Goal: Task Accomplishment & Management: Complete application form

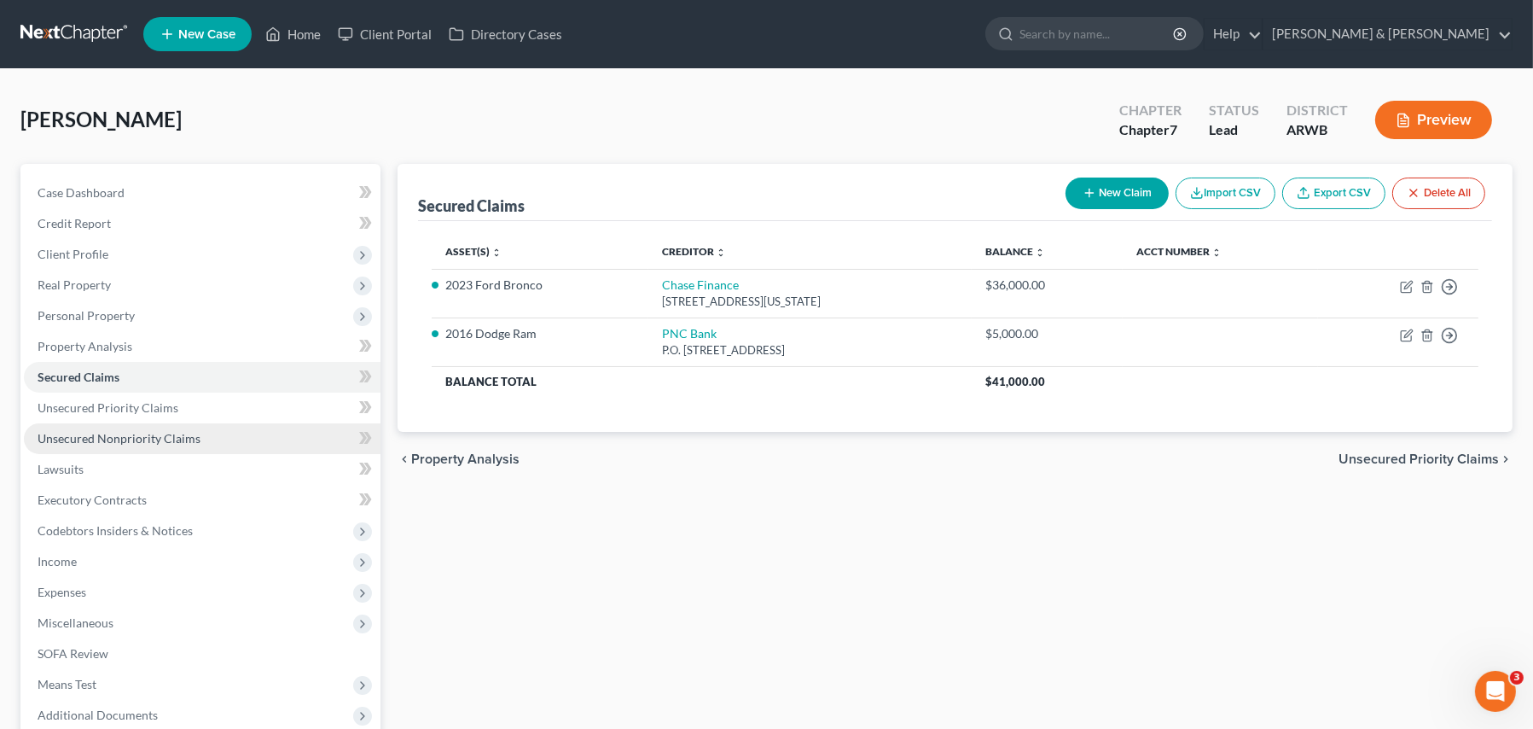
click at [142, 428] on link "Unsecured Nonpriority Claims" at bounding box center [202, 438] width 357 height 31
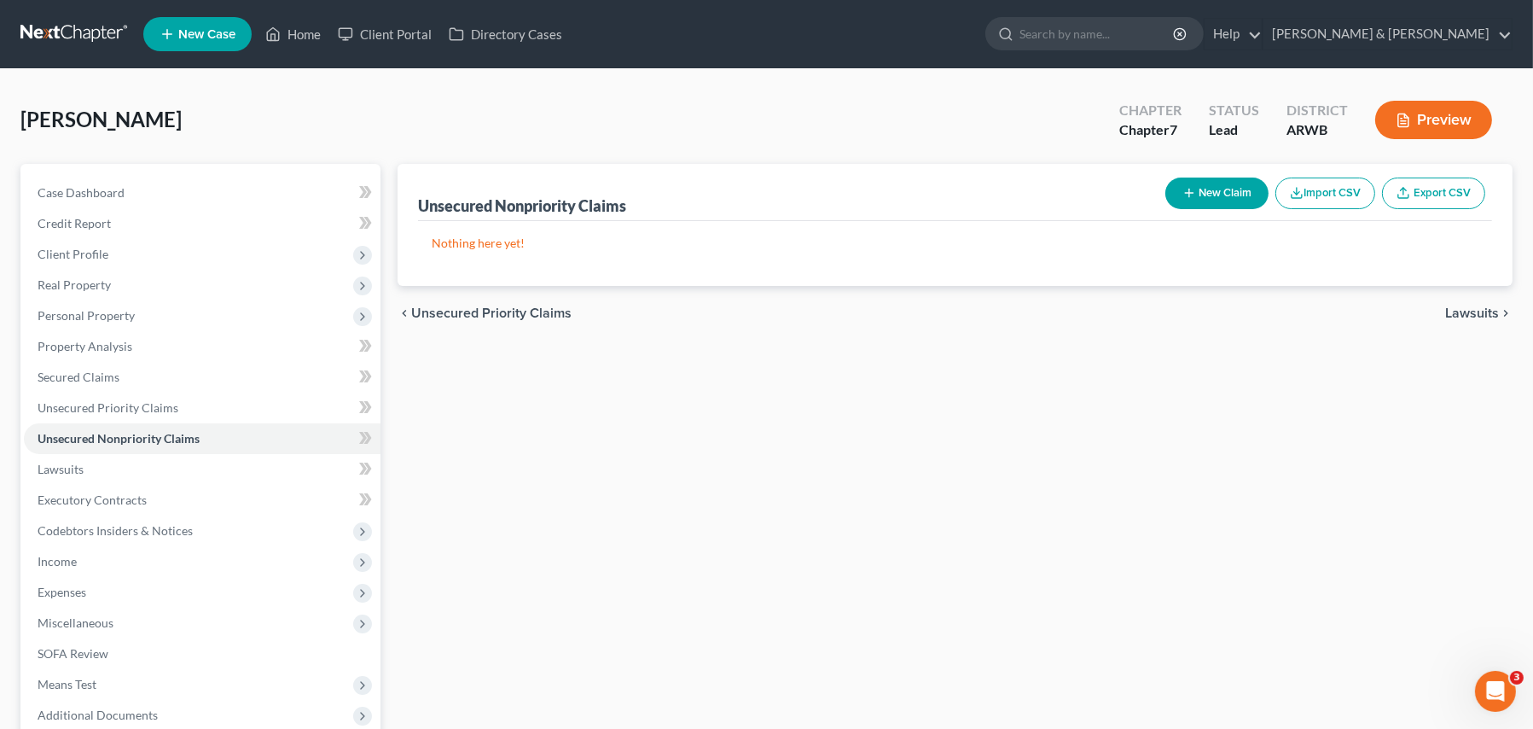
click at [1220, 188] on button "New Claim" at bounding box center [1216, 193] width 103 height 32
select select "0"
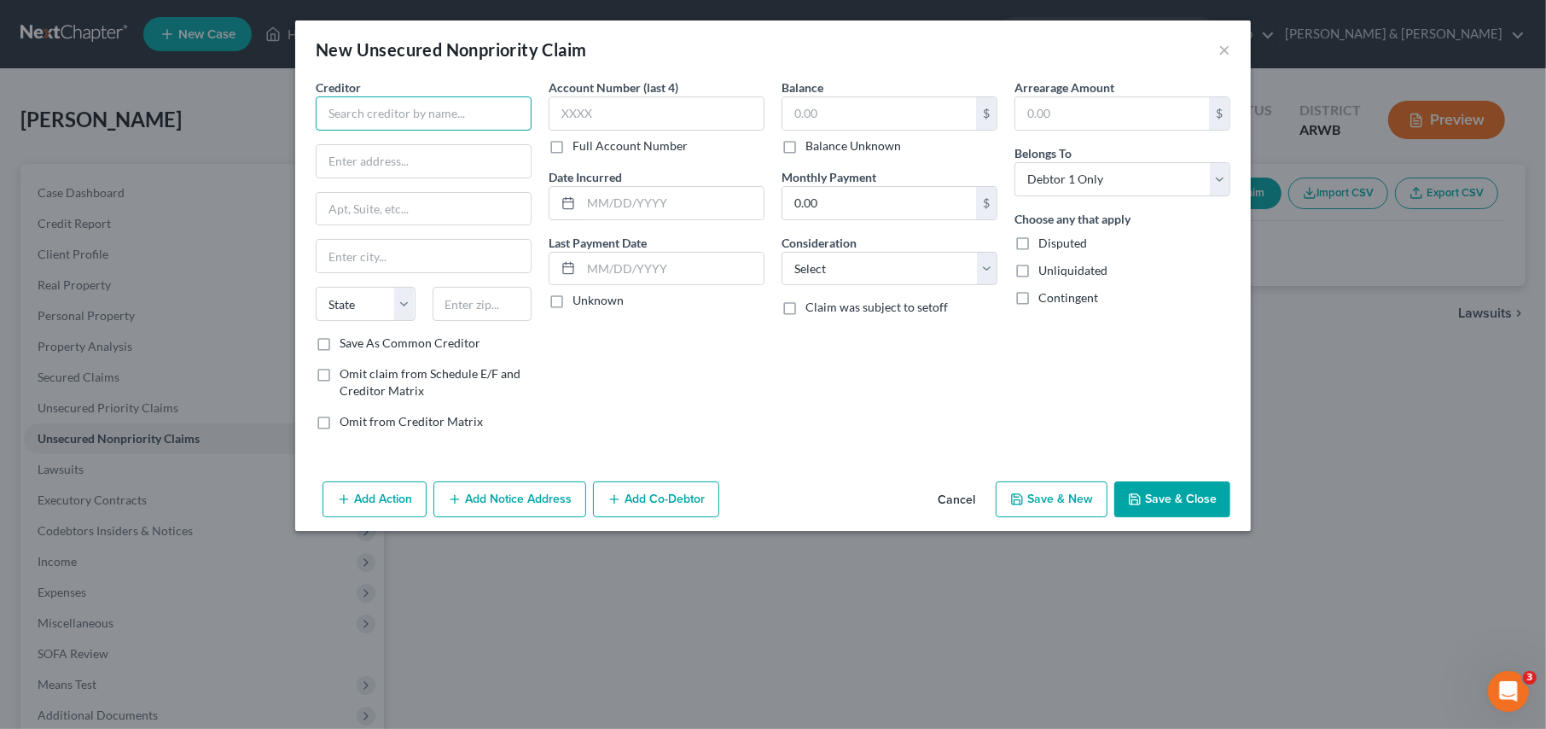
click at [350, 117] on input "text" at bounding box center [424, 113] width 216 height 34
type input "FNB Omaha"
type input "P.O. Box 3412"
type input "[GEOGRAPHIC_DATA]"
select select "30"
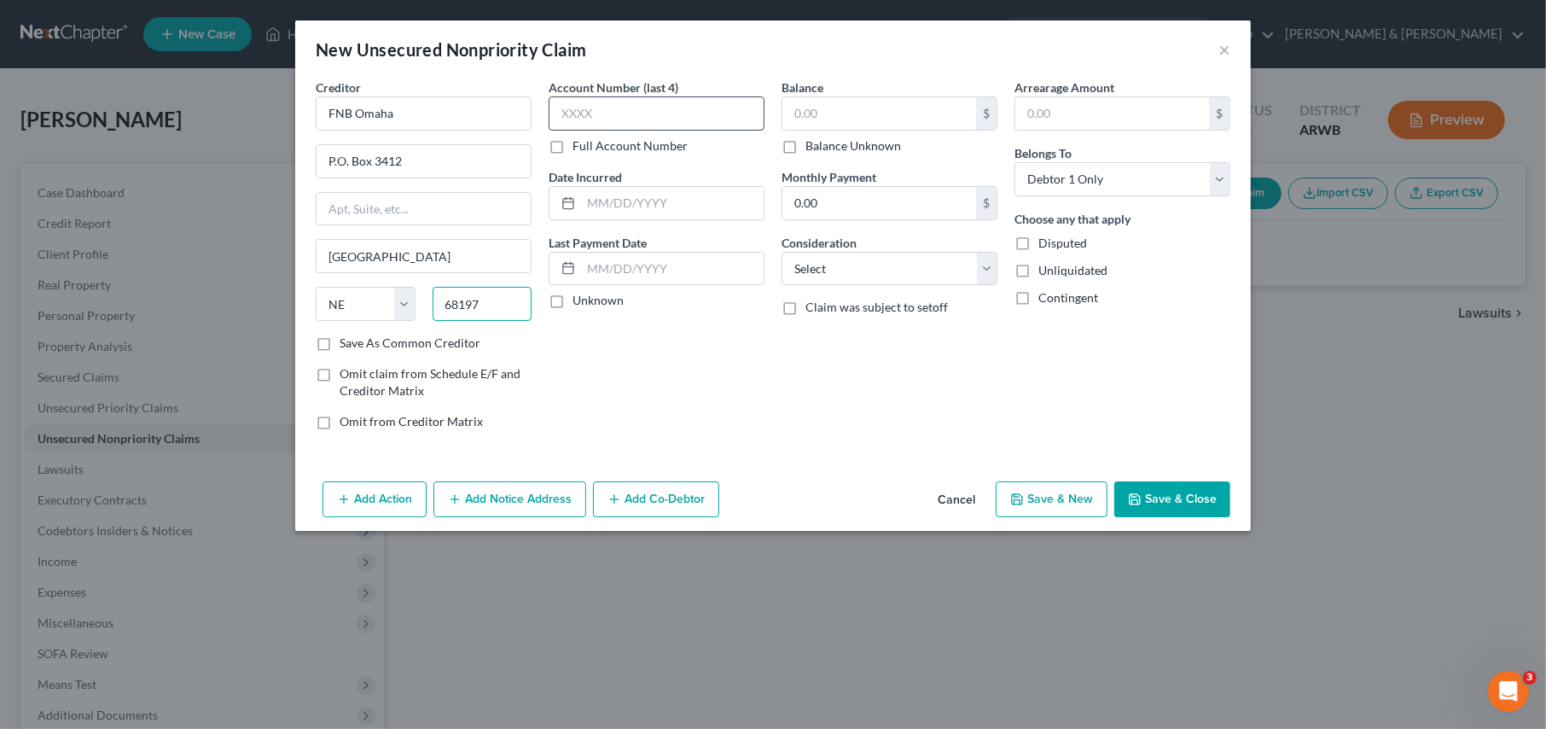
type input "68197"
click at [602, 113] on input "text" at bounding box center [657, 113] width 216 height 34
click at [826, 102] on input "text" at bounding box center [879, 113] width 194 height 32
type input "6,630.00"
click at [823, 270] on select "Select Cable / Satellite Services Collection Agency Credit Card Debt Debt Couns…" at bounding box center [890, 269] width 216 height 34
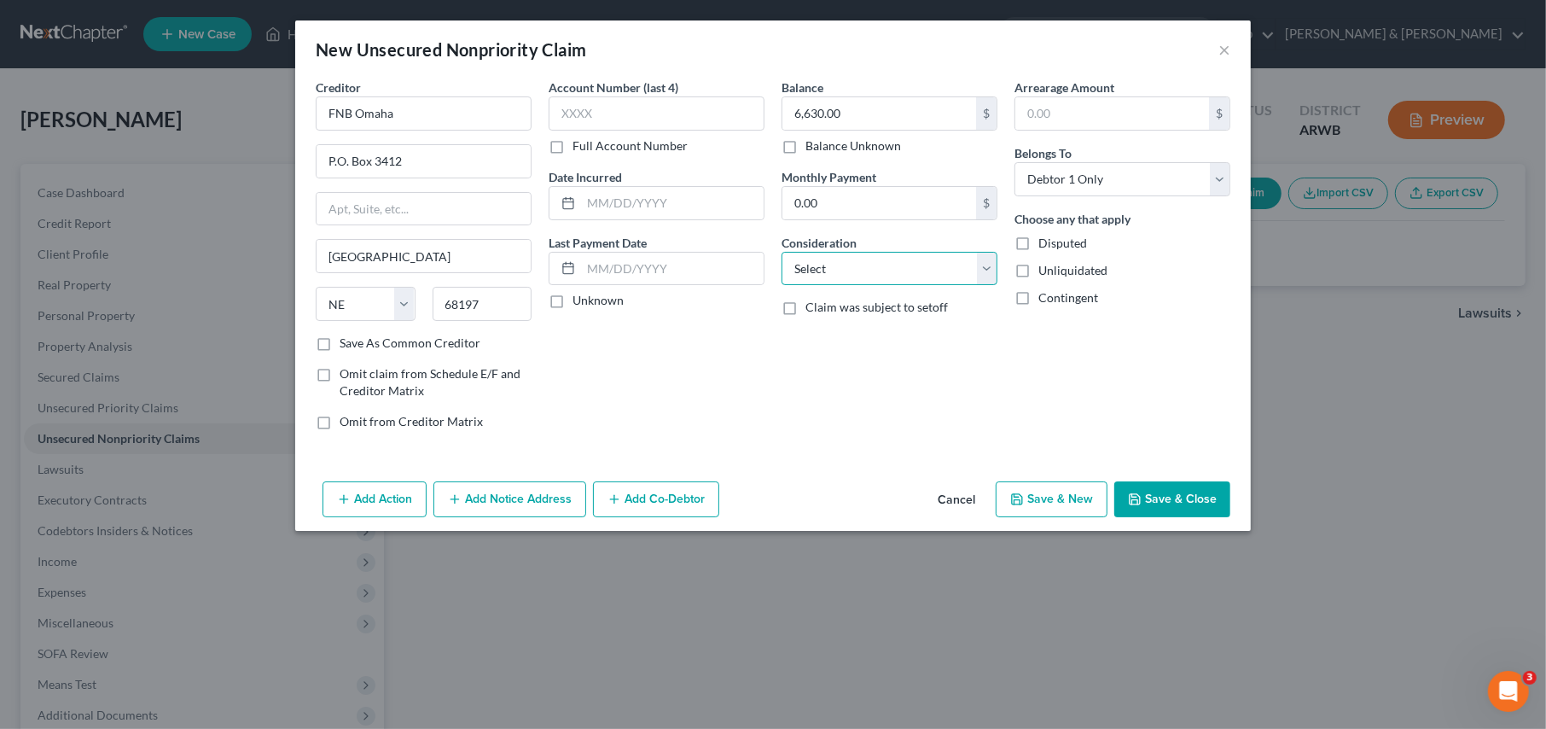
select select "2"
click at [782, 252] on select "Select Cable / Satellite Services Collection Agency Credit Card Debt Debt Couns…" at bounding box center [890, 269] width 216 height 34
click at [1060, 503] on button "Save & New" at bounding box center [1052, 499] width 112 height 36
select select "0"
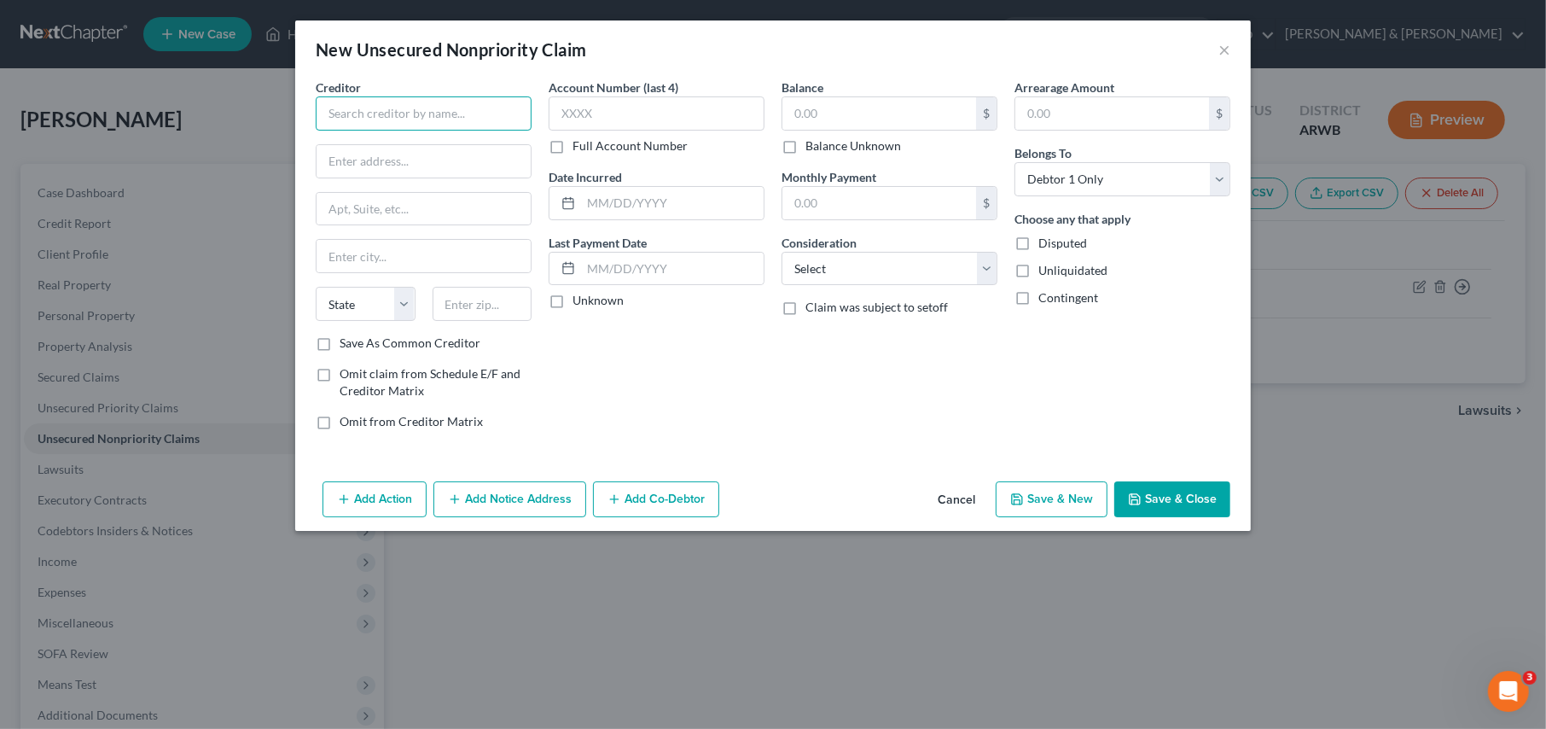
click at [350, 104] on input "text" at bounding box center [424, 113] width 216 height 34
type input "SYNCB/CareCredit"
drag, startPoint x: 367, startPoint y: 142, endPoint x: 363, endPoint y: 153, distance: 10.8
click at [366, 144] on div at bounding box center [424, 161] width 216 height 34
click at [359, 153] on input "text" at bounding box center [424, 161] width 214 height 32
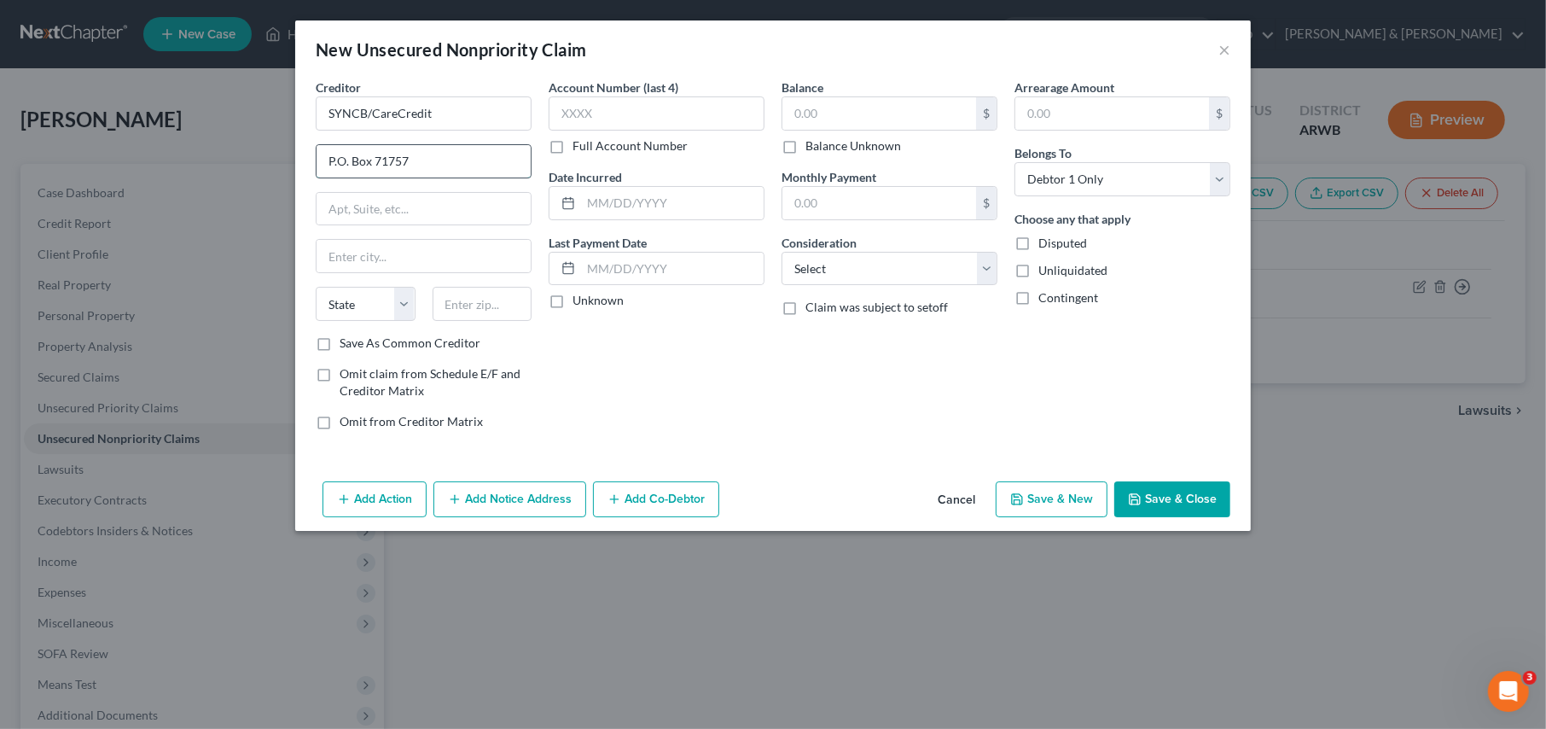
type input "P.O. Box 71757"
type input "[GEOGRAPHIC_DATA]"
select select "39"
type input "19176"
click at [809, 110] on input "text" at bounding box center [879, 113] width 194 height 32
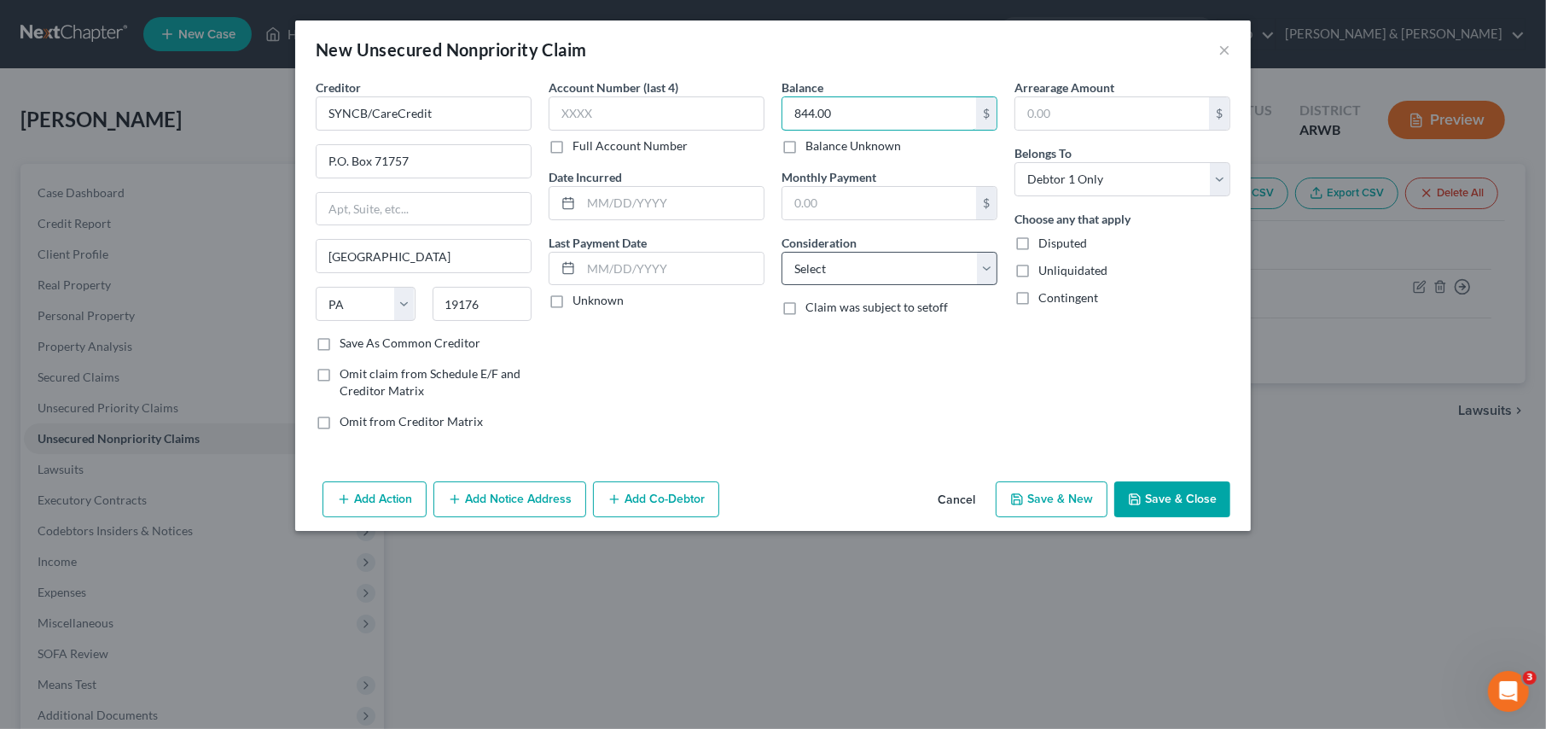
type input "844.00"
click at [837, 274] on select "Select Cable / Satellite Services Collection Agency Credit Card Debt Debt Couns…" at bounding box center [890, 269] width 216 height 34
select select "2"
click at [782, 252] on select "Select Cable / Satellite Services Collection Agency Credit Card Debt Debt Couns…" at bounding box center [890, 269] width 216 height 34
click at [1066, 497] on button "Save & New" at bounding box center [1052, 499] width 112 height 36
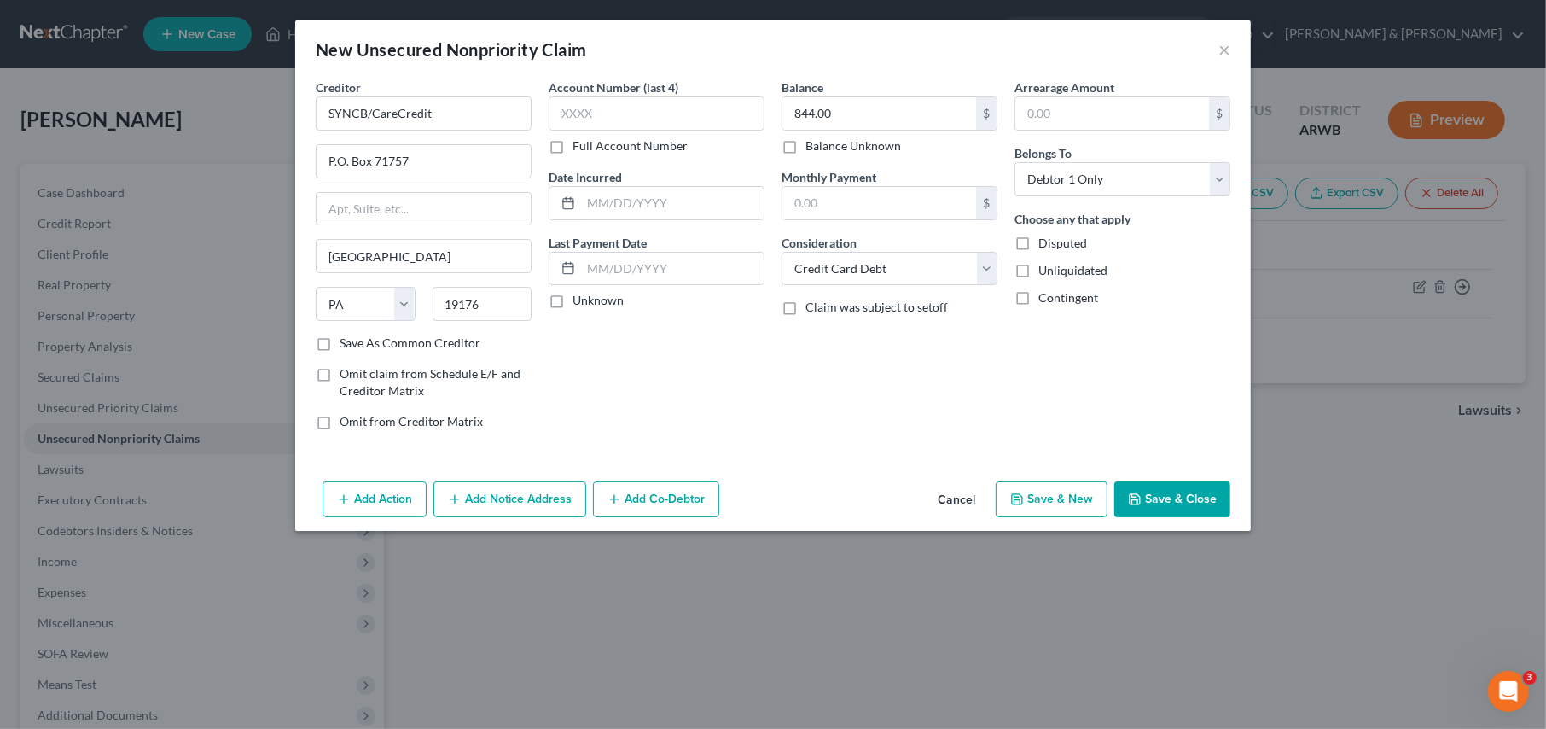
select select "0"
type input "0.00"
click at [357, 127] on input "text" at bounding box center [424, 113] width 216 height 34
type input "SYNCB/Amazon"
type input "P.O. Box 71737"
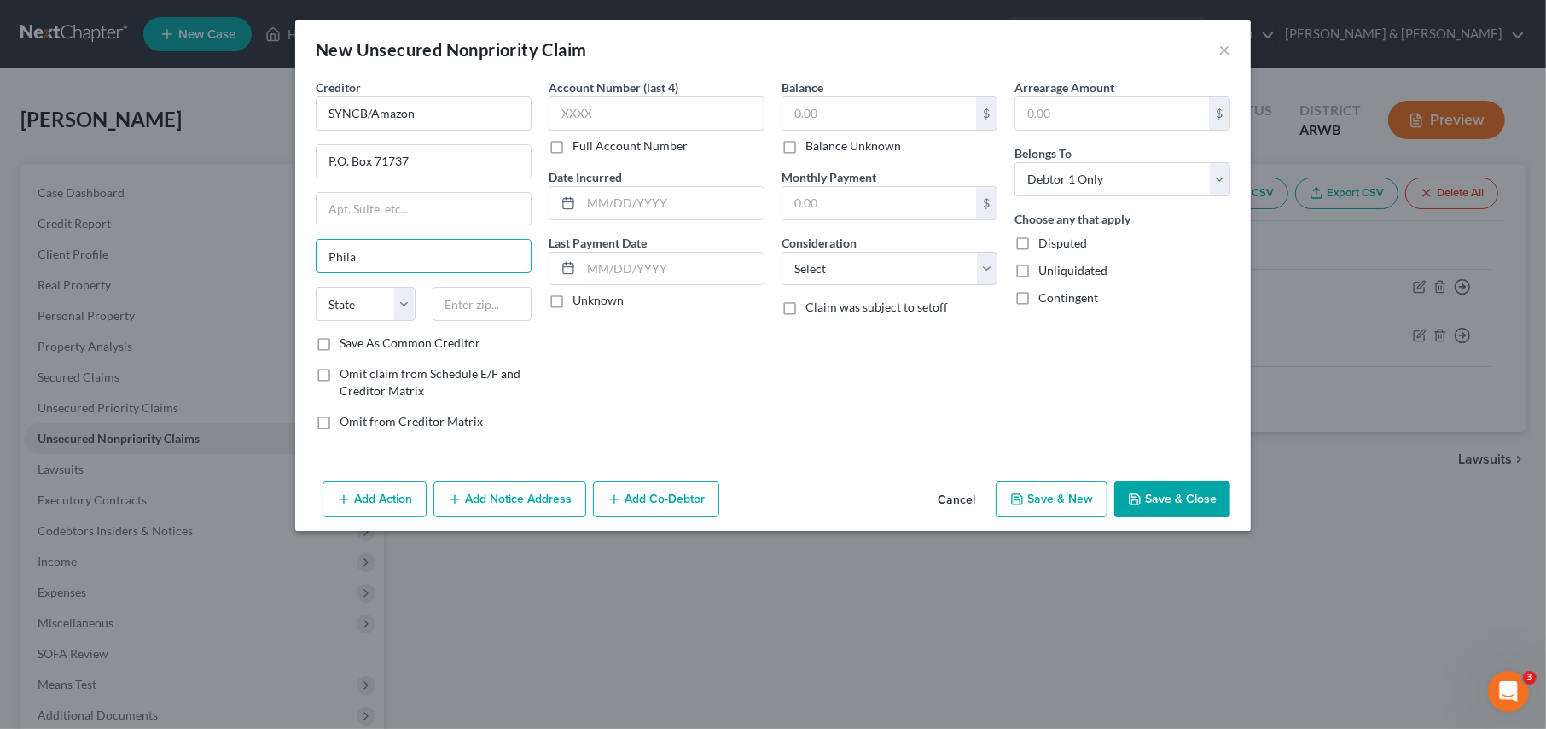
type input "[GEOGRAPHIC_DATA]"
select select "39"
click at [482, 306] on input "text" at bounding box center [483, 304] width 100 height 34
type input "19176"
click at [833, 108] on input "text" at bounding box center [879, 113] width 194 height 32
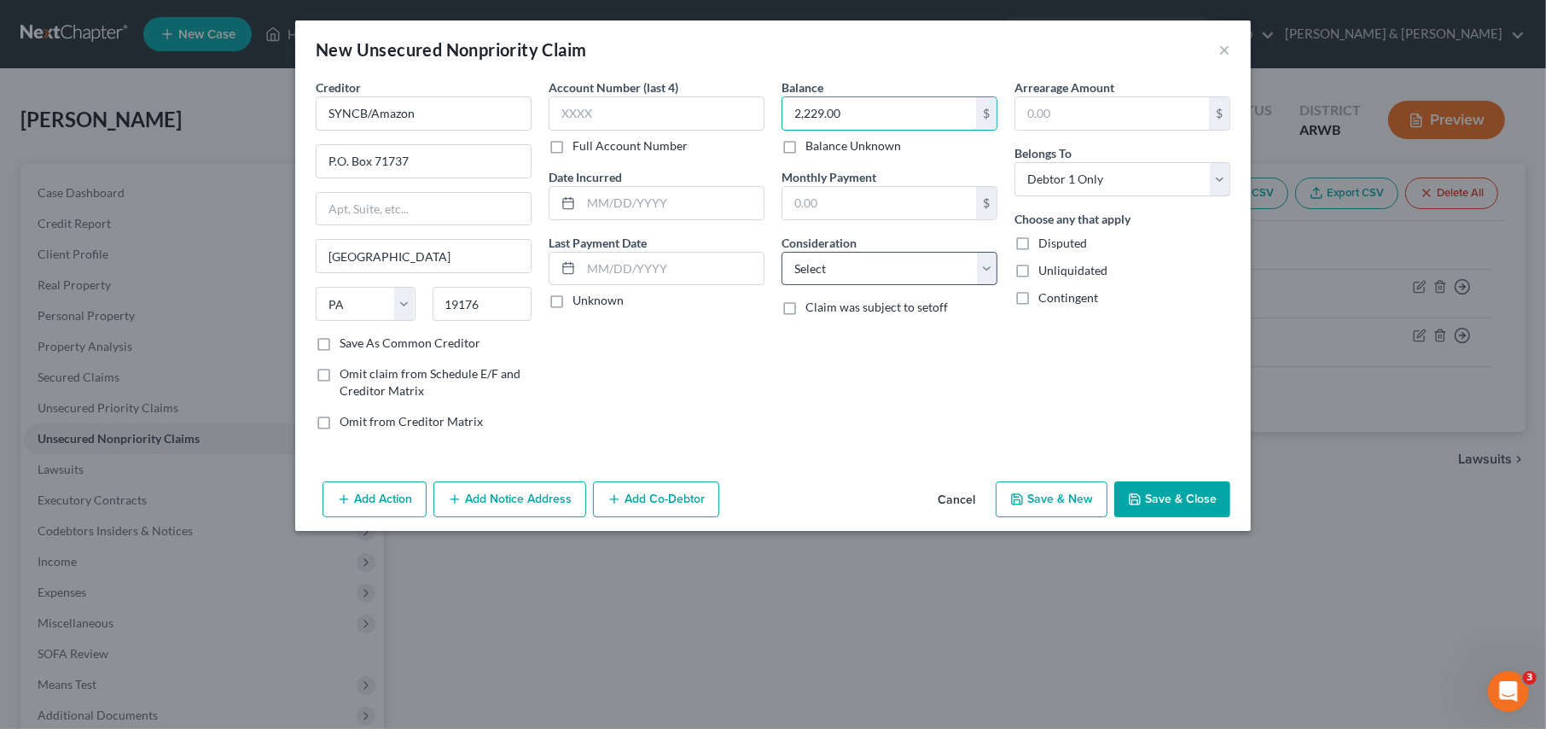
type input "2,229.00"
click at [880, 276] on select "Select Cable / Satellite Services Collection Agency Credit Card Debt Debt Couns…" at bounding box center [890, 269] width 216 height 34
select select "2"
click at [782, 252] on select "Select Cable / Satellite Services Collection Agency Credit Card Debt Debt Couns…" at bounding box center [890, 269] width 216 height 34
click at [1061, 494] on button "Save & New" at bounding box center [1052, 499] width 112 height 36
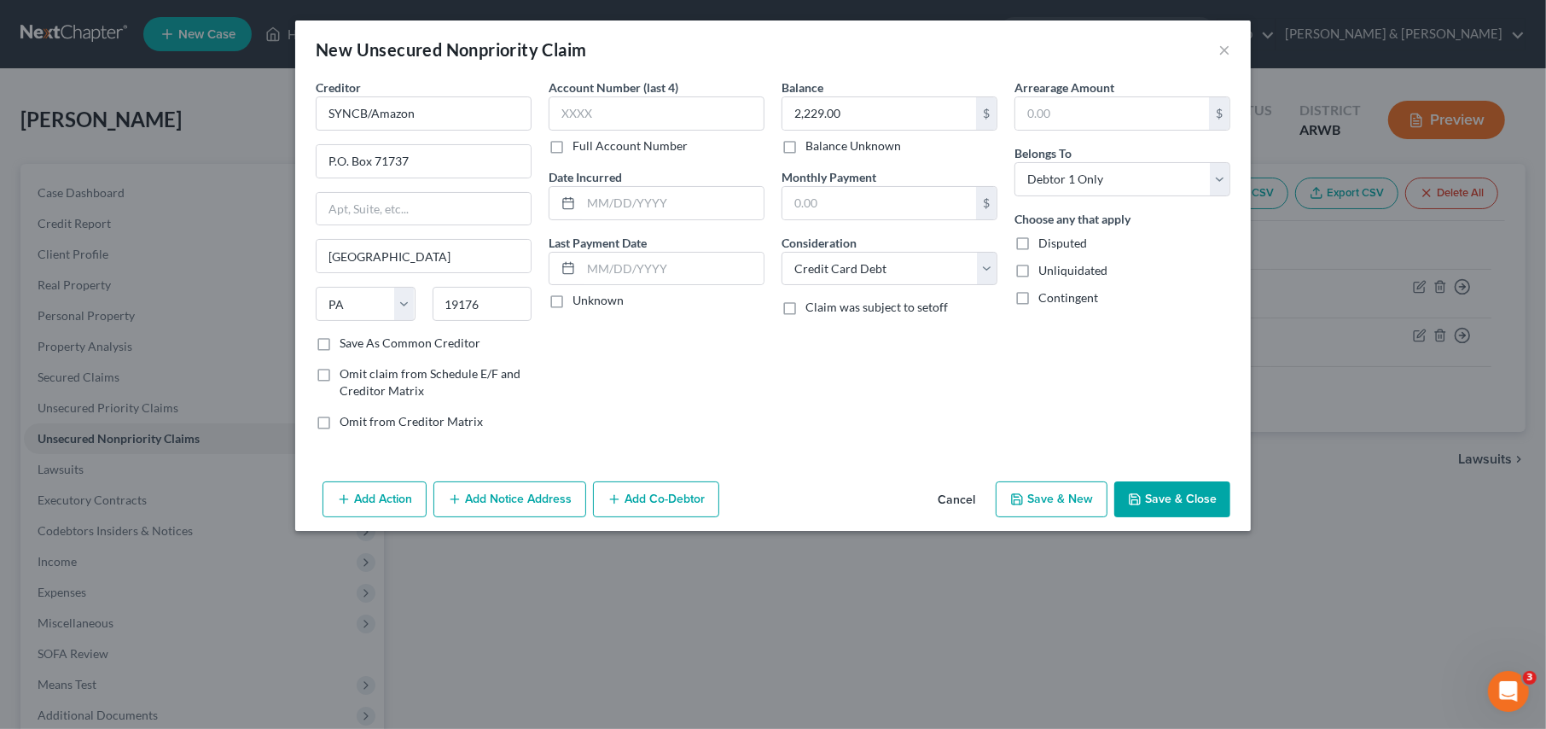
select select "0"
type input "0.00"
click at [386, 113] on input "text" at bounding box center [424, 113] width 216 height 34
type input "FB&T/Mercury"
click at [370, 156] on input "text" at bounding box center [424, 161] width 214 height 32
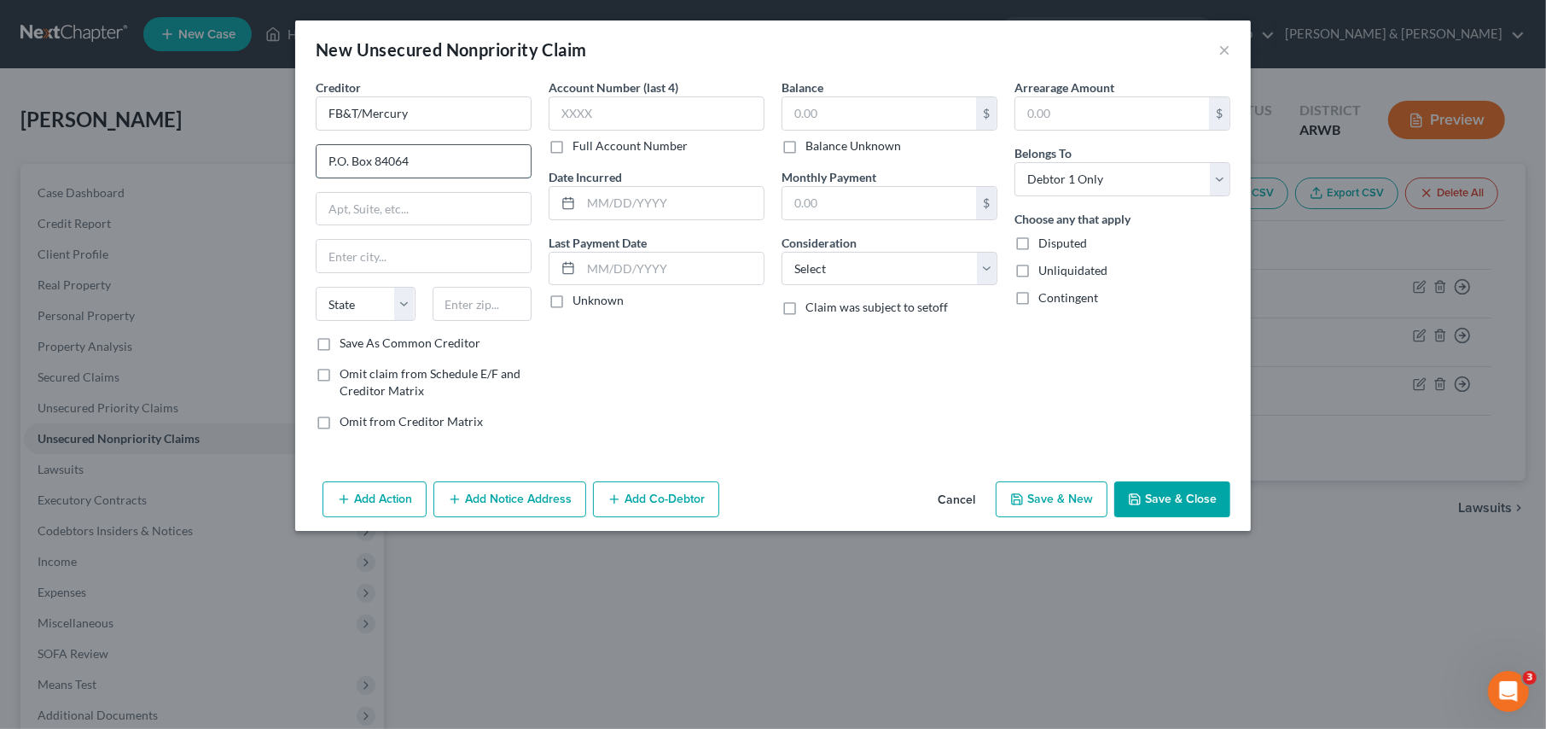
type input "P.O. Box 84064"
type input "C"
type input "Columbus"
select select "10"
type input "31908"
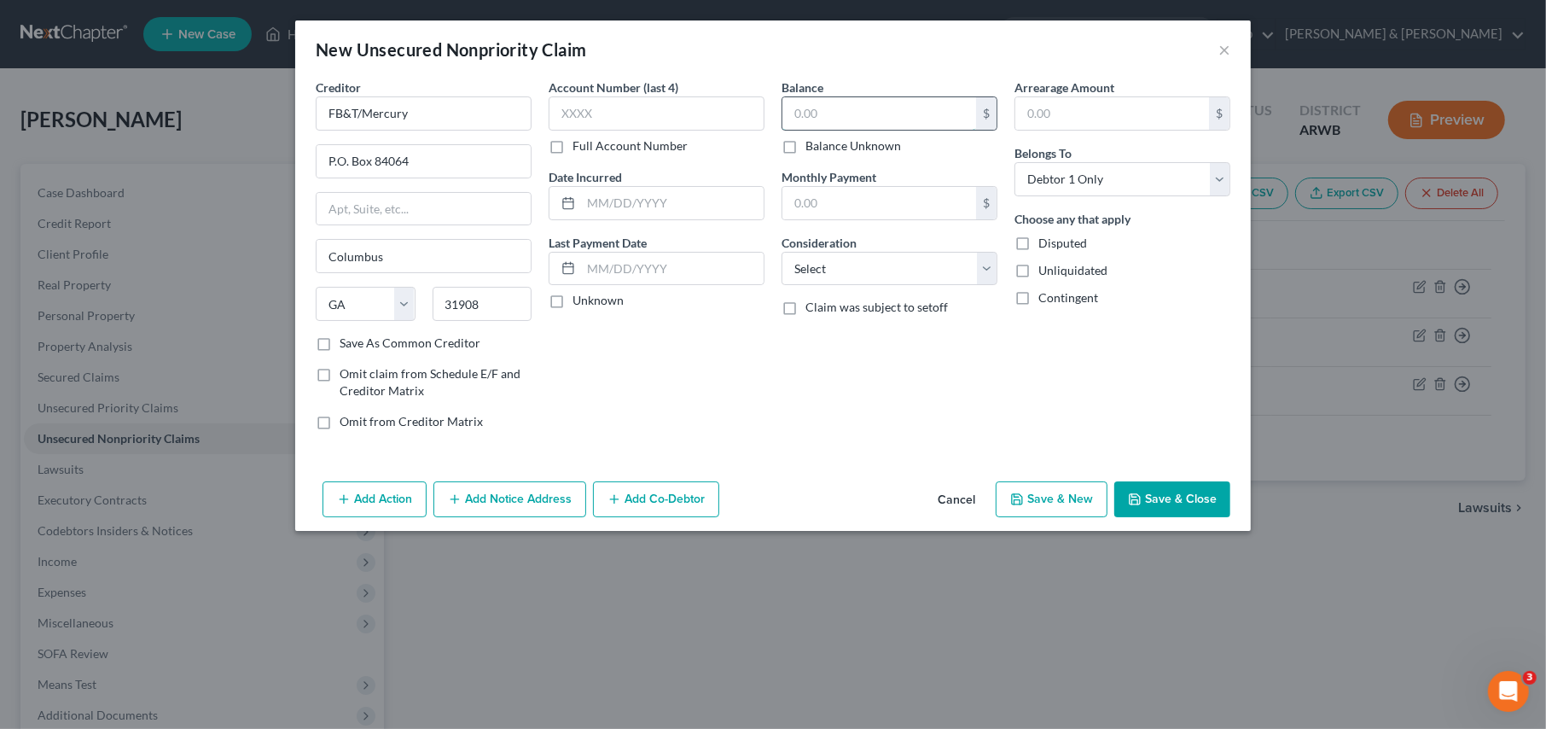
click at [827, 115] on input "text" at bounding box center [879, 113] width 194 height 32
type input "3,224.00"
click at [836, 264] on select "Select Cable / Satellite Services Collection Agency Credit Card Debt Debt Couns…" at bounding box center [890, 269] width 216 height 34
select select "2"
click at [782, 252] on select "Select Cable / Satellite Services Collection Agency Credit Card Debt Debt Couns…" at bounding box center [890, 269] width 216 height 34
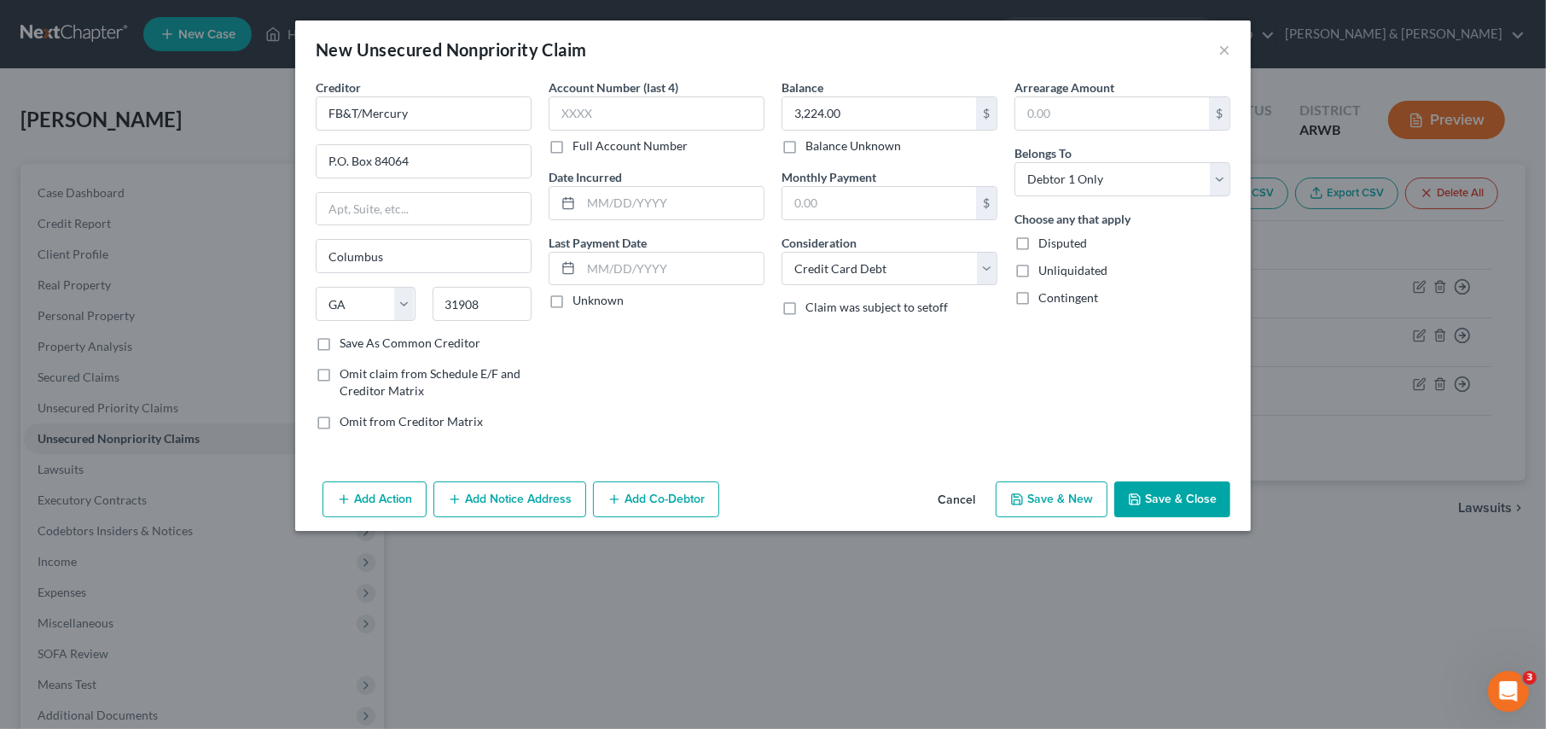
click at [1059, 491] on button "Save & New" at bounding box center [1052, 499] width 112 height 36
select select "0"
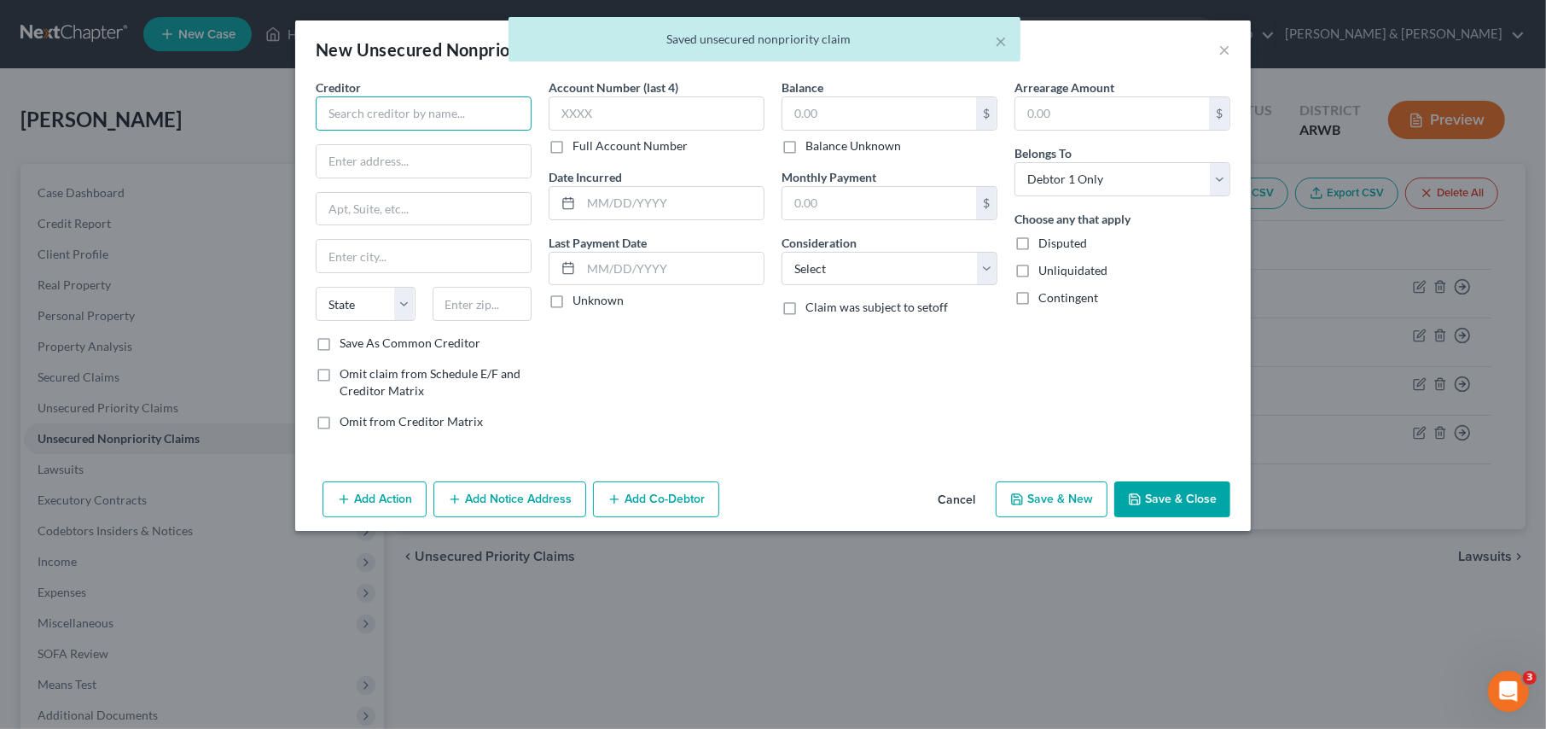
click at [359, 116] on input "text" at bounding box center [424, 113] width 216 height 34
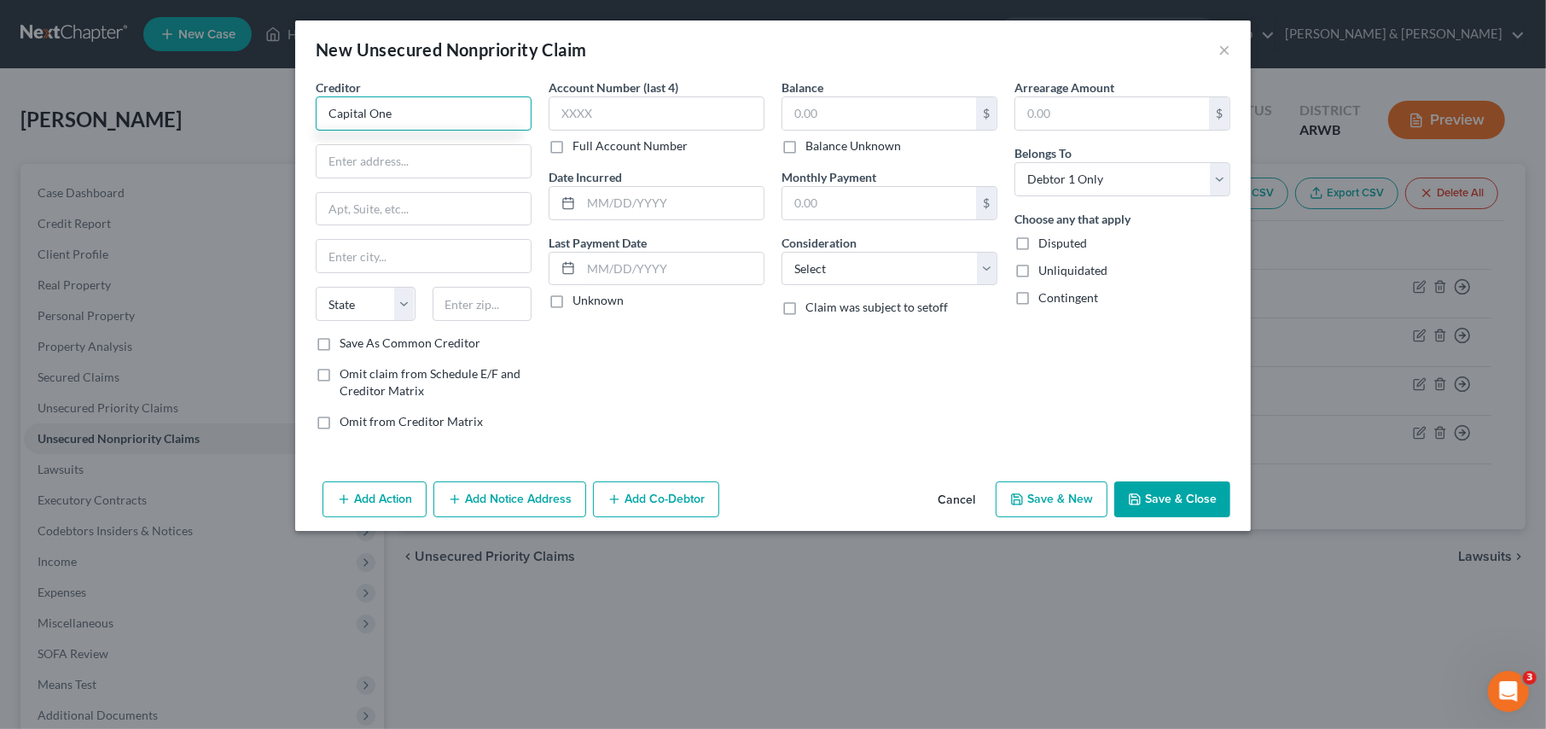
type input "Capital One"
type input "P.O. Box 31293"
type input "[GEOGRAPHIC_DATA]"
select select "46"
type input "84131"
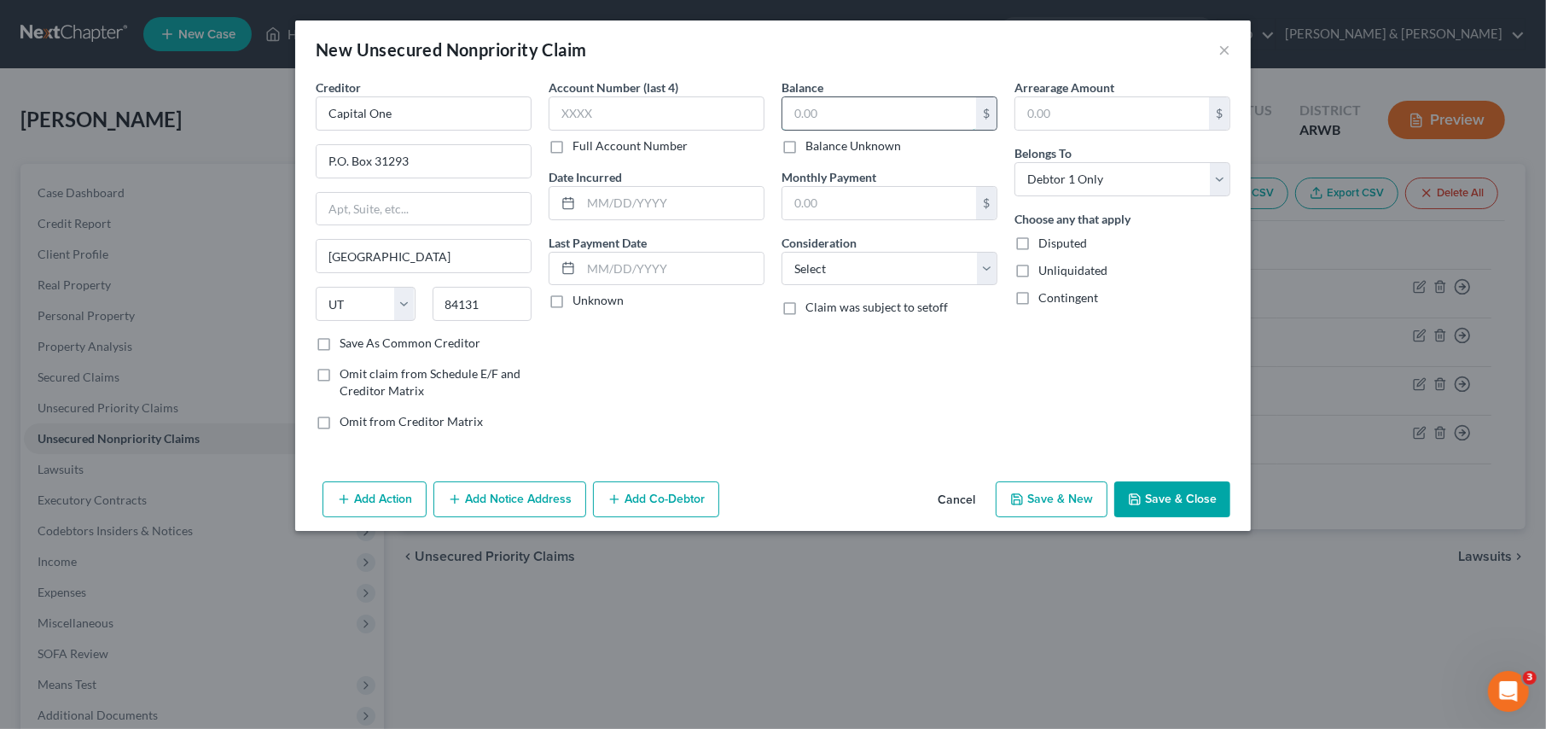
click at [844, 102] on input "text" at bounding box center [879, 113] width 194 height 32
type input "580.00"
click at [828, 265] on select "Select Cable / Satellite Services Collection Agency Credit Card Debt Debt Couns…" at bounding box center [890, 269] width 216 height 34
select select "2"
click at [782, 252] on select "Select Cable / Satellite Services Collection Agency Credit Card Debt Debt Couns…" at bounding box center [890, 269] width 216 height 34
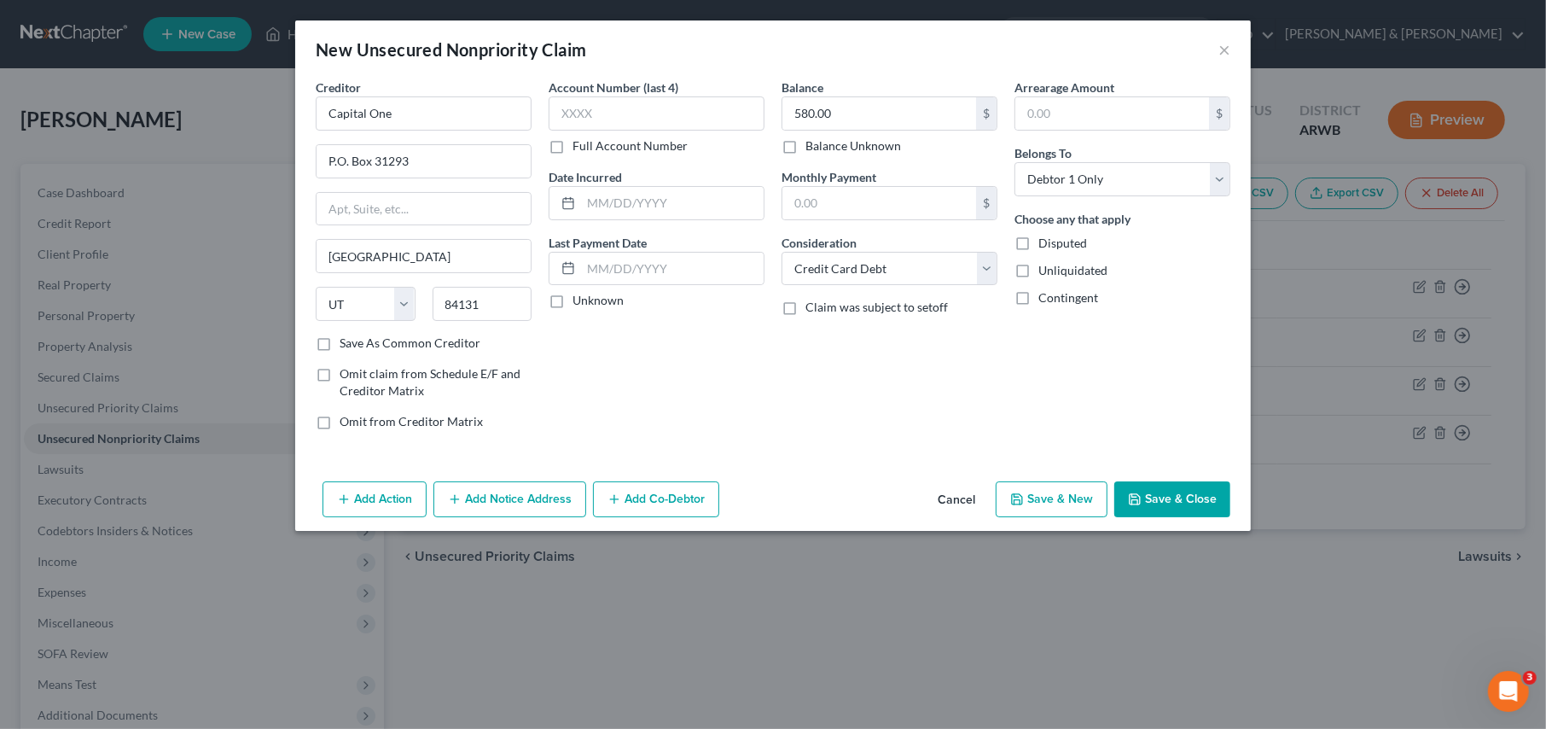
click at [1034, 483] on button "Save & New" at bounding box center [1052, 499] width 112 height 36
select select "0"
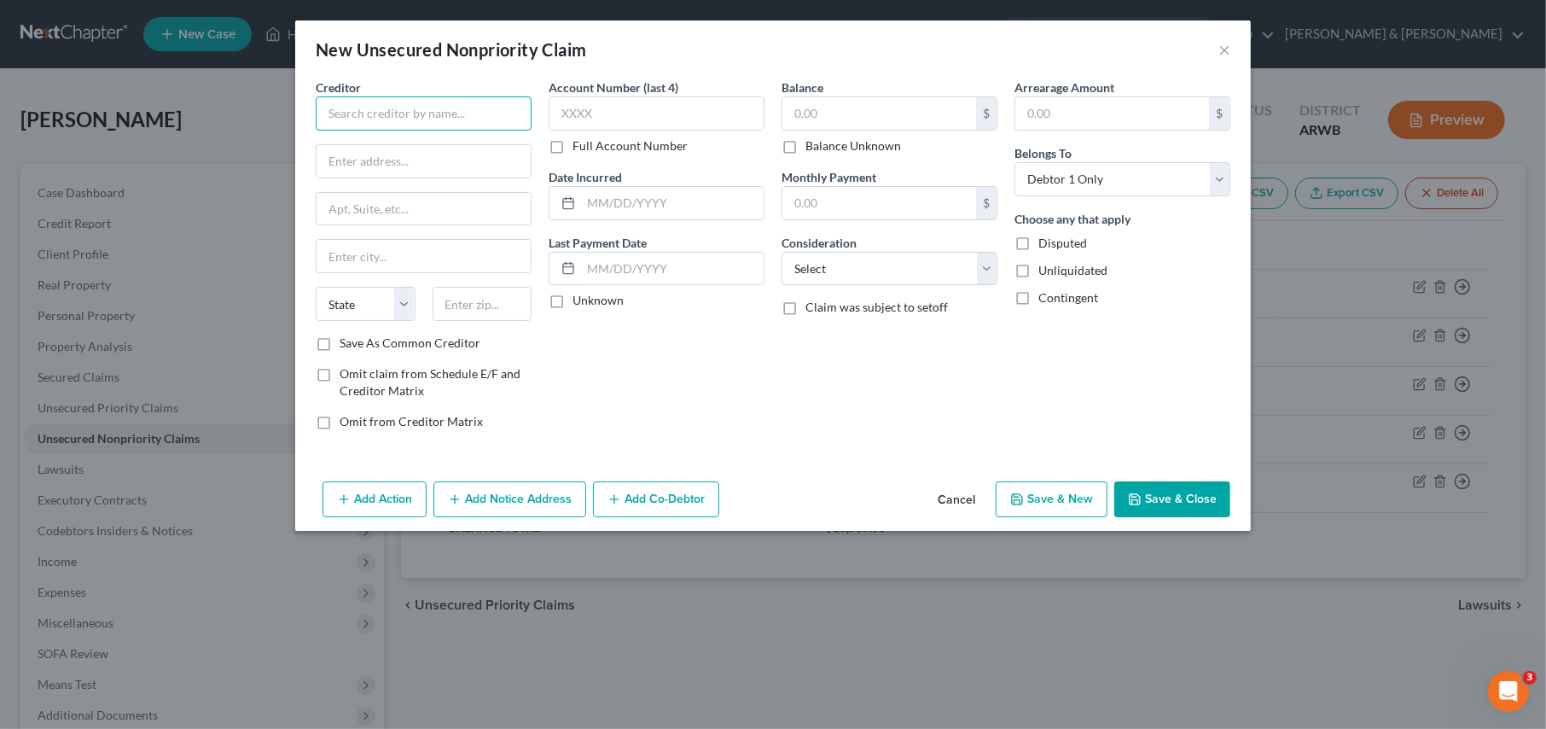
click at [337, 118] on input "text" at bounding box center [424, 113] width 216 height 34
type input "Capital One"
type input "P.O. Box 31293"
type input "[GEOGRAPHIC_DATA]"
select select "46"
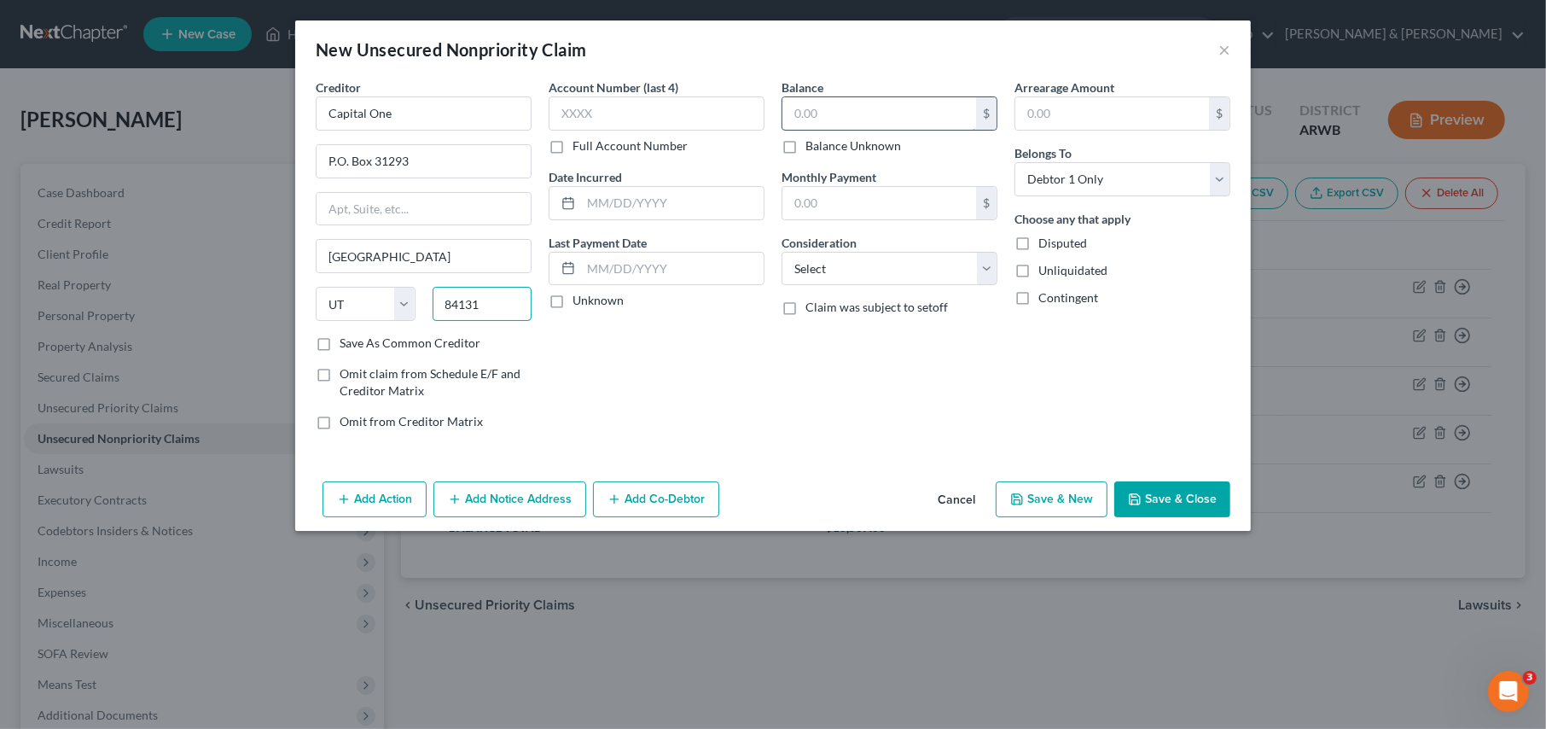
type input "84131"
click at [828, 113] on input "text" at bounding box center [879, 113] width 194 height 32
type input "1,565.00"
click at [853, 275] on select "Select Cable / Satellite Services Collection Agency Credit Card Debt Debt Couns…" at bounding box center [890, 269] width 216 height 34
select select "2"
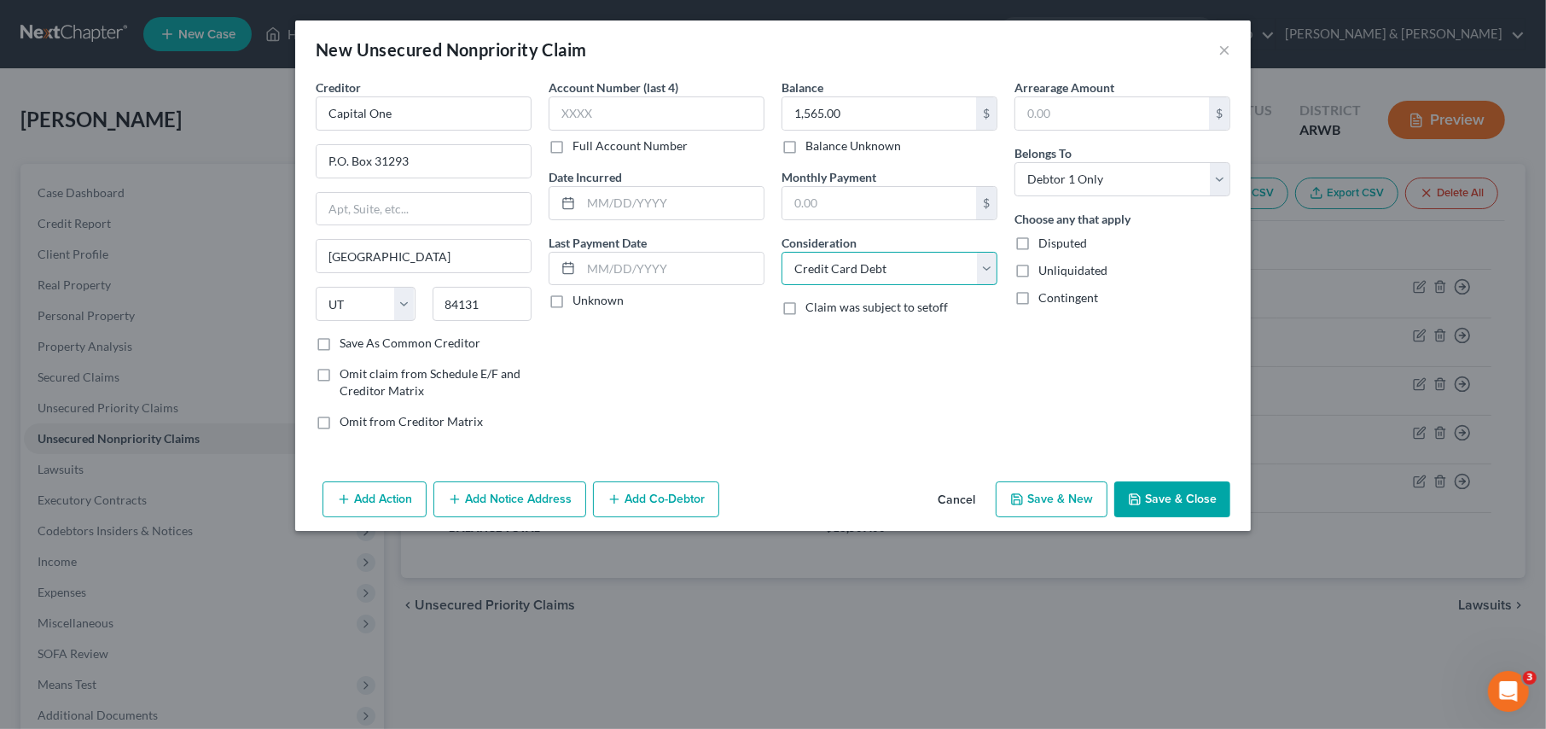
click at [782, 252] on select "Select Cable / Satellite Services Collection Agency Credit Card Debt Debt Couns…" at bounding box center [890, 269] width 216 height 34
click at [1034, 485] on button "Save & New" at bounding box center [1052, 499] width 112 height 36
select select "0"
type input "0.00"
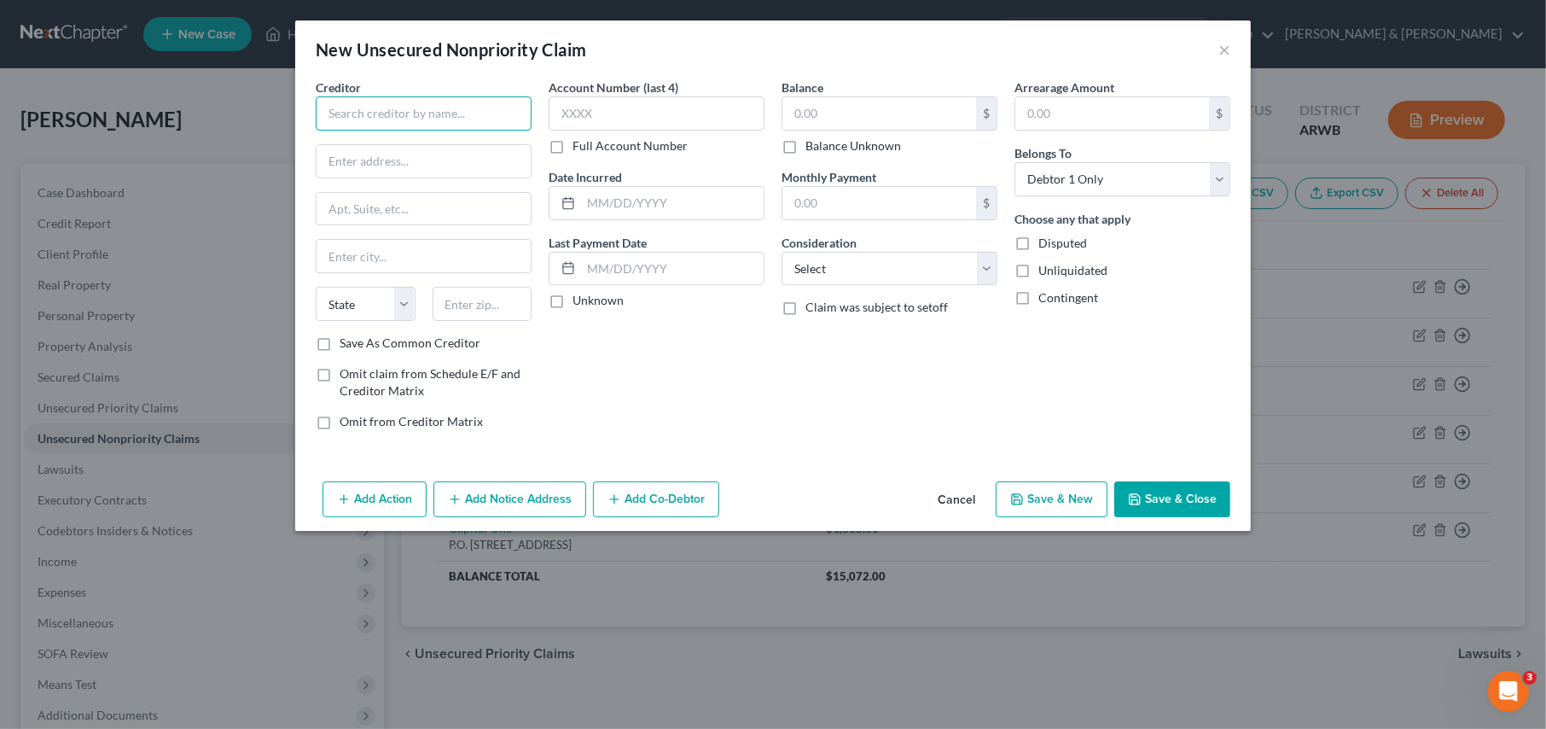
click at [398, 110] on input "text" at bounding box center [424, 113] width 216 height 34
type input "TD Bank USA/Target"
click at [857, 104] on input "text" at bounding box center [879, 113] width 194 height 32
type input "987.00"
click at [806, 253] on select "Select Cable / Satellite Services Collection Agency Credit Card Debt Debt Couns…" at bounding box center [890, 269] width 216 height 34
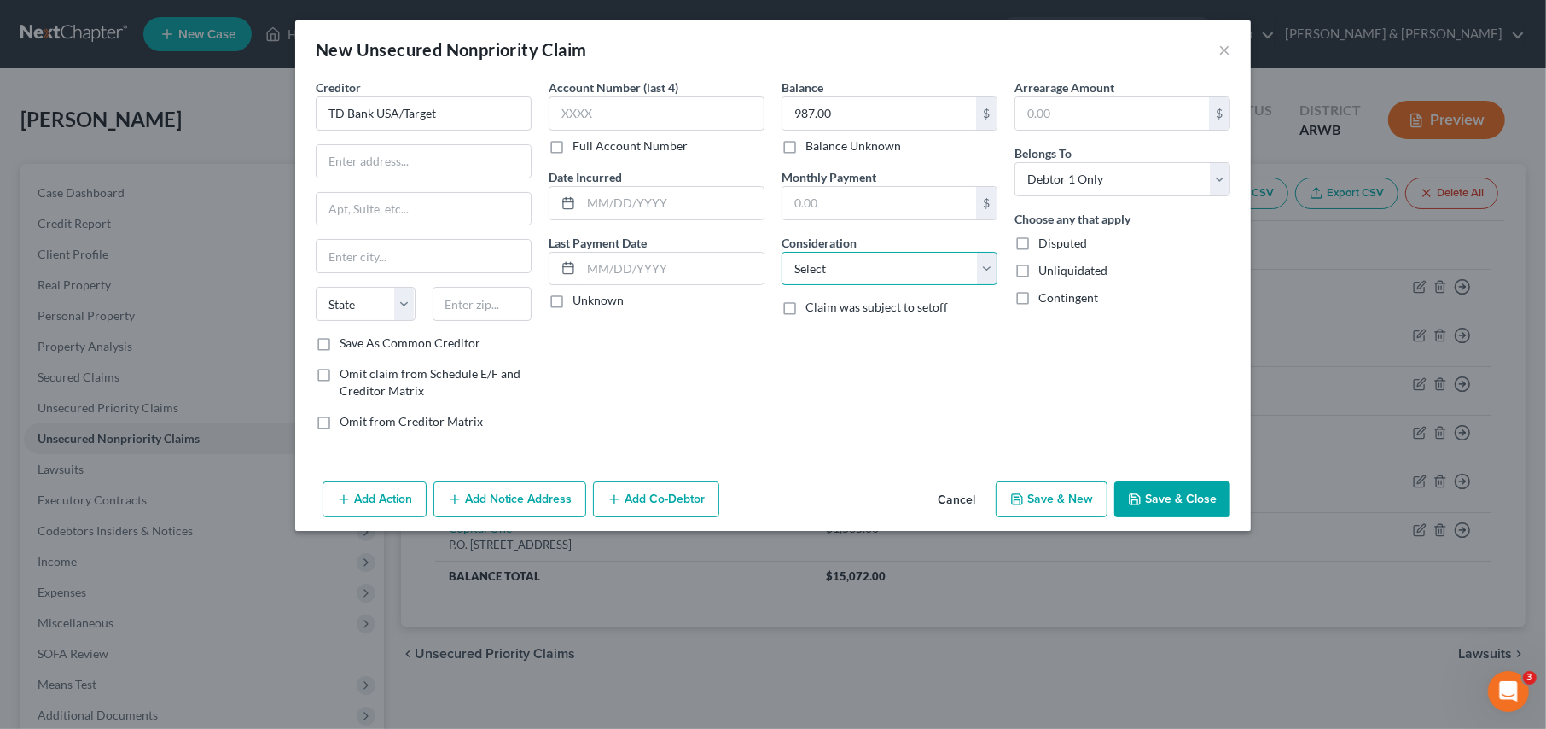
select select "2"
click at [782, 252] on select "Select Cable / Satellite Services Collection Agency Credit Card Debt Debt Couns…" at bounding box center [890, 269] width 216 height 34
drag, startPoint x: 1176, startPoint y: 493, endPoint x: 1165, endPoint y: 476, distance: 19.9
click at [1173, 492] on button "Save & Close" at bounding box center [1172, 499] width 116 height 36
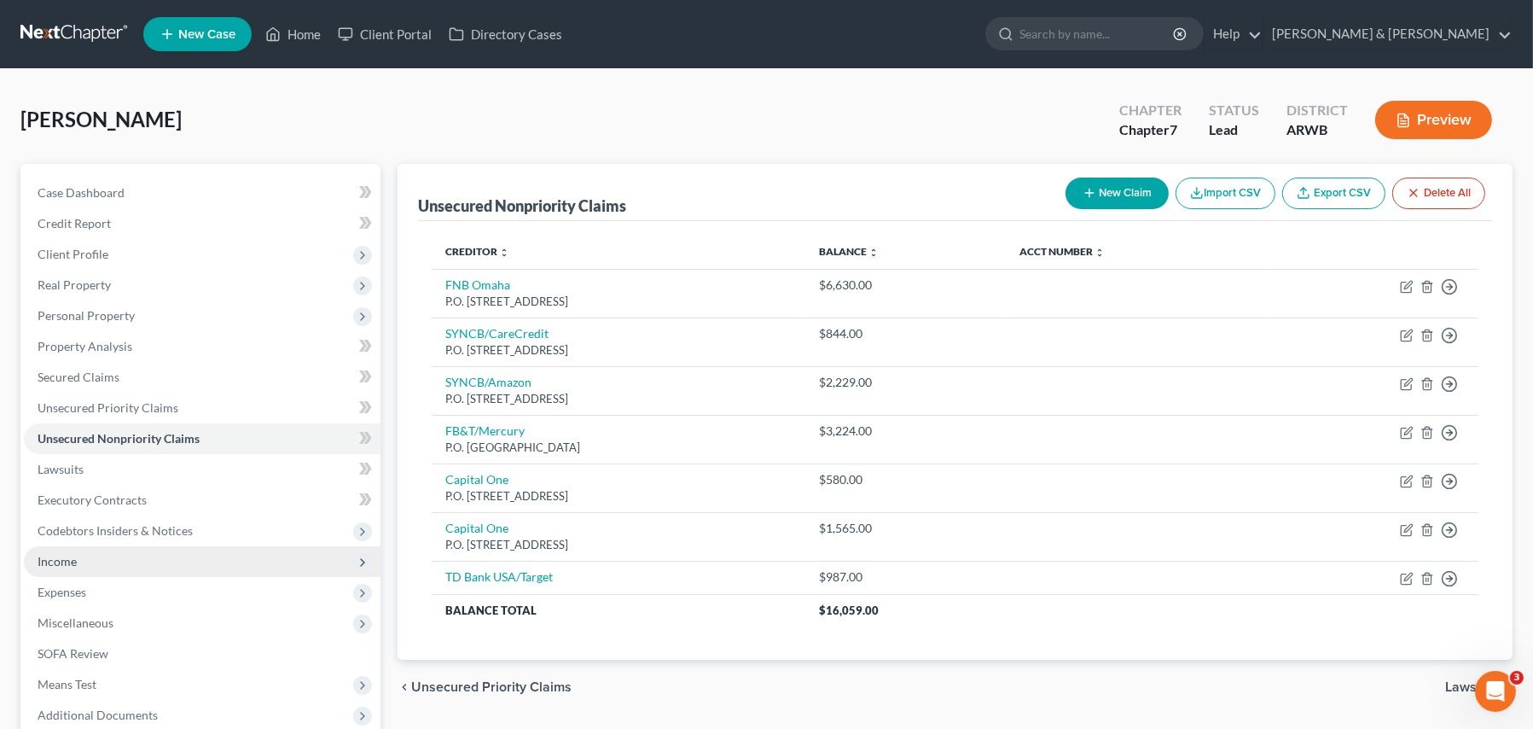
click at [43, 554] on span "Income" at bounding box center [57, 561] width 39 height 15
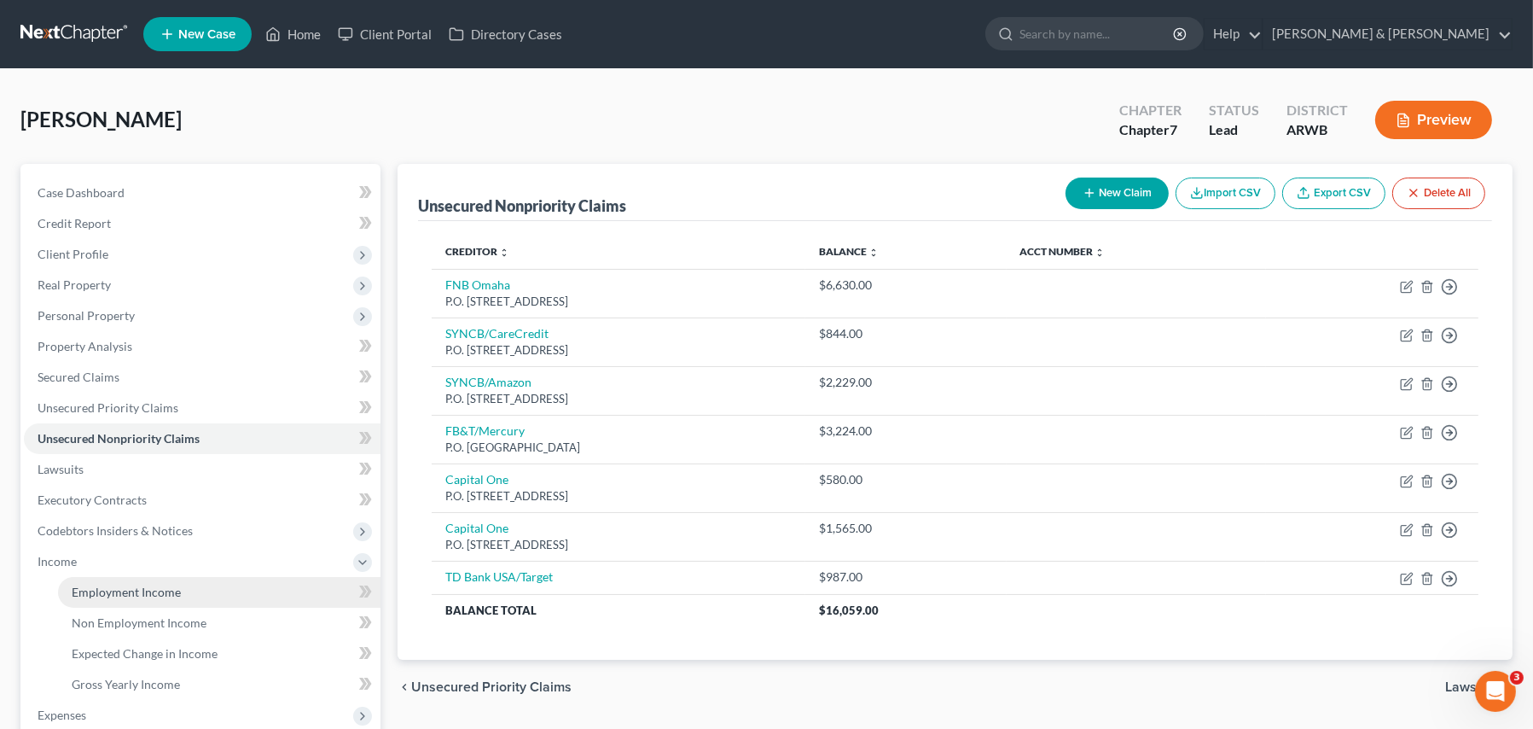
click at [125, 589] on span "Employment Income" at bounding box center [126, 591] width 109 height 15
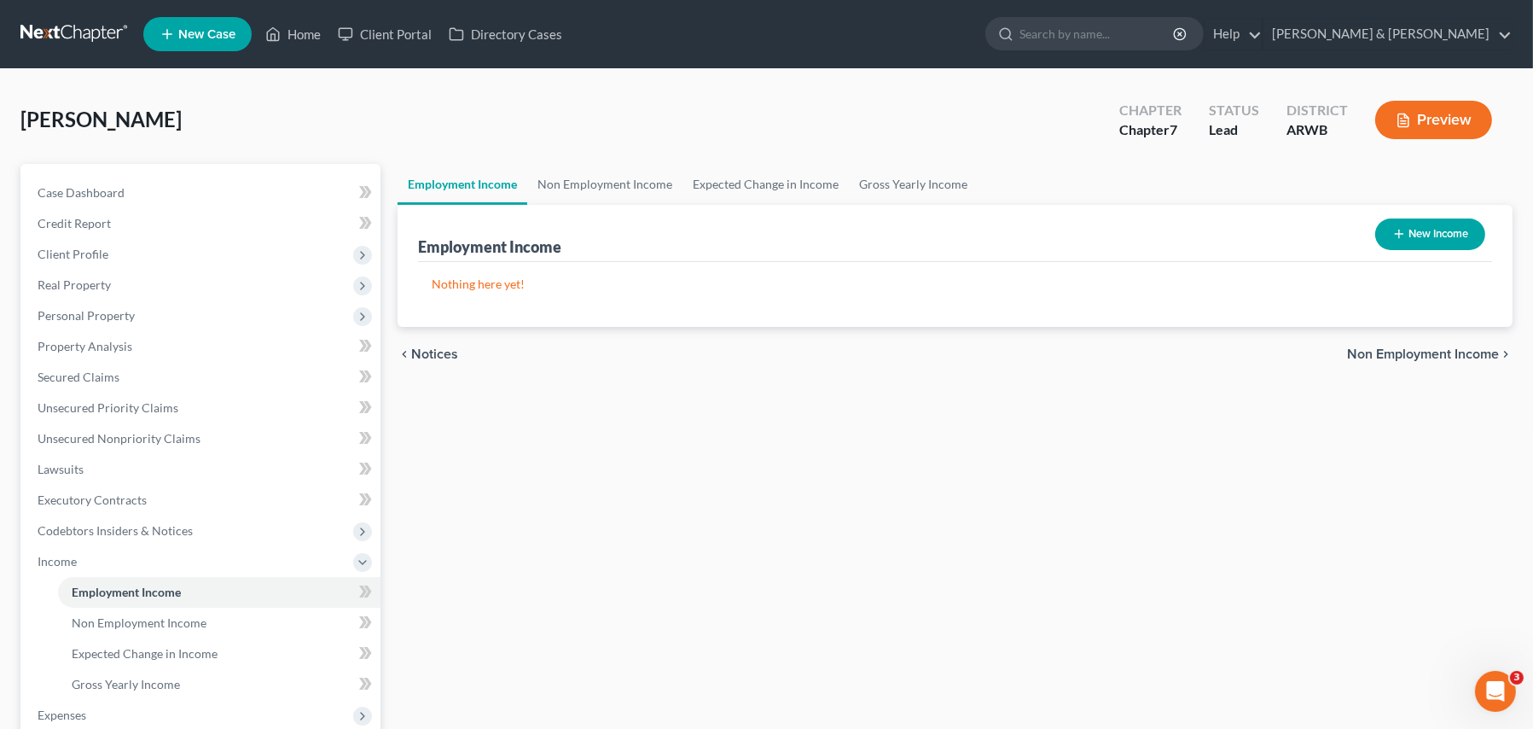
click at [1415, 235] on button "New Income" at bounding box center [1430, 234] width 110 height 32
select select "0"
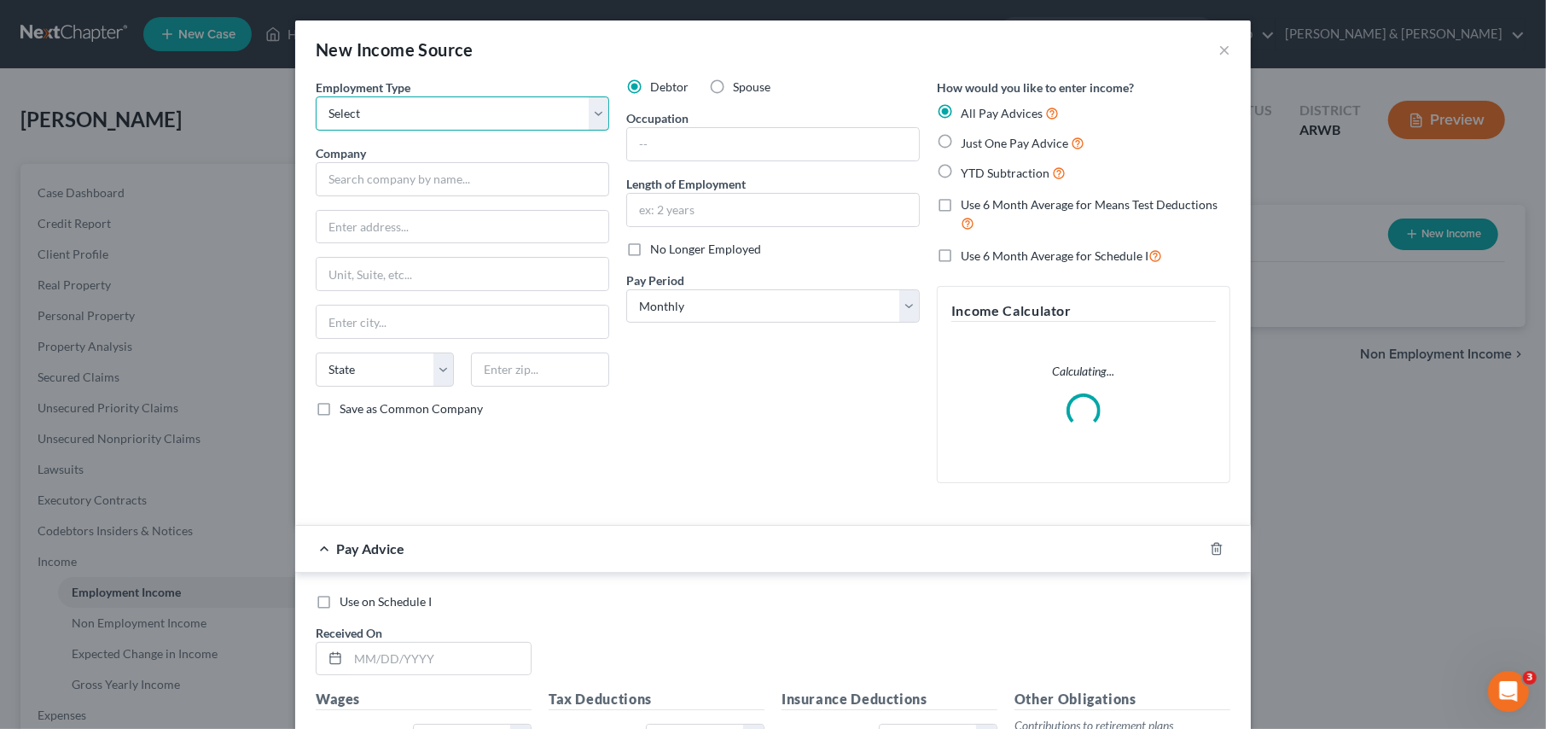
click at [365, 121] on select "Select Full or [DEMOGRAPHIC_DATA] Employment Self Employment" at bounding box center [462, 113] width 293 height 34
select select "0"
click at [316, 96] on select "Select Full or [DEMOGRAPHIC_DATA] Employment Self Employment" at bounding box center [462, 113] width 293 height 34
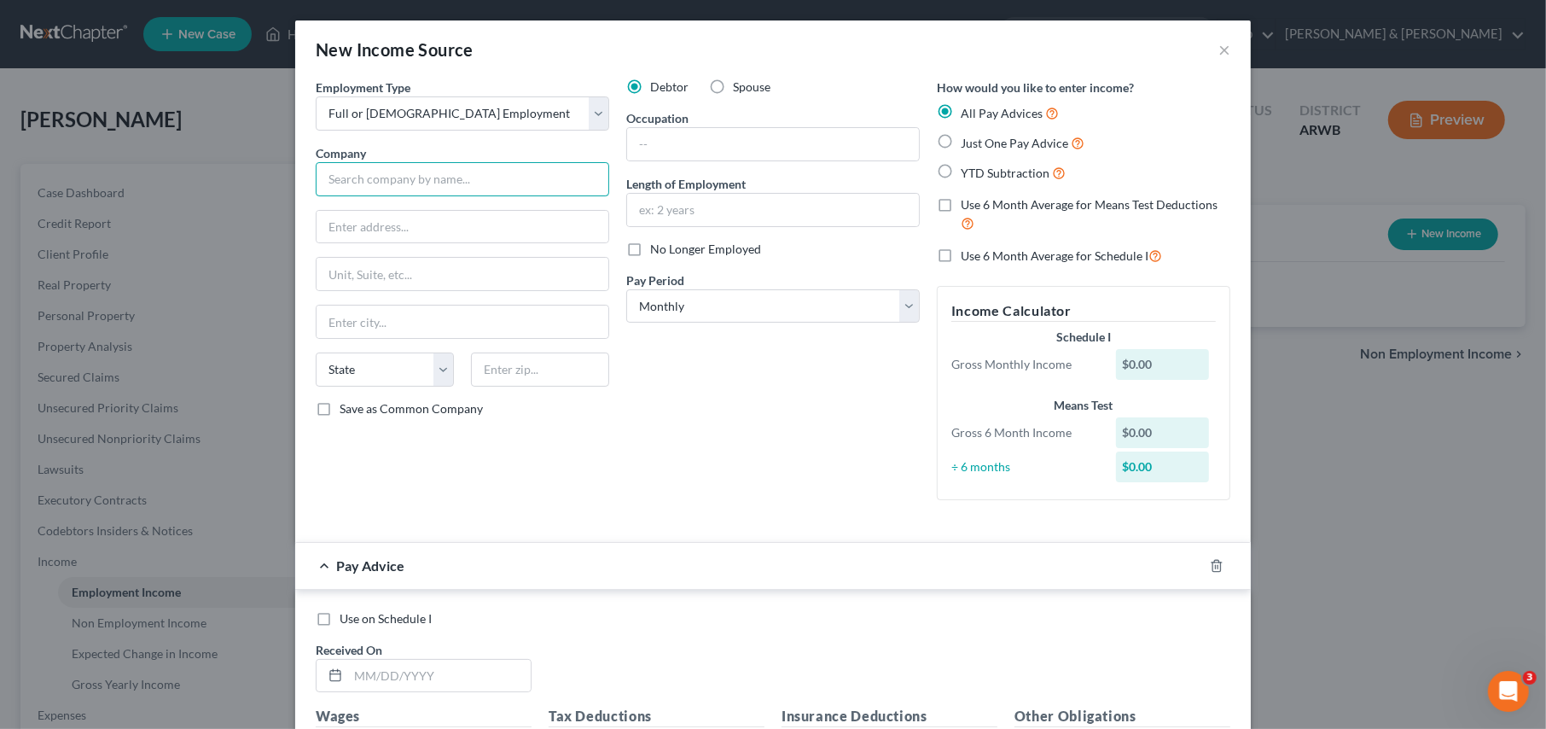
click at [355, 181] on input "text" at bounding box center [462, 179] width 293 height 34
type input "Mercy"
type input "[STREET_ADDRESS]"
type input "Fort [PERSON_NAME]"
select select "2"
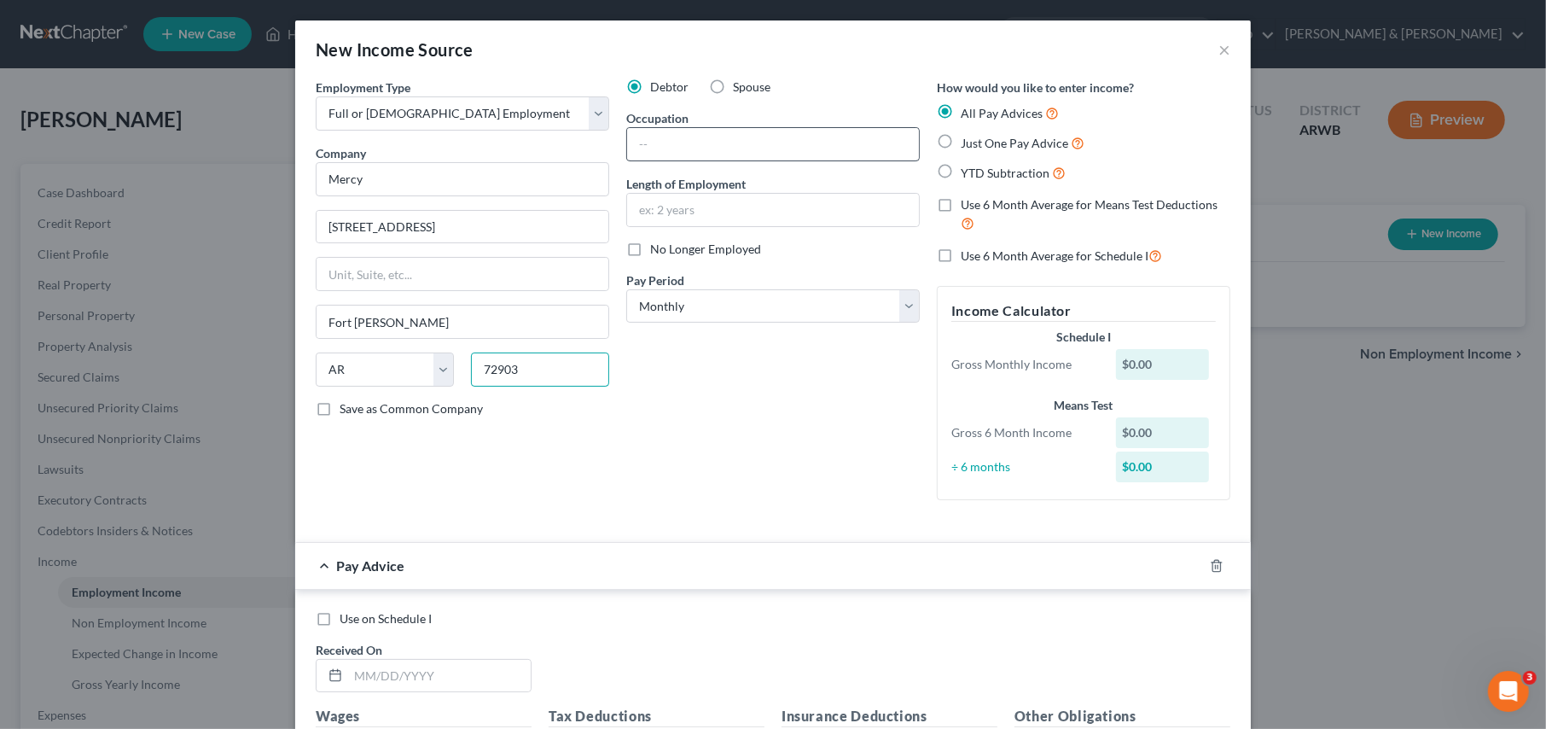
type input "72903"
click at [654, 149] on input "text" at bounding box center [773, 144] width 292 height 32
type input "Patient Service Representative"
type input "6 yars"
click at [724, 313] on select "Select Monthly Twice Monthly Every Other Week Weekly" at bounding box center [772, 306] width 293 height 34
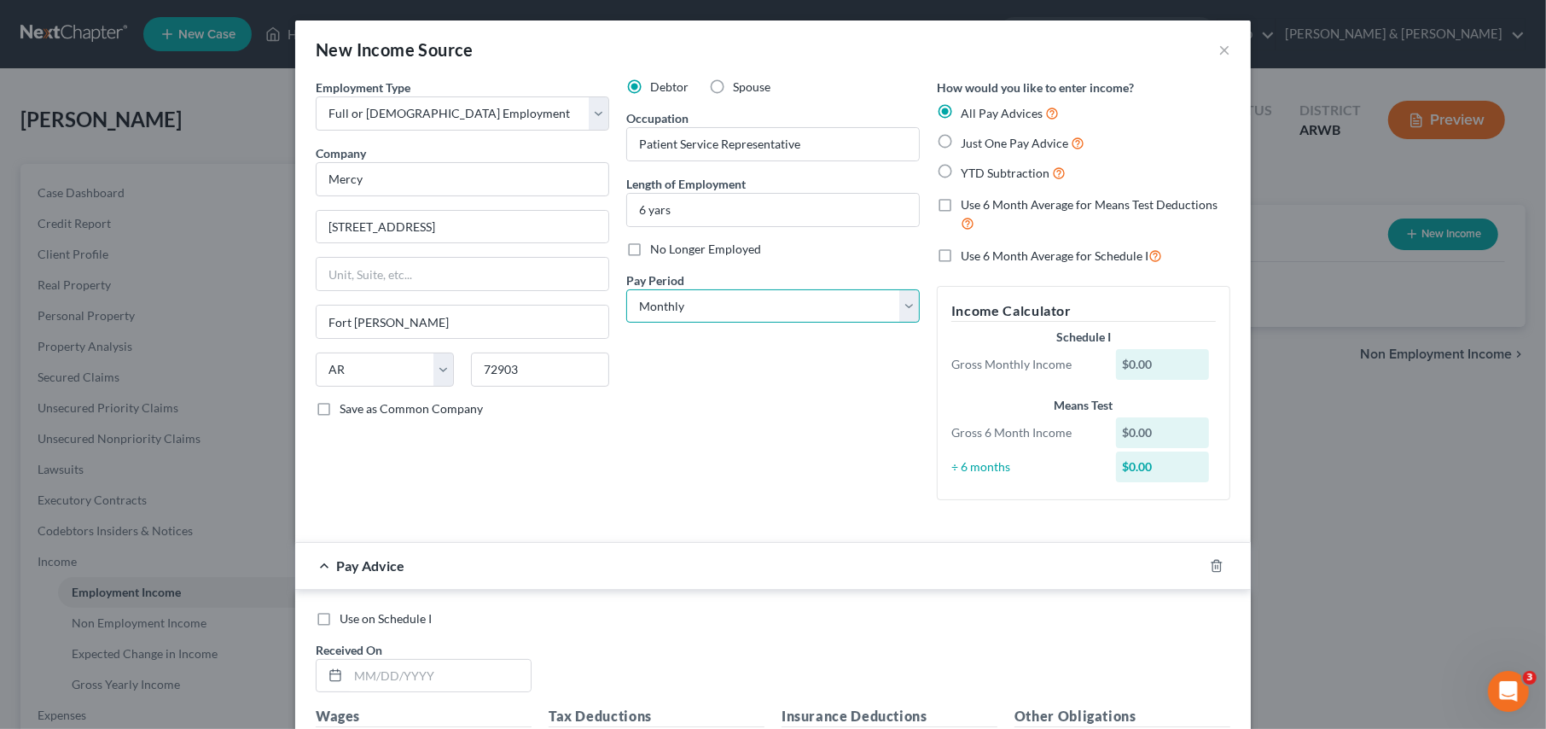
select select "1"
click at [626, 289] on select "Select Monthly Twice Monthly Every Other Week Weekly" at bounding box center [772, 306] width 293 height 34
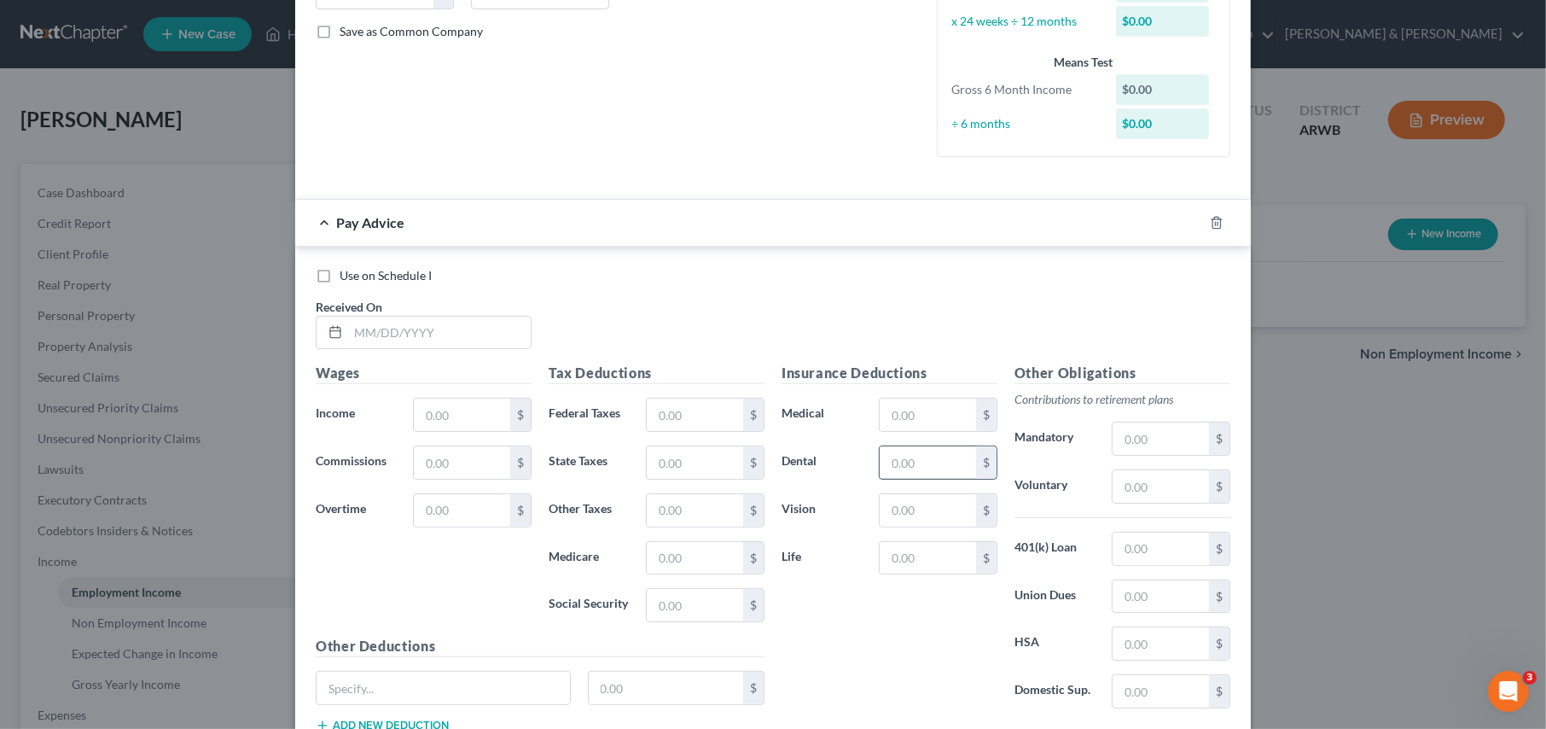
scroll to position [427, 0]
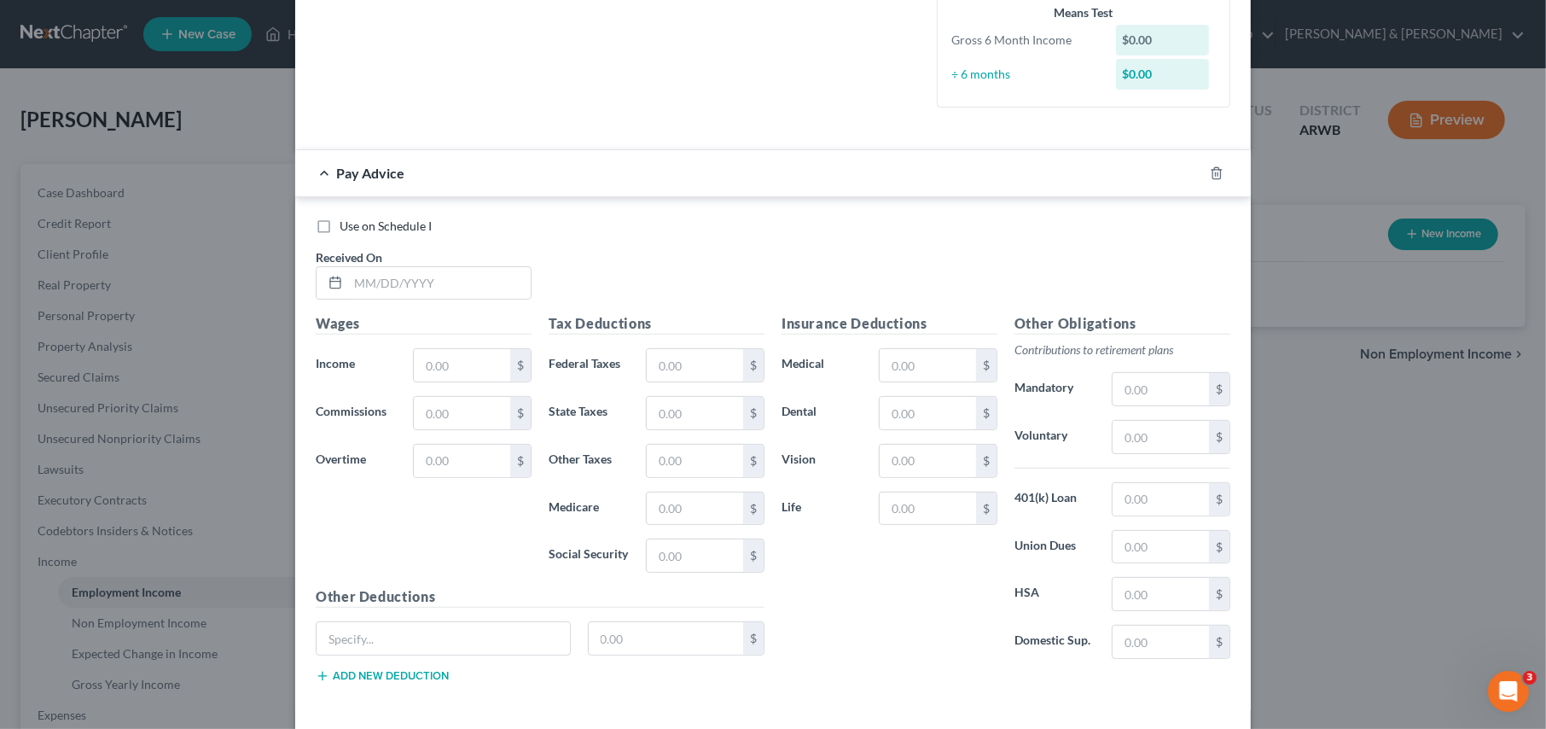
click at [1203, 180] on div at bounding box center [1227, 173] width 48 height 27
click at [1210, 174] on icon "button" at bounding box center [1217, 173] width 14 height 14
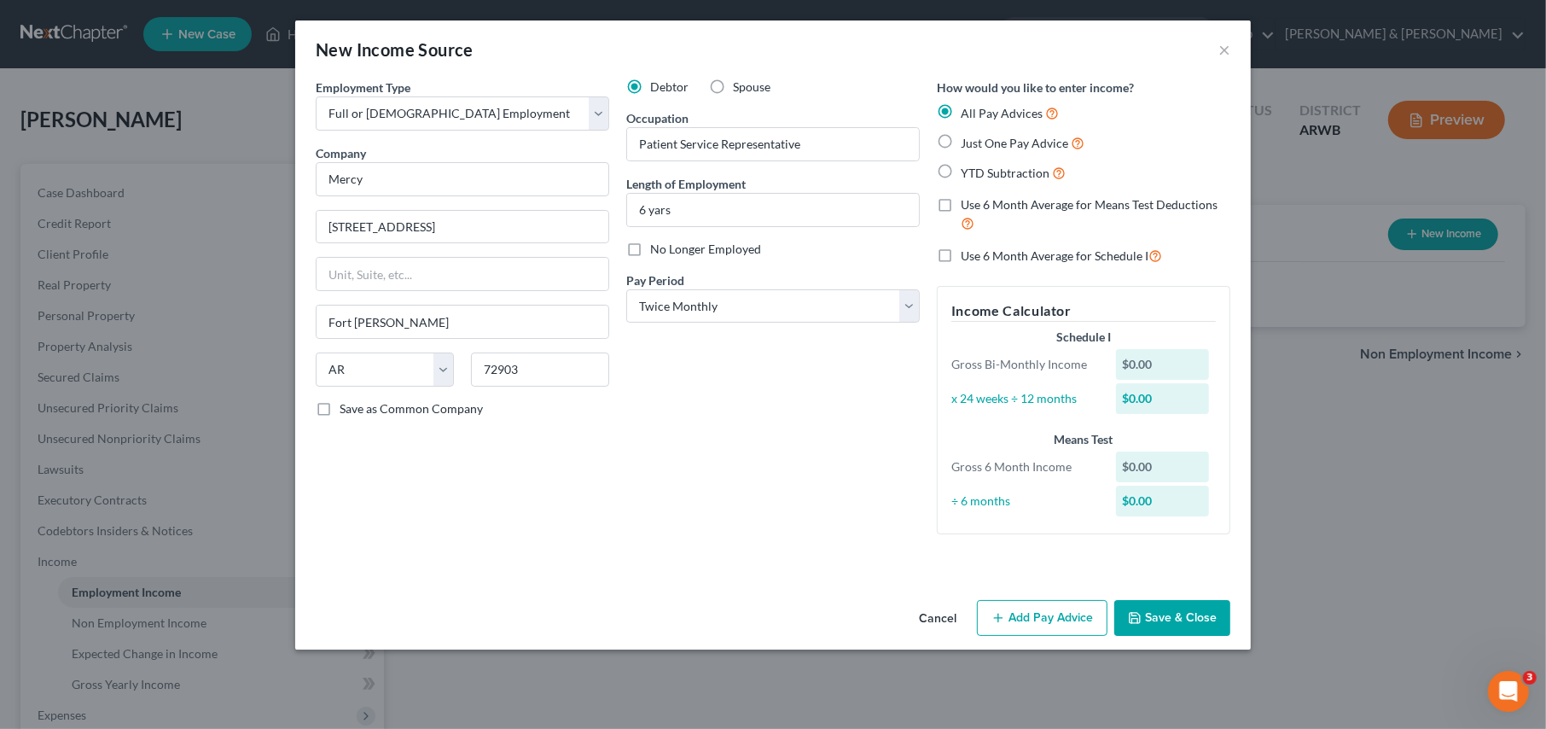
click at [1163, 616] on button "Save & Close" at bounding box center [1172, 618] width 116 height 36
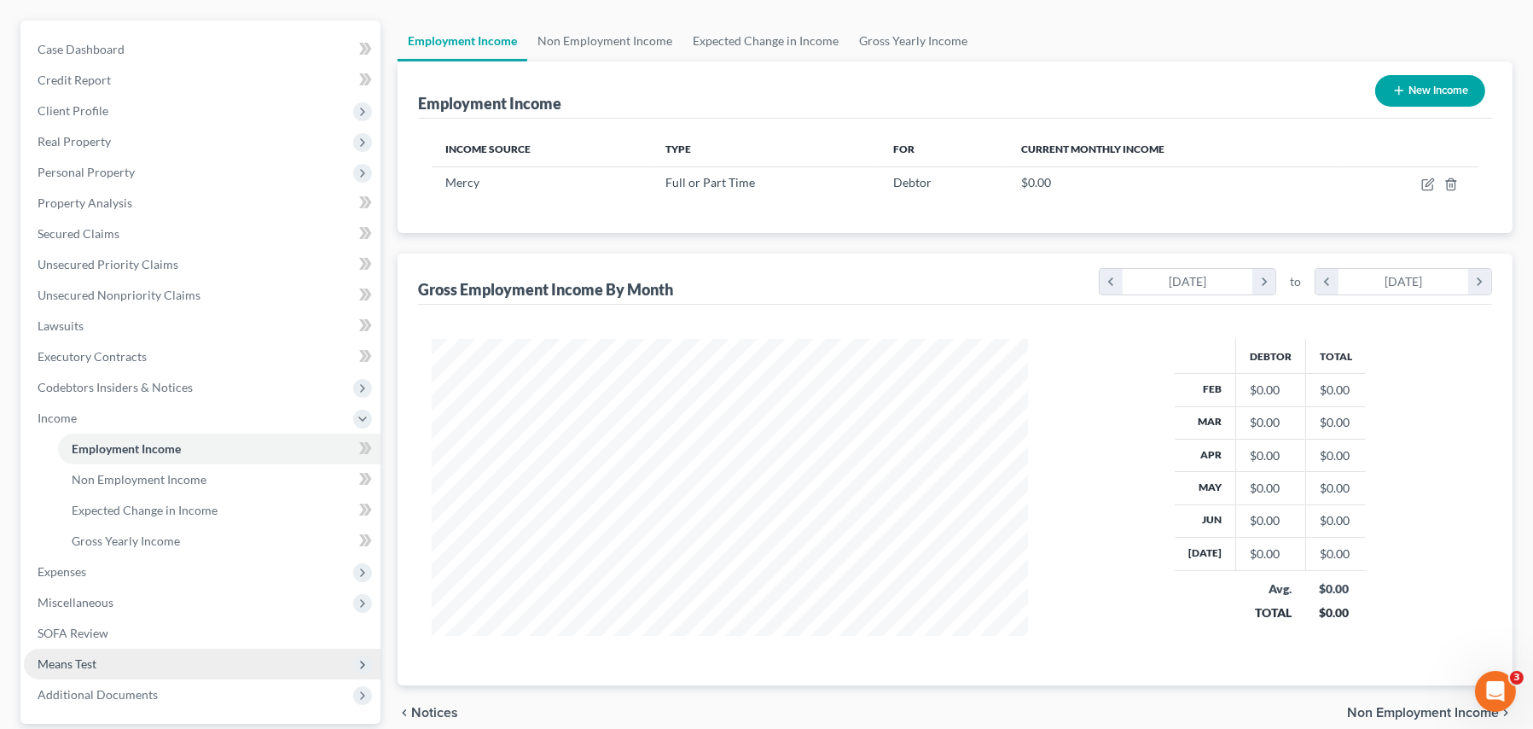
scroll to position [171, 0]
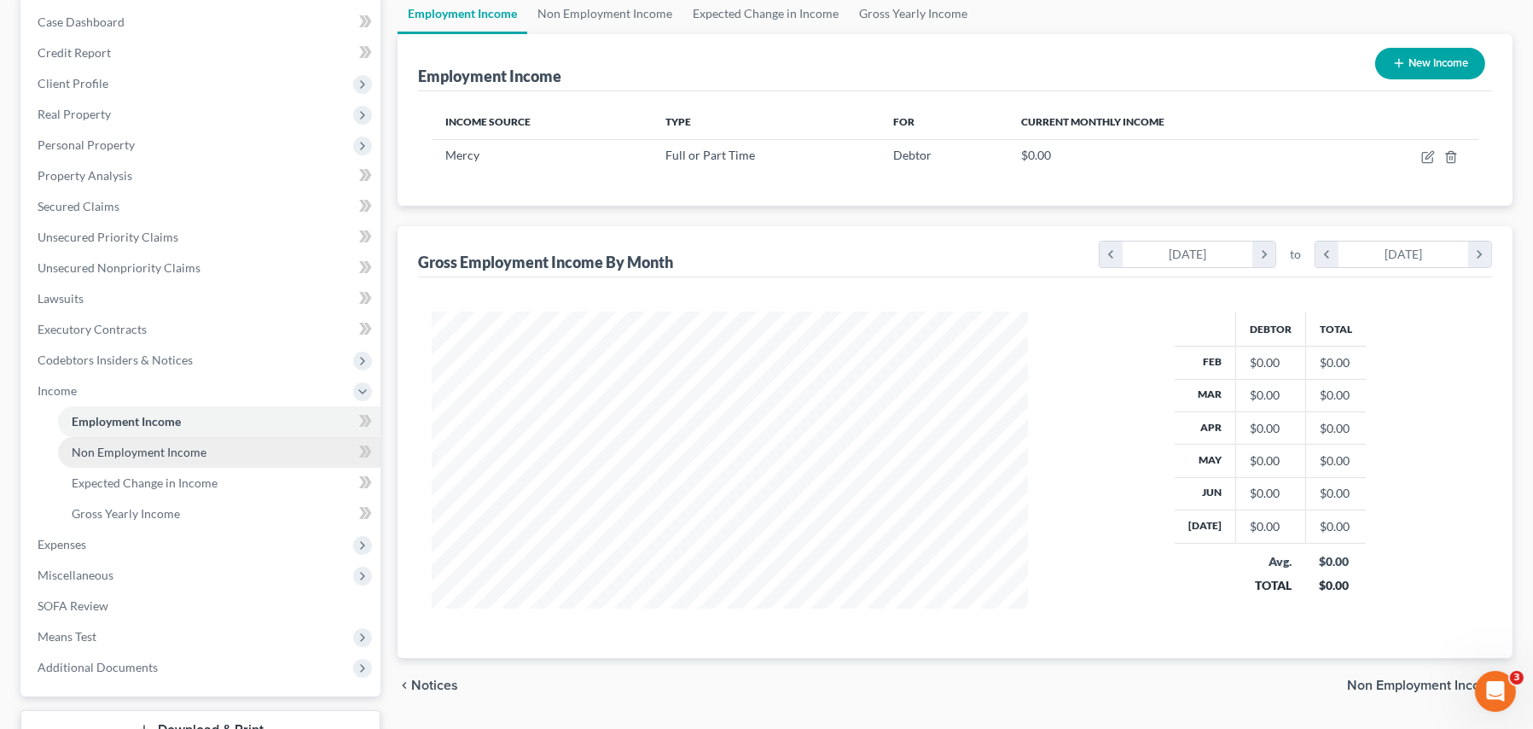
click at [101, 454] on span "Non Employment Income" at bounding box center [139, 452] width 135 height 15
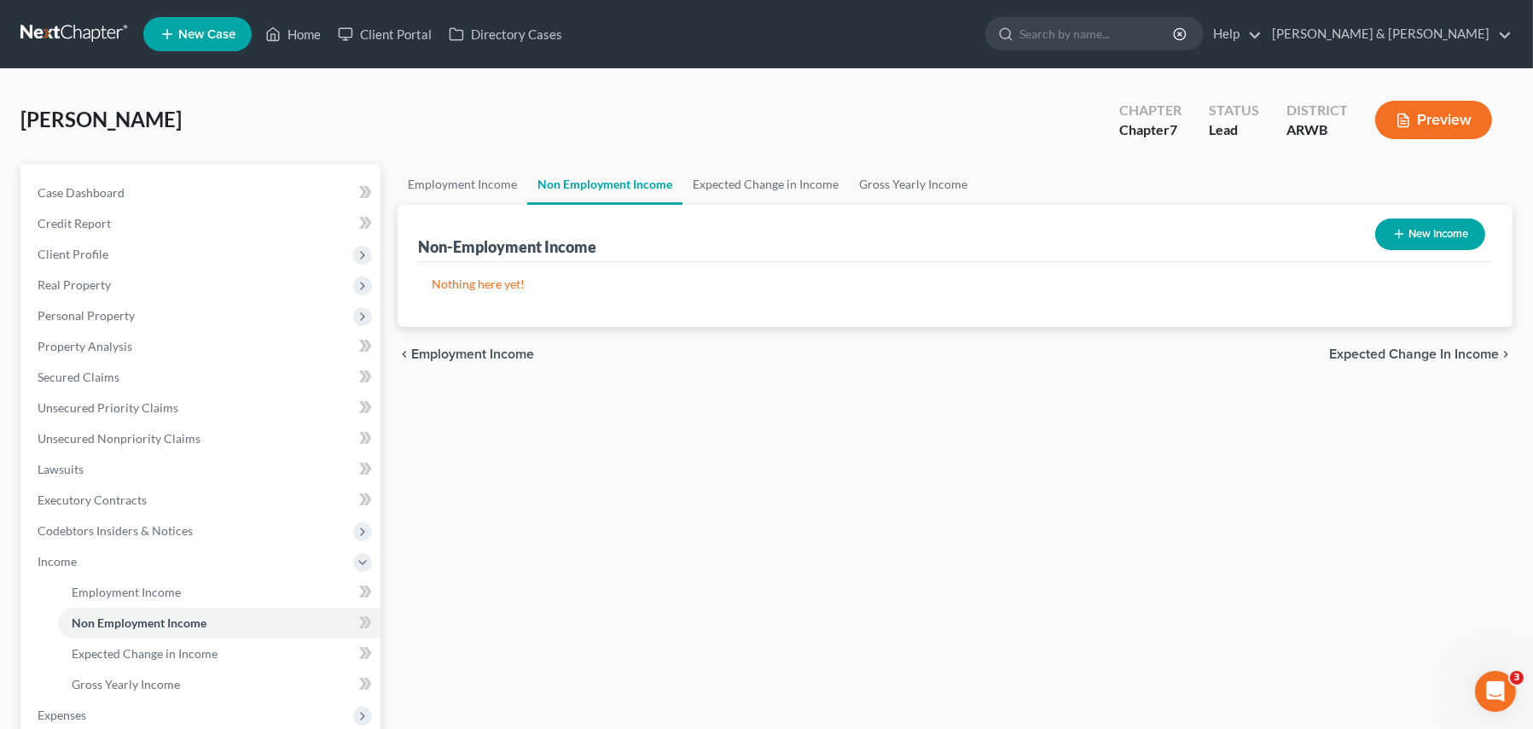
click at [1416, 235] on button "New Income" at bounding box center [1430, 234] width 110 height 32
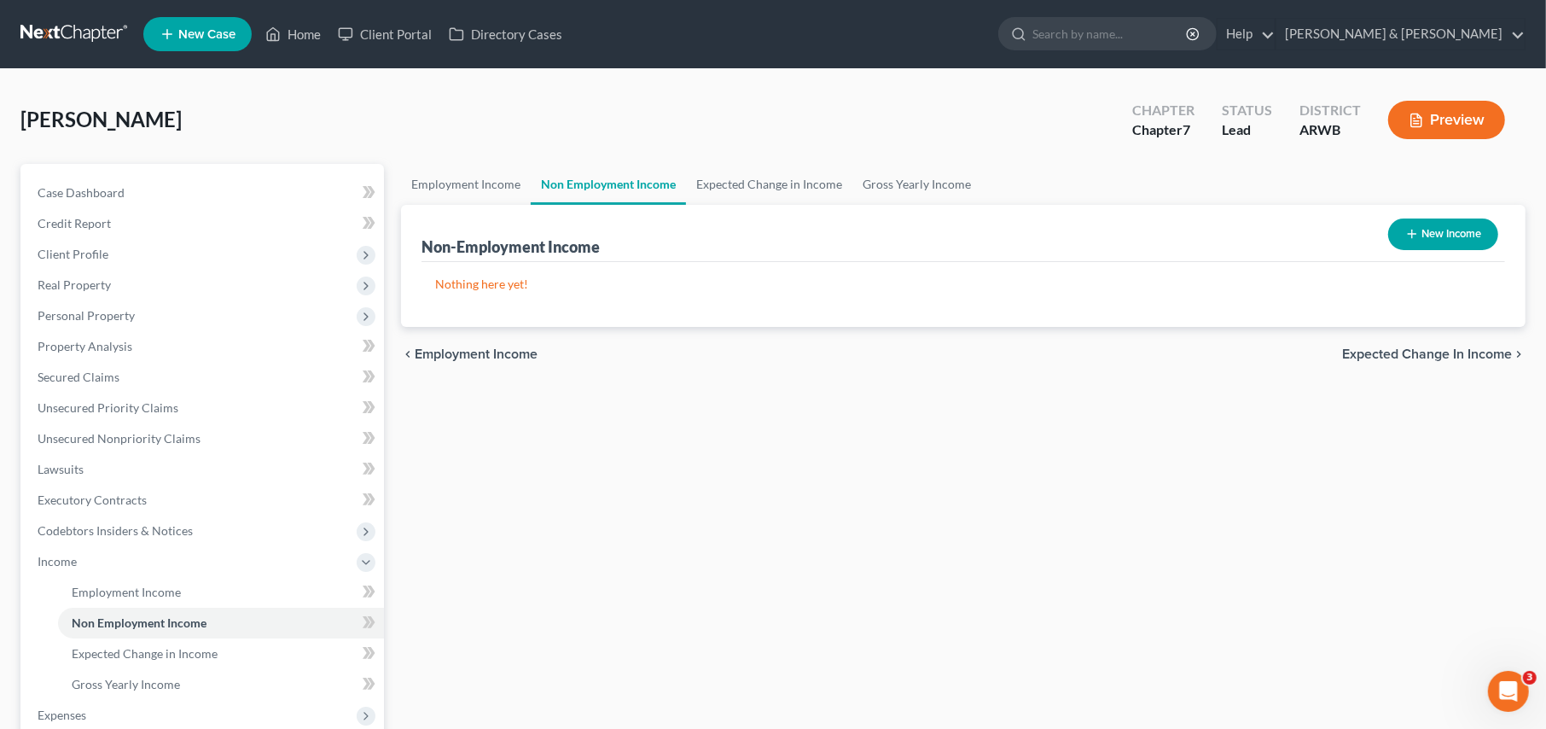
select select "0"
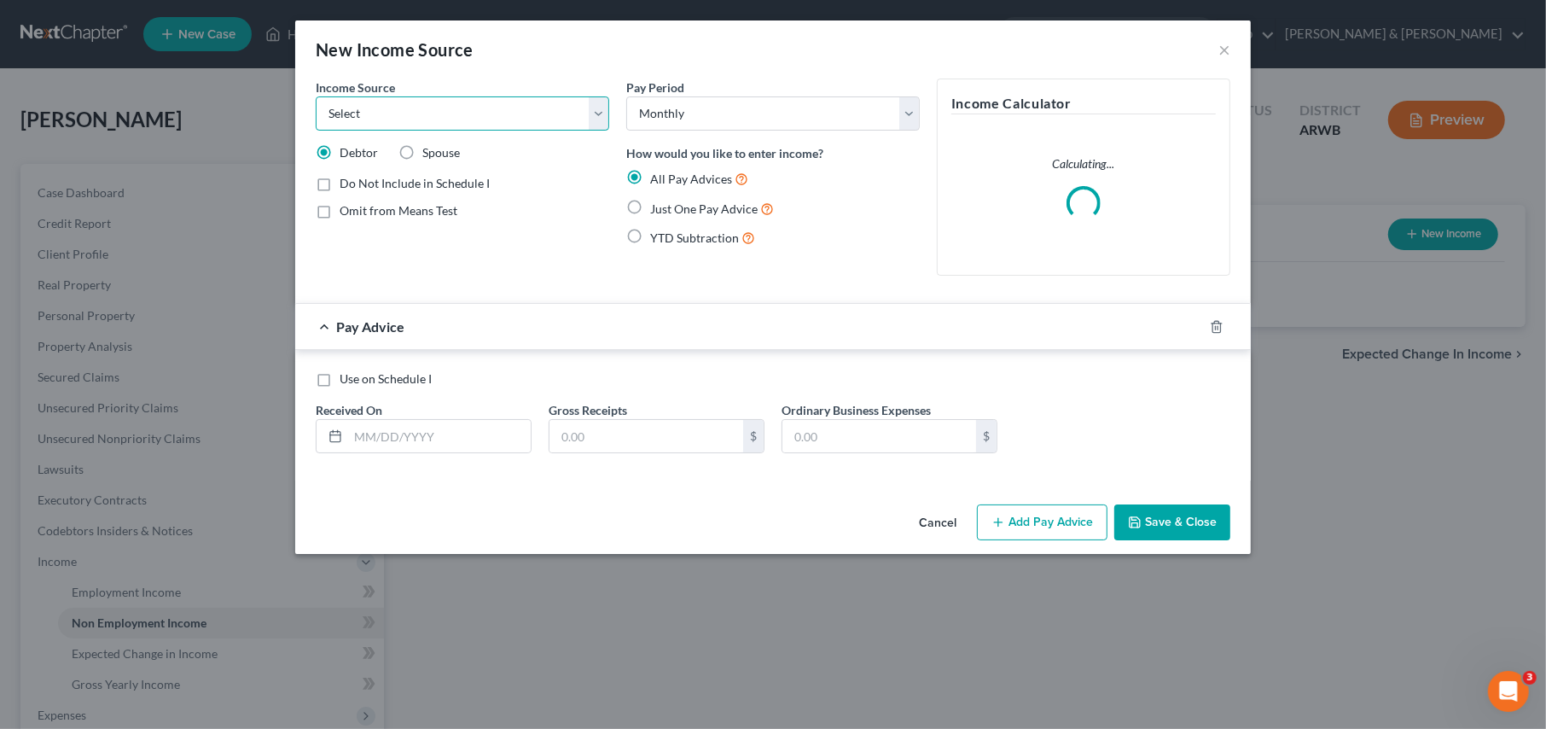
click at [361, 123] on select "Select Unemployment Disability (from employer) Pension Retirement Social Securi…" at bounding box center [462, 113] width 293 height 34
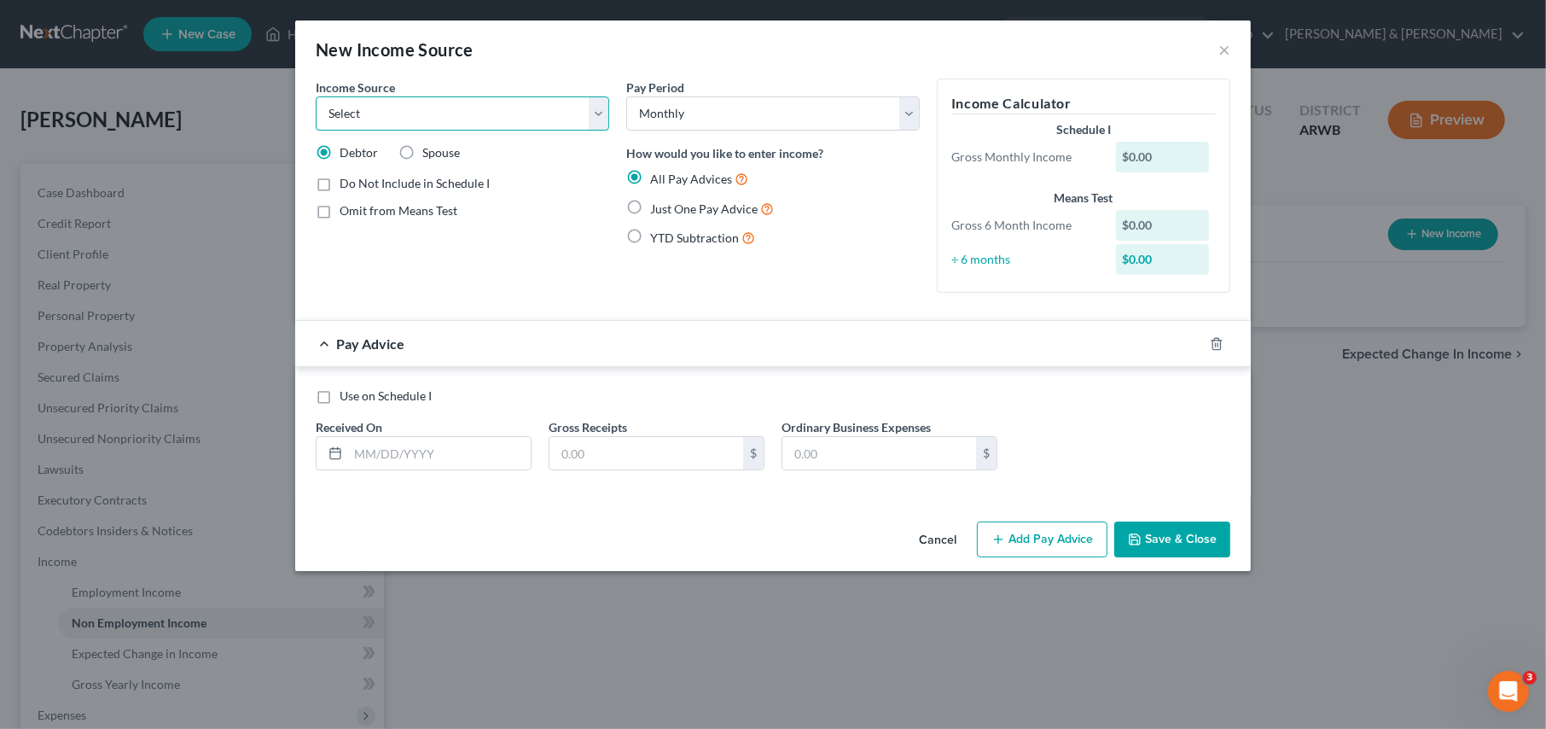
select select "12"
click at [316, 96] on select "Select Unemployment Disability (from employer) Pension Retirement Social Securi…" at bounding box center [462, 113] width 293 height 34
click at [422, 154] on label "Spouse" at bounding box center [441, 152] width 38 height 17
click at [429, 154] on input "Spouse" at bounding box center [434, 149] width 11 height 11
radio input "true"
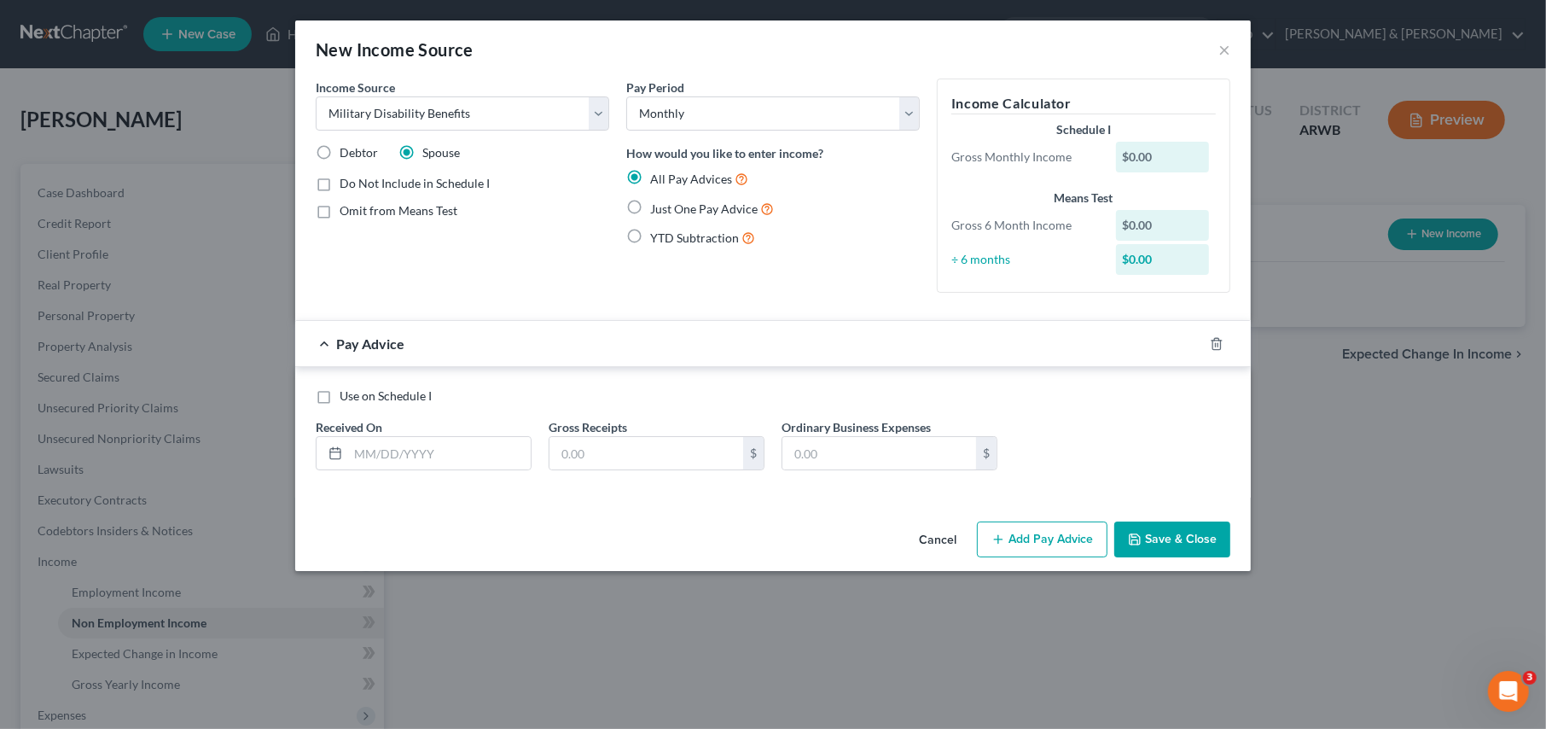
click at [340, 145] on label "Debtor" at bounding box center [359, 152] width 38 height 17
click at [346, 145] on input "Debtor" at bounding box center [351, 149] width 11 height 11
radio input "true"
click at [483, 120] on select "Select Unemployment Disability (from employer) Pension Retirement Social Securi…" at bounding box center [462, 113] width 293 height 34
select select "13"
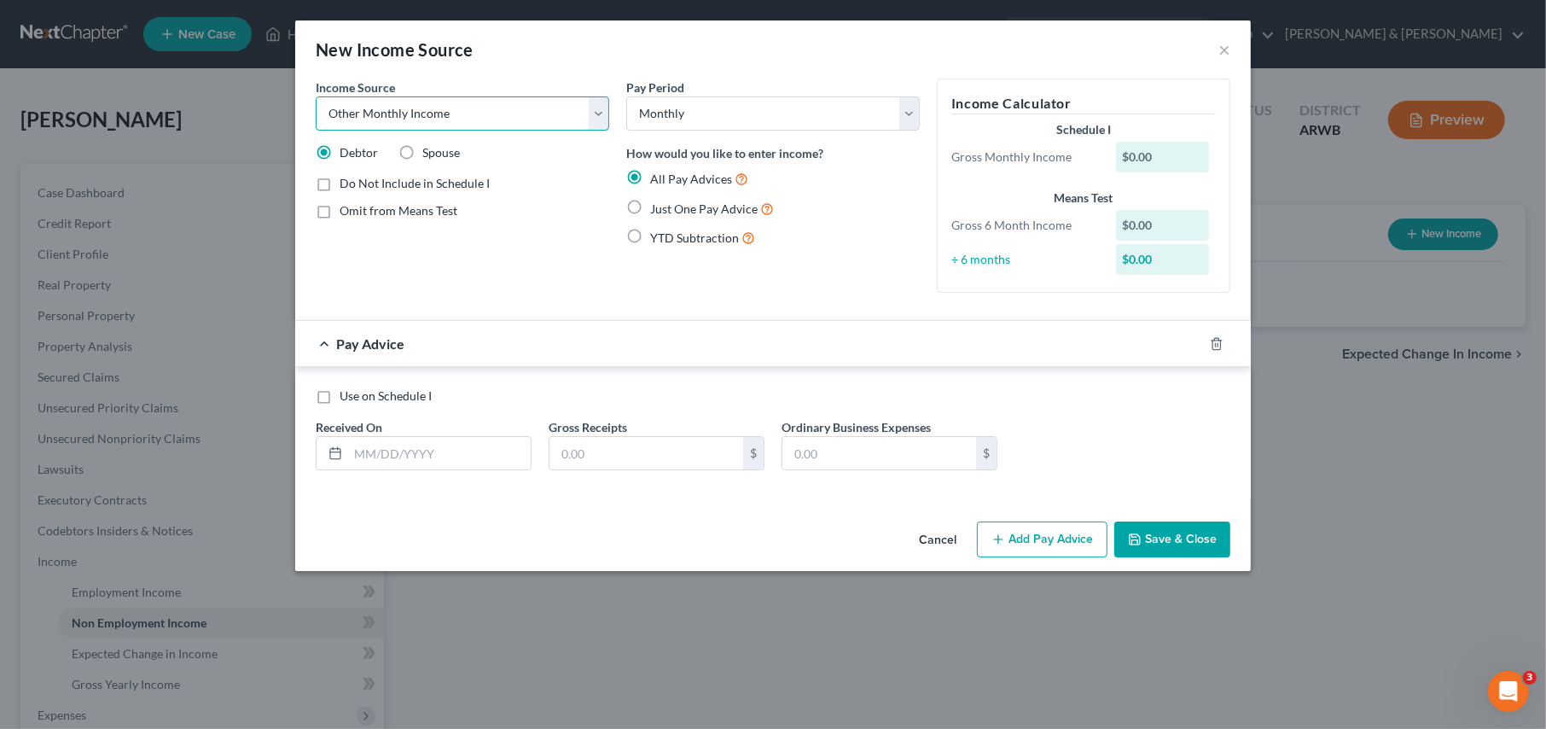
click at [316, 96] on select "Select Unemployment Disability (from employer) Pension Retirement Social Securi…" at bounding box center [462, 113] width 293 height 34
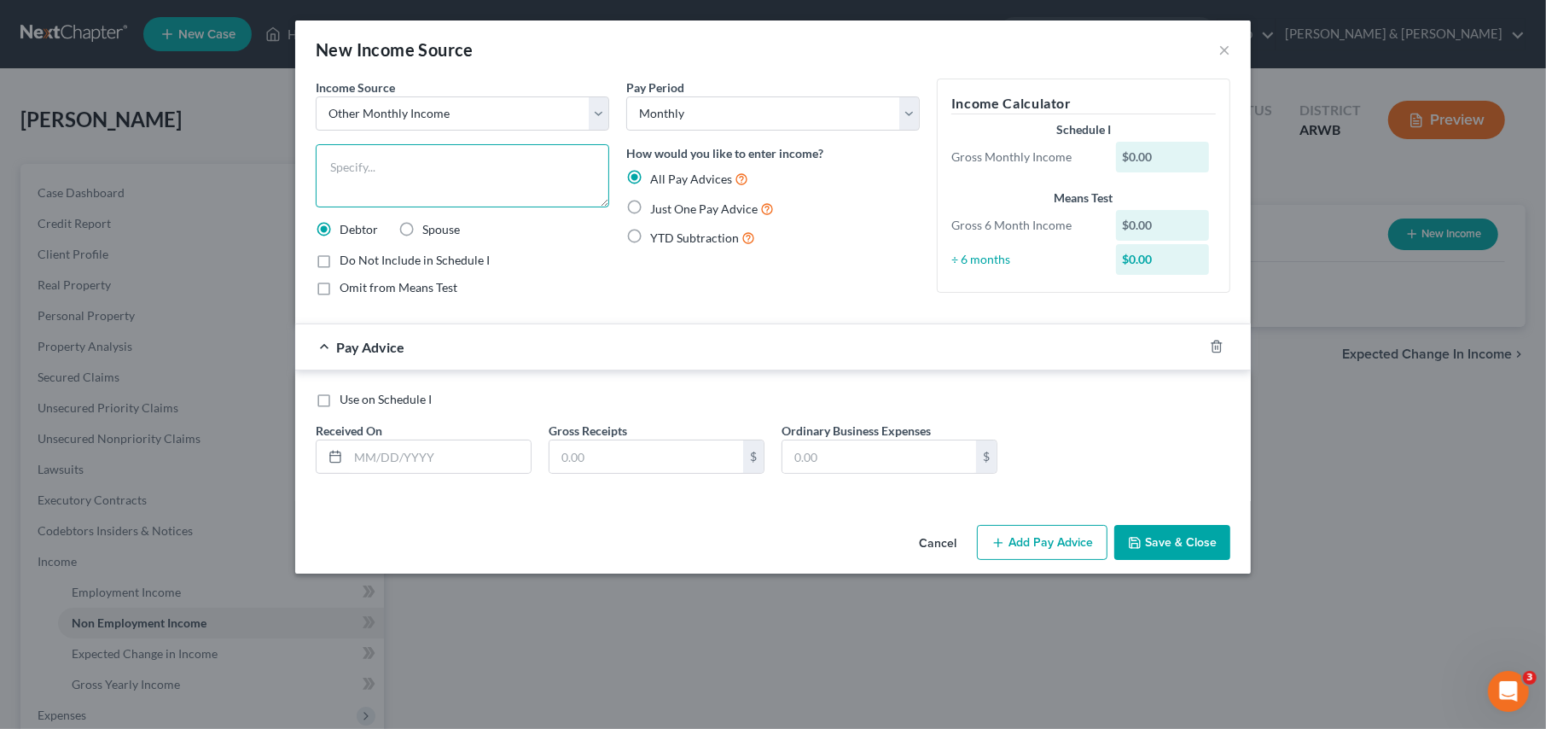
drag, startPoint x: 325, startPoint y: 148, endPoint x: 333, endPoint y: 153, distance: 8.8
click at [326, 148] on textarea at bounding box center [462, 175] width 293 height 63
type textarea "VA Survivor Benefits"
click at [650, 207] on label "Just One Pay Advice" at bounding box center [712, 209] width 124 height 20
click at [657, 207] on input "Just One Pay Advice" at bounding box center [662, 204] width 11 height 11
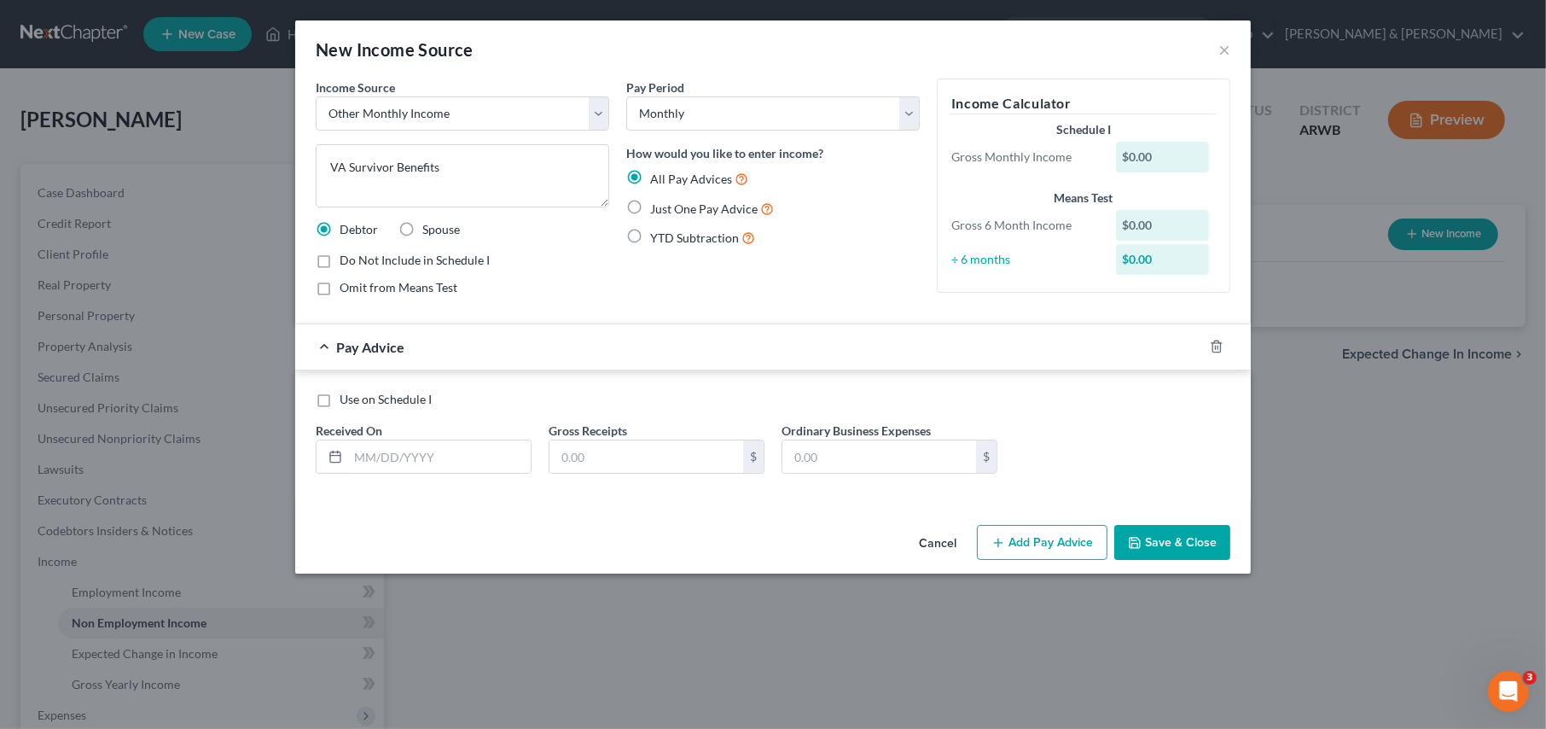
radio input "true"
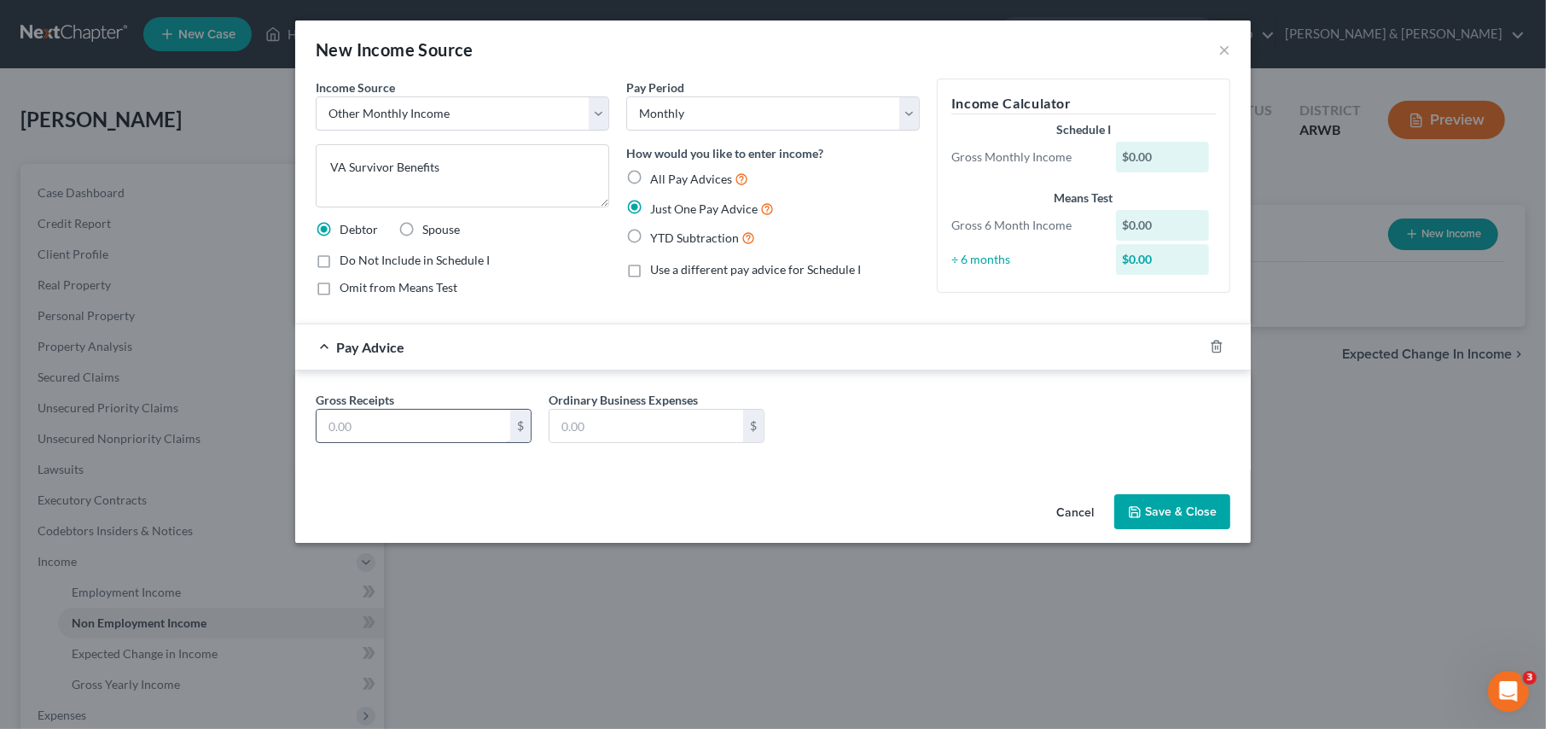
click at [372, 421] on input "text" at bounding box center [414, 426] width 194 height 32
type input "1,656.00"
click at [1189, 504] on button "Save & Close" at bounding box center [1172, 512] width 116 height 36
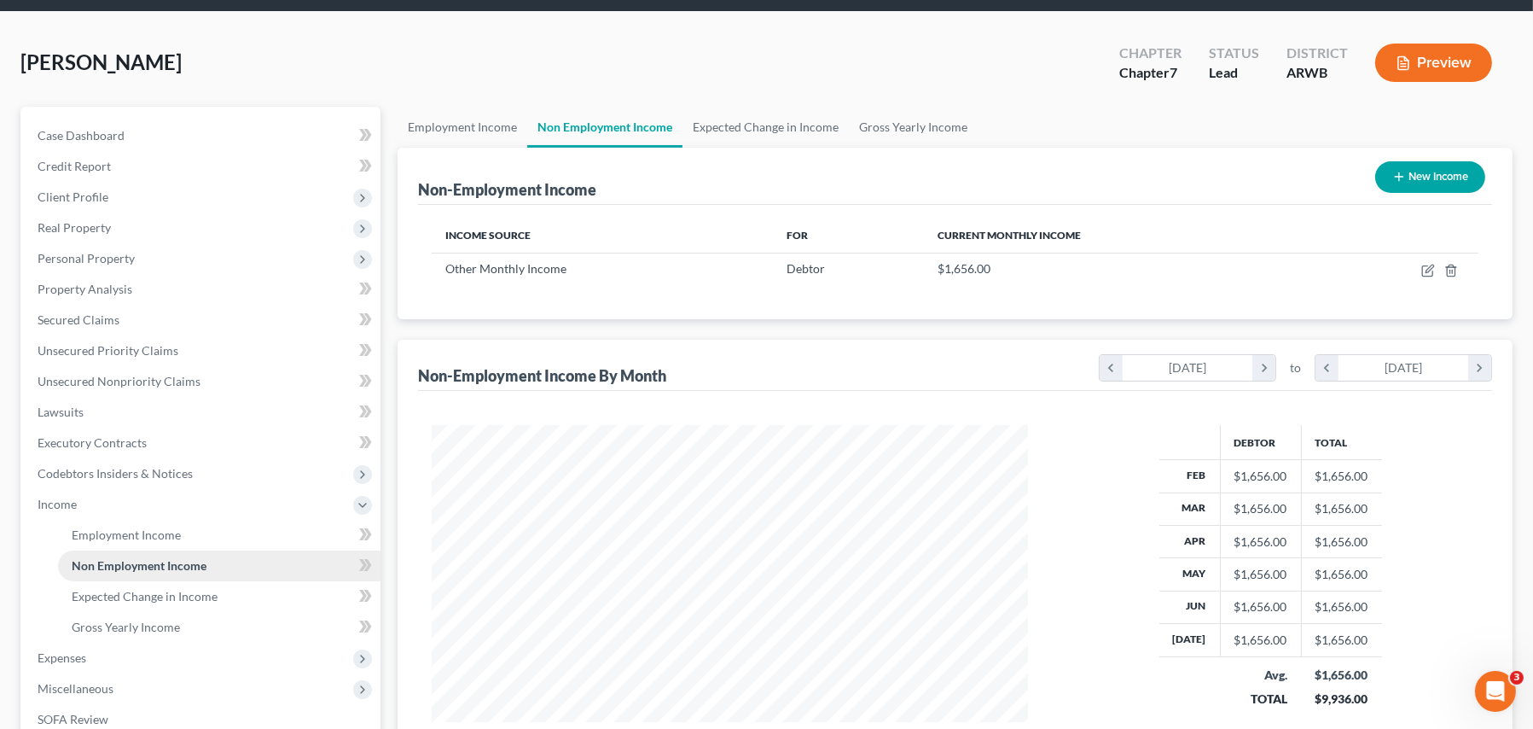
scroll to position [171, 0]
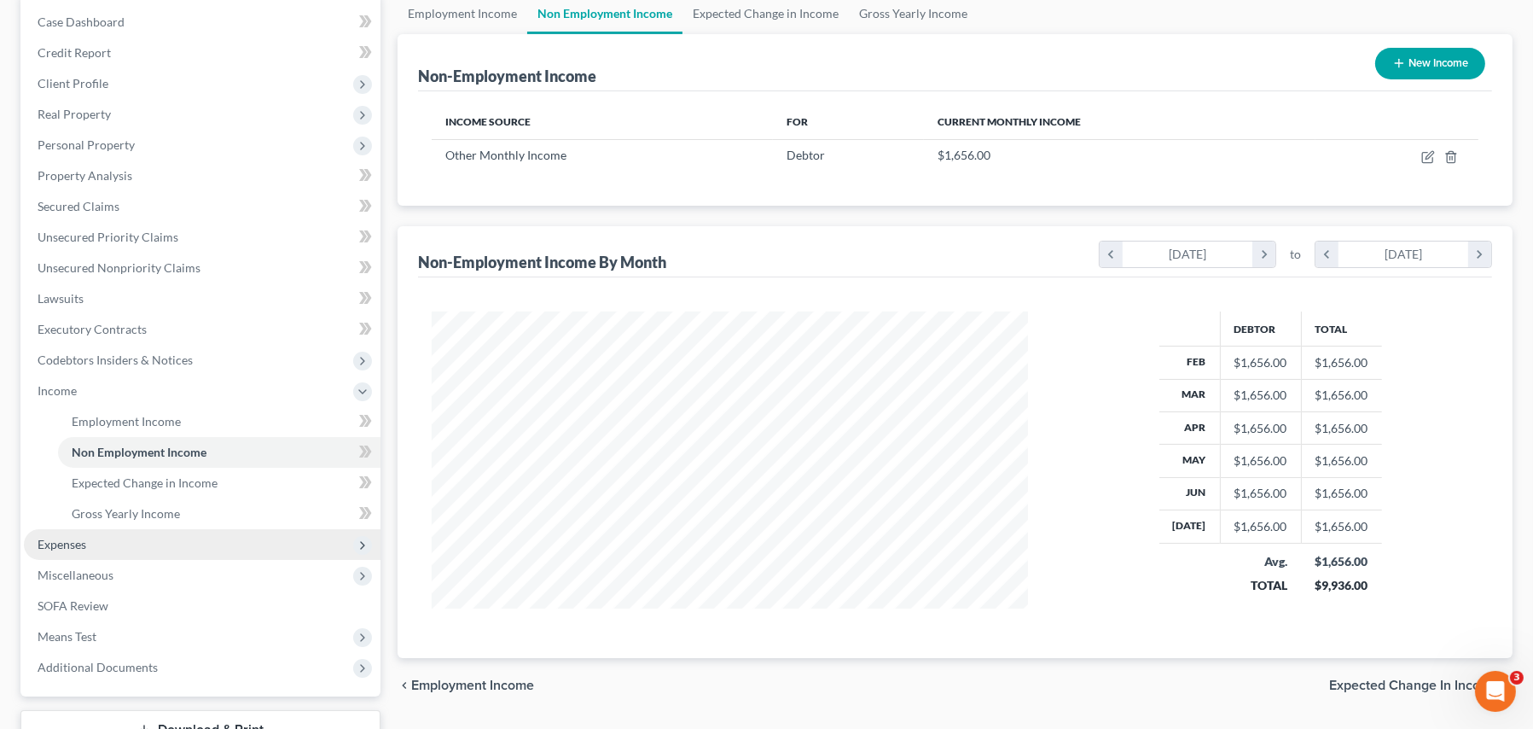
click at [46, 544] on span "Expenses" at bounding box center [62, 544] width 49 height 15
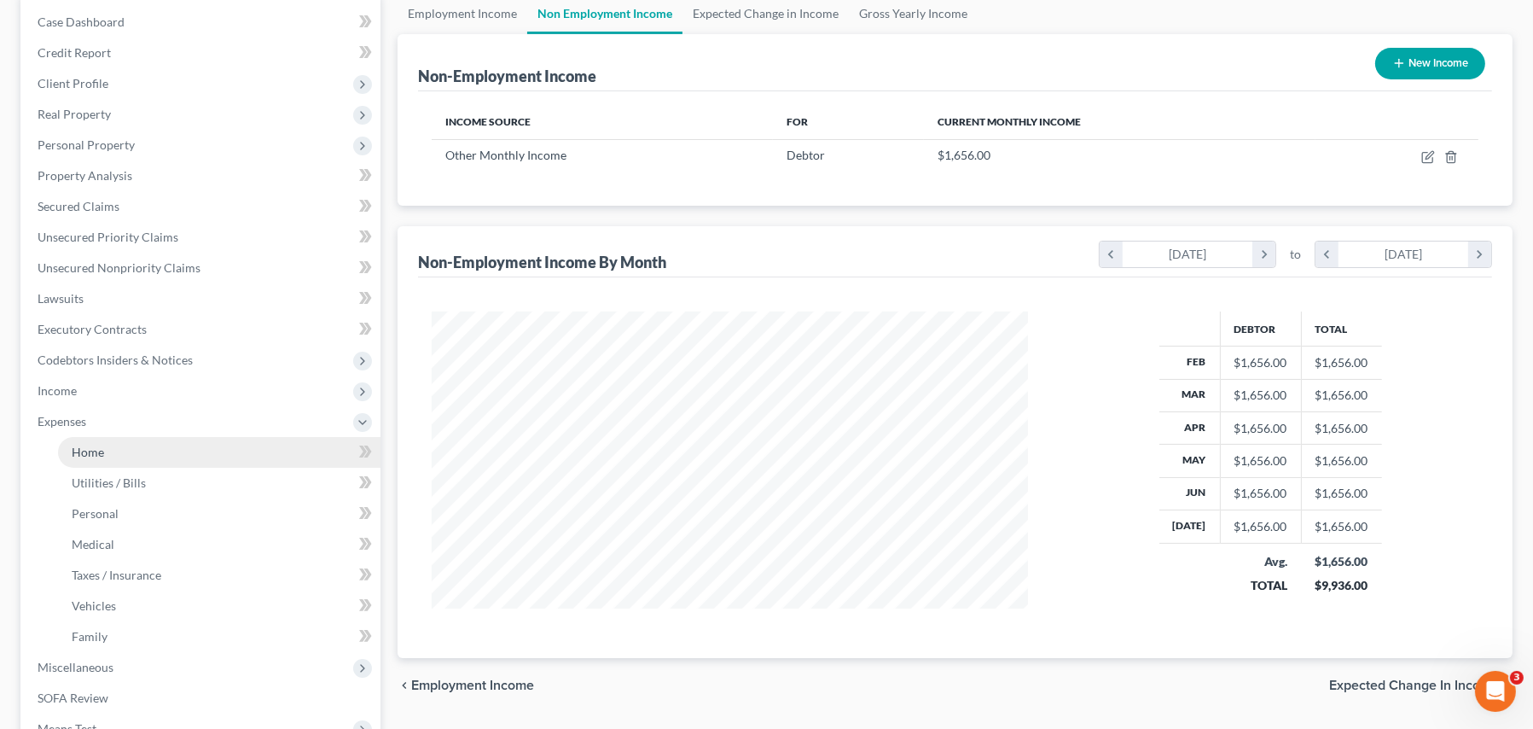
click at [88, 455] on span "Home" at bounding box center [88, 452] width 32 height 15
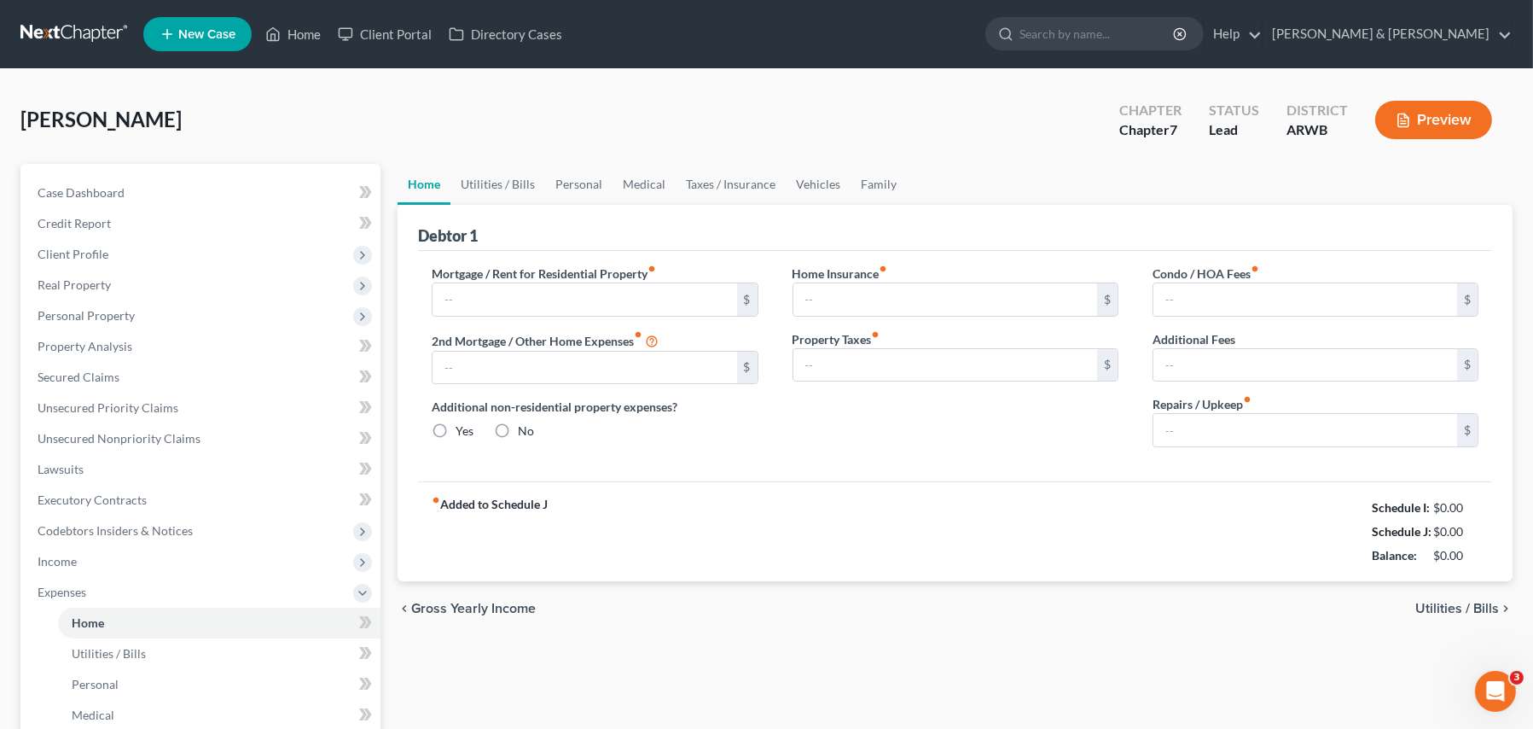
type input "0.00"
radio input "true"
type input "0.00"
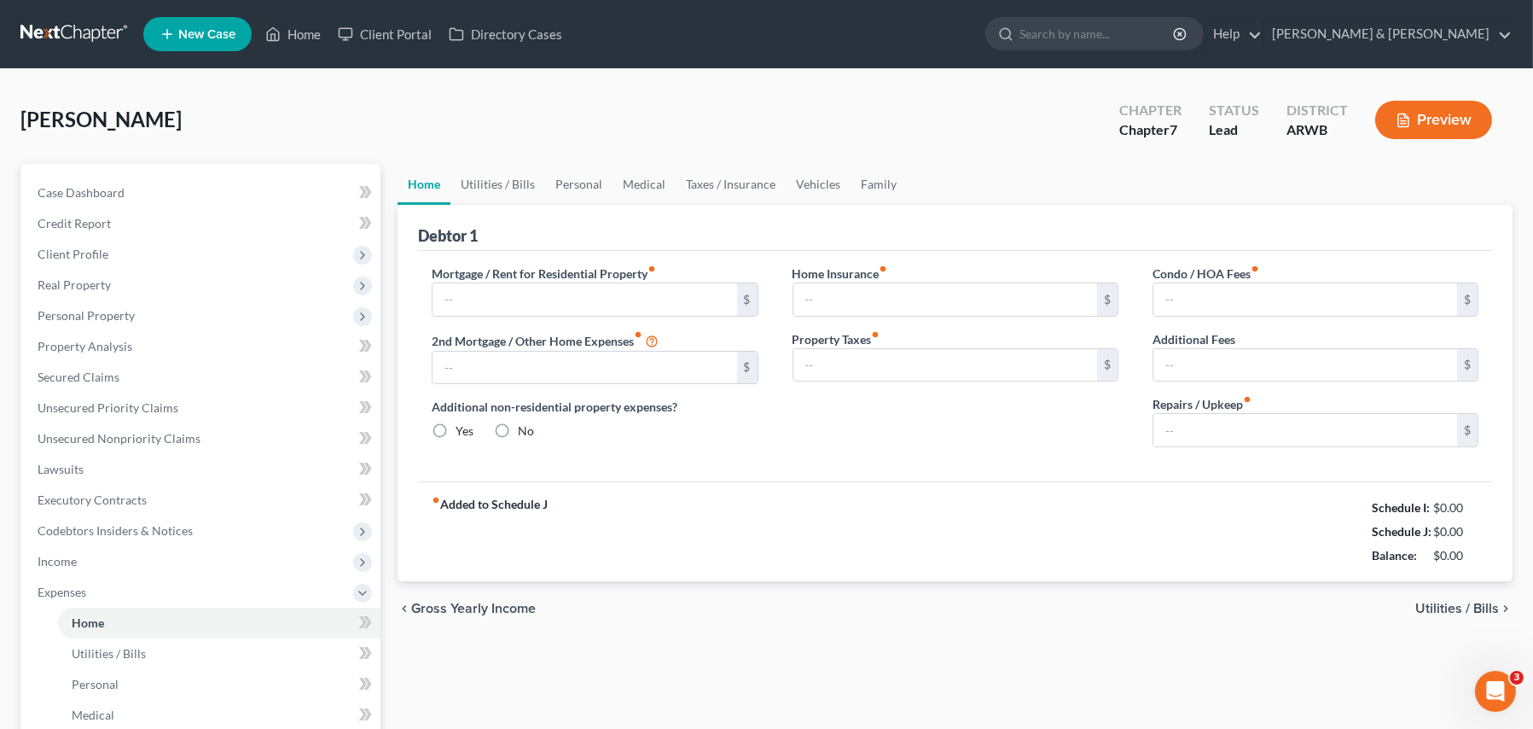
type input "0.00"
click at [449, 305] on input "text" at bounding box center [585, 299] width 304 height 32
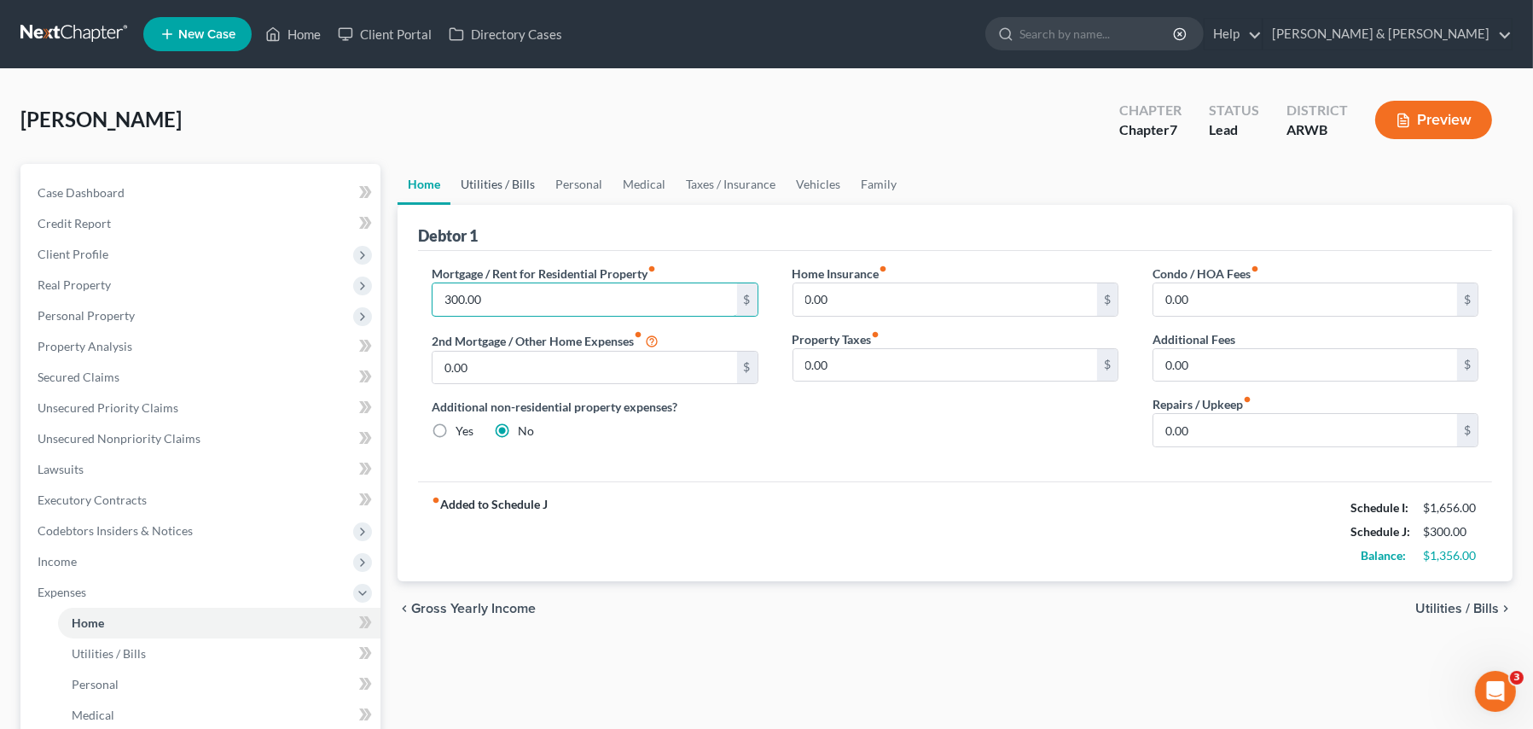
type input "300.00"
click at [508, 182] on link "Utilities / Bills" at bounding box center [497, 184] width 95 height 41
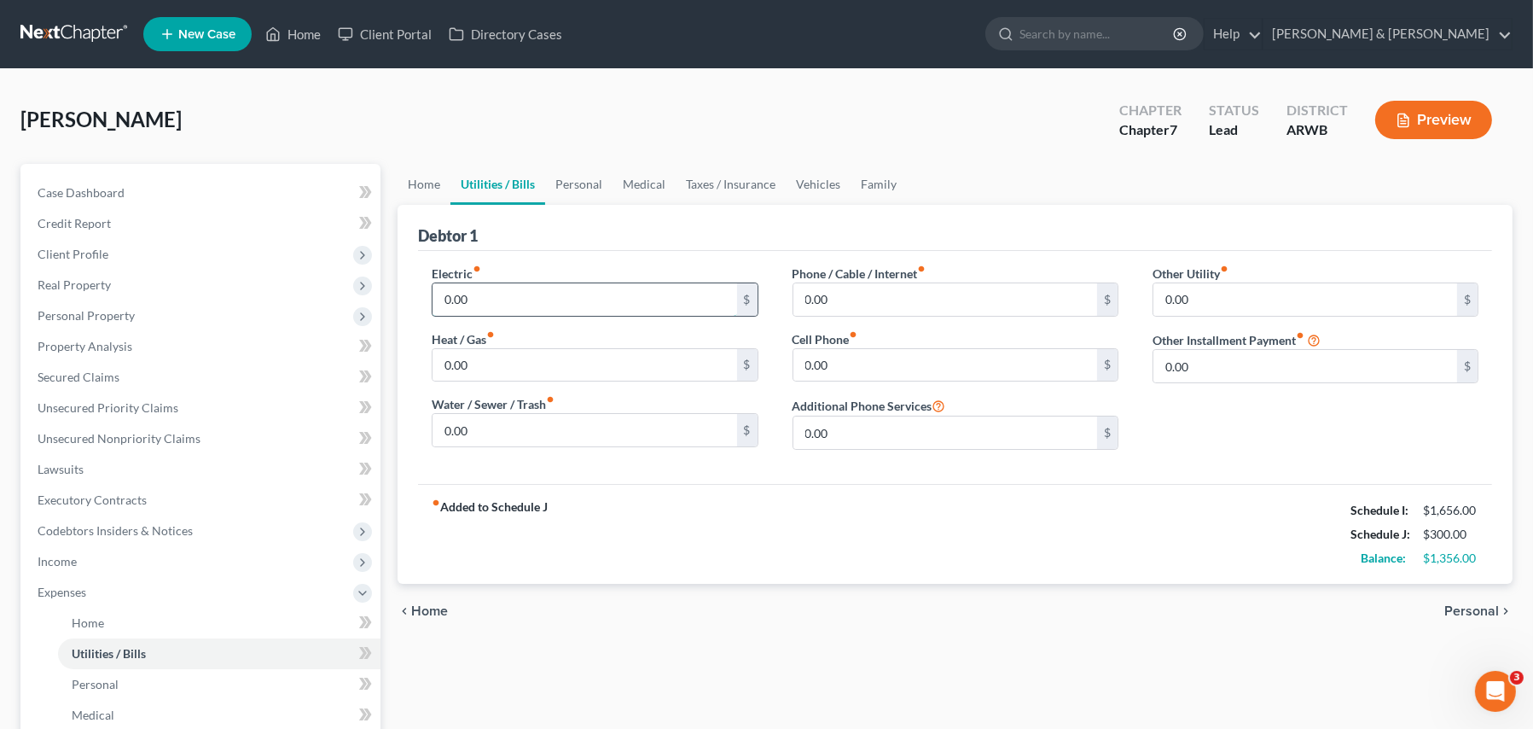
click at [487, 309] on input "0.00" at bounding box center [585, 299] width 304 height 32
type input "150.00"
click at [536, 419] on input "0.00" at bounding box center [585, 430] width 304 height 32
type input "40.00"
click at [835, 293] on input "0.00" at bounding box center [945, 299] width 304 height 32
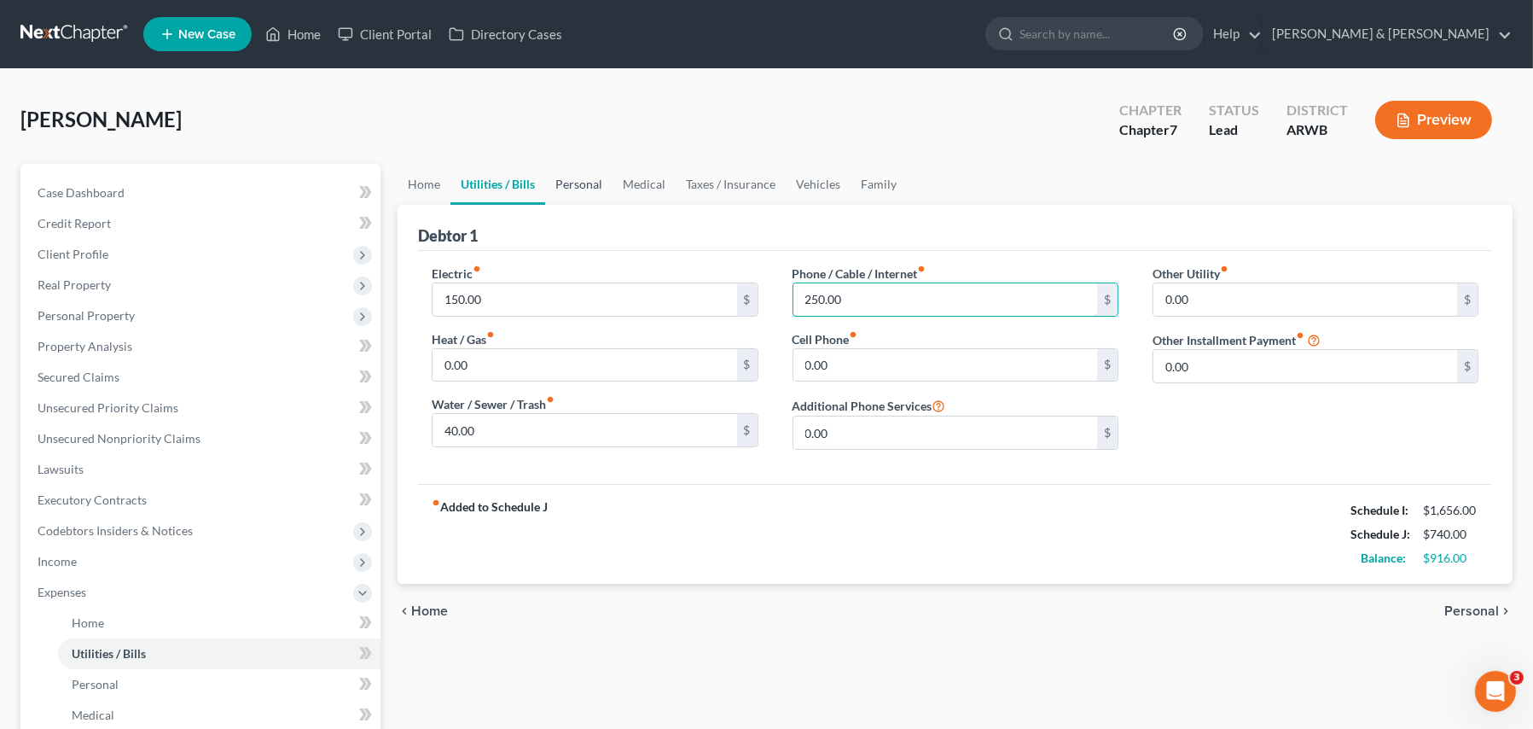
type input "250.00"
click at [572, 185] on link "Personal" at bounding box center [578, 184] width 67 height 41
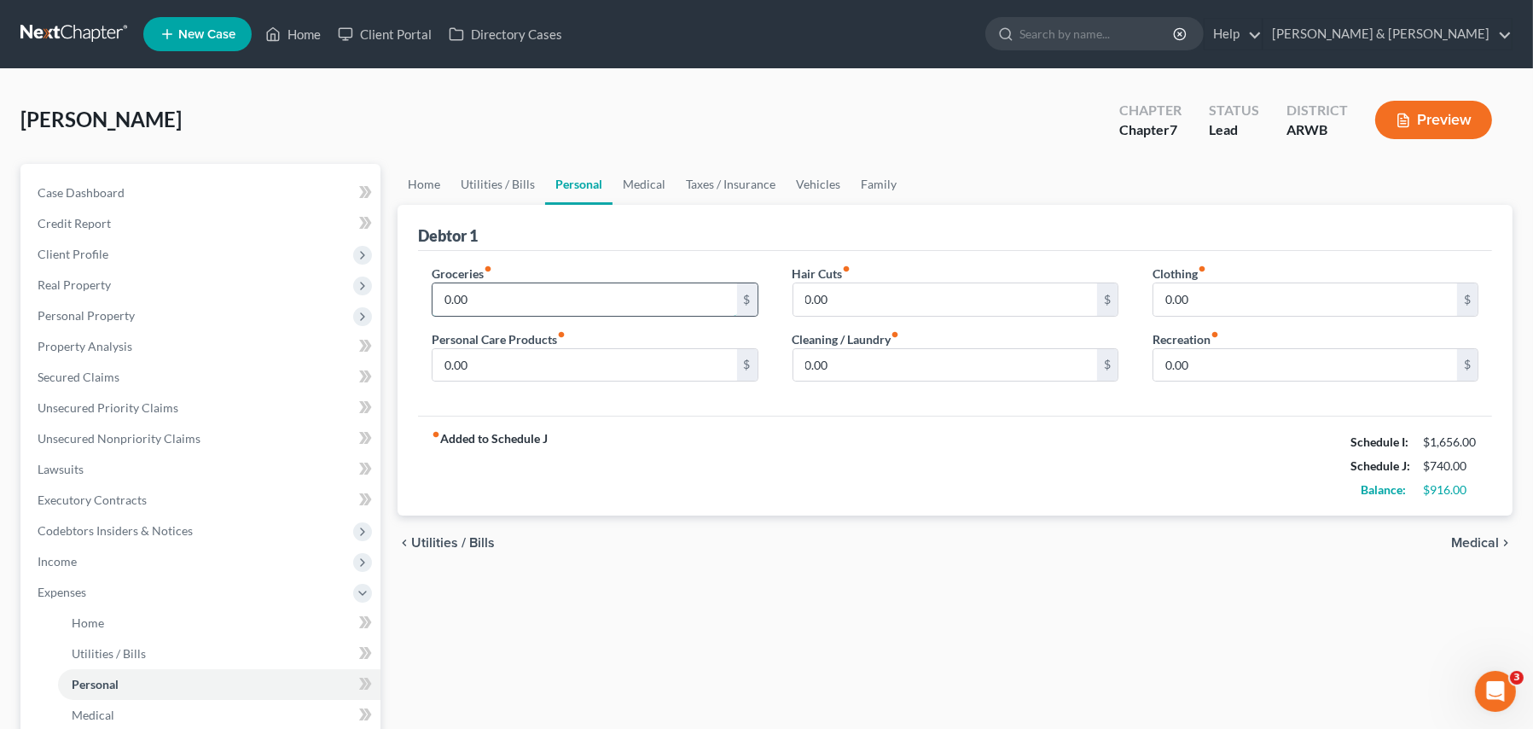
click at [497, 308] on input "0.00" at bounding box center [585, 299] width 304 height 32
type input "450.00"
click at [1203, 292] on input "0.00" at bounding box center [1306, 299] width 304 height 32
type input "50.00"
click at [480, 366] on input "0.00" at bounding box center [585, 365] width 304 height 32
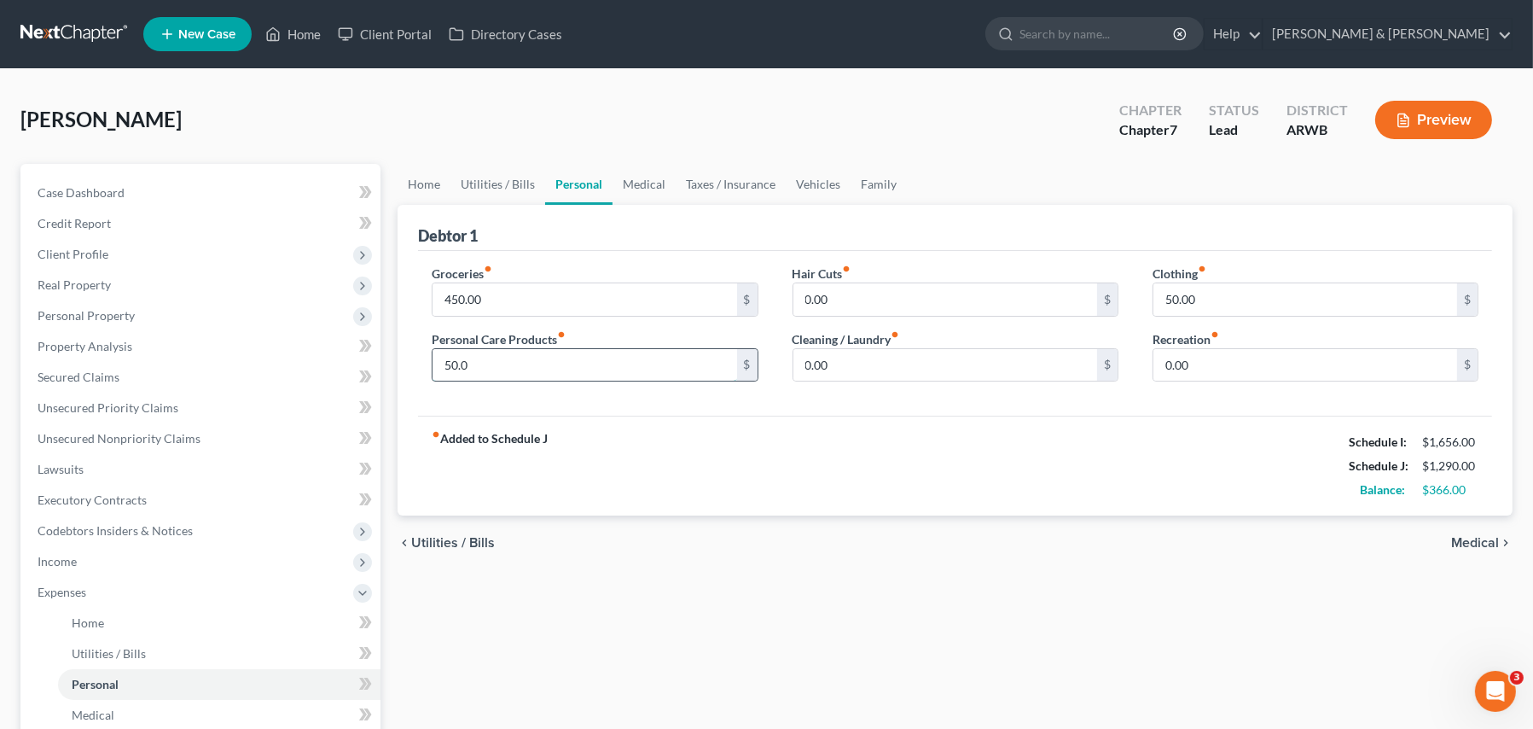
type input "50.00"
click at [648, 186] on link "Medical" at bounding box center [644, 184] width 63 height 41
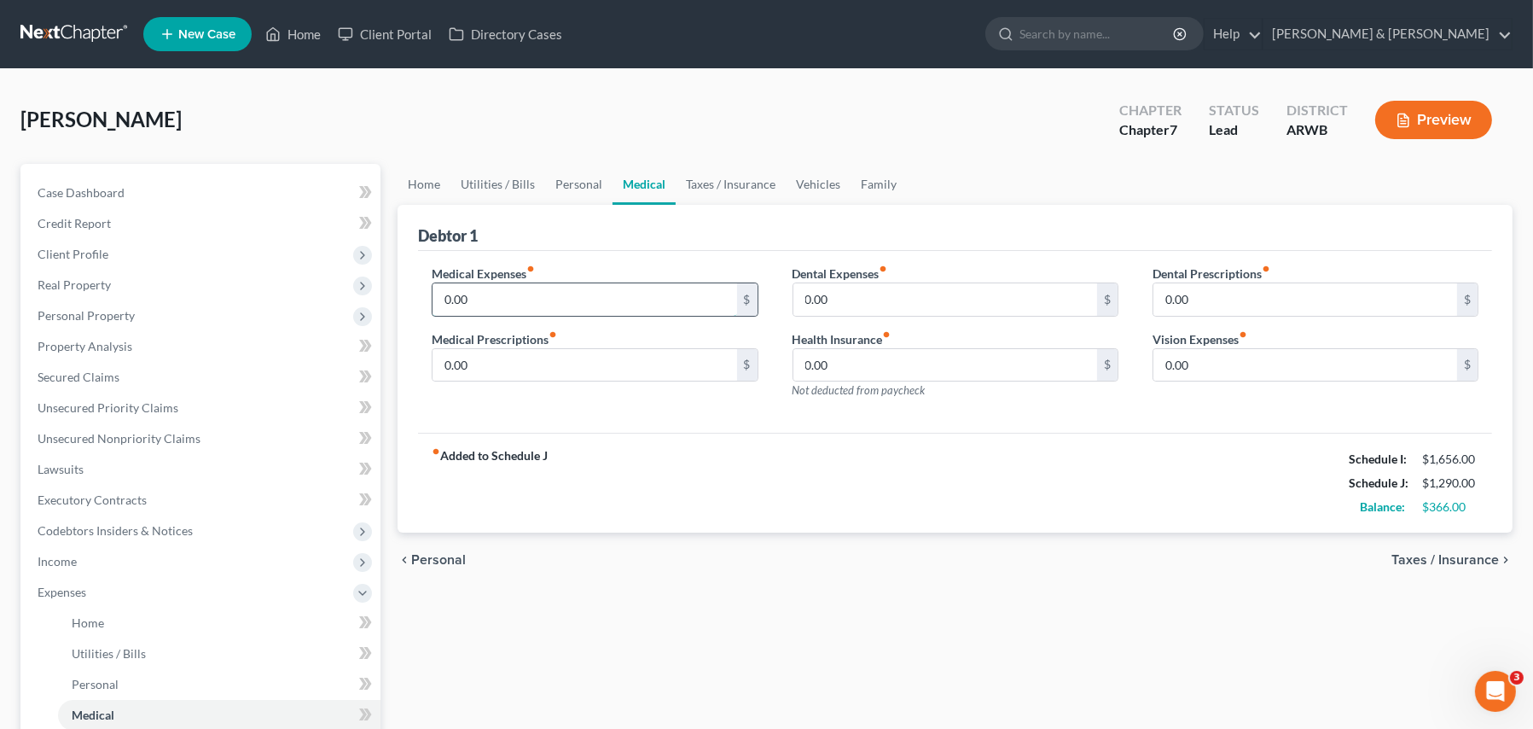
click at [479, 300] on input "0.00" at bounding box center [585, 299] width 304 height 32
type input "50.00"
click at [810, 172] on link "Vehicles" at bounding box center [818, 184] width 65 height 41
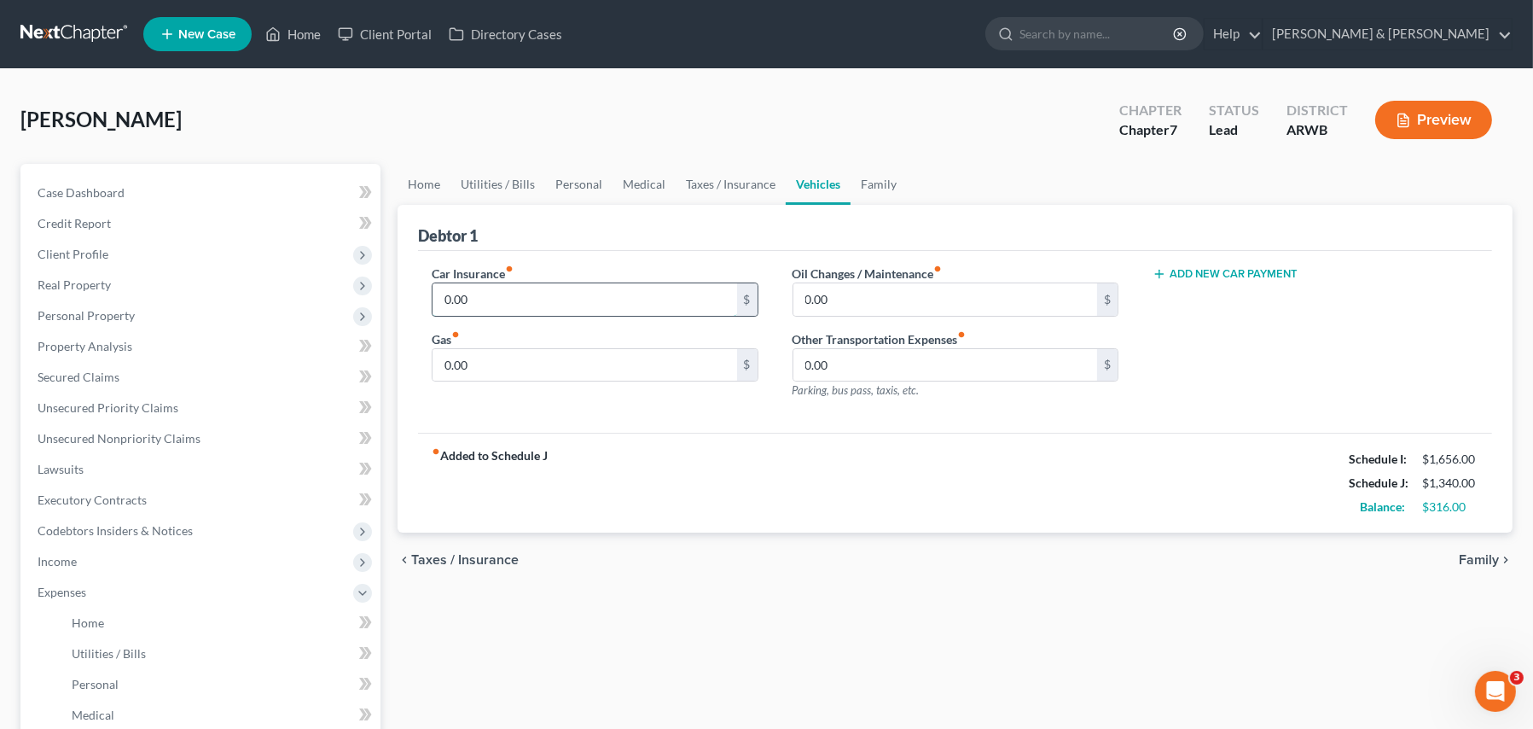
click at [526, 309] on input "0.00" at bounding box center [585, 299] width 304 height 32
type input "200.00"
click at [719, 181] on link "Taxes / Insurance" at bounding box center [731, 184] width 110 height 41
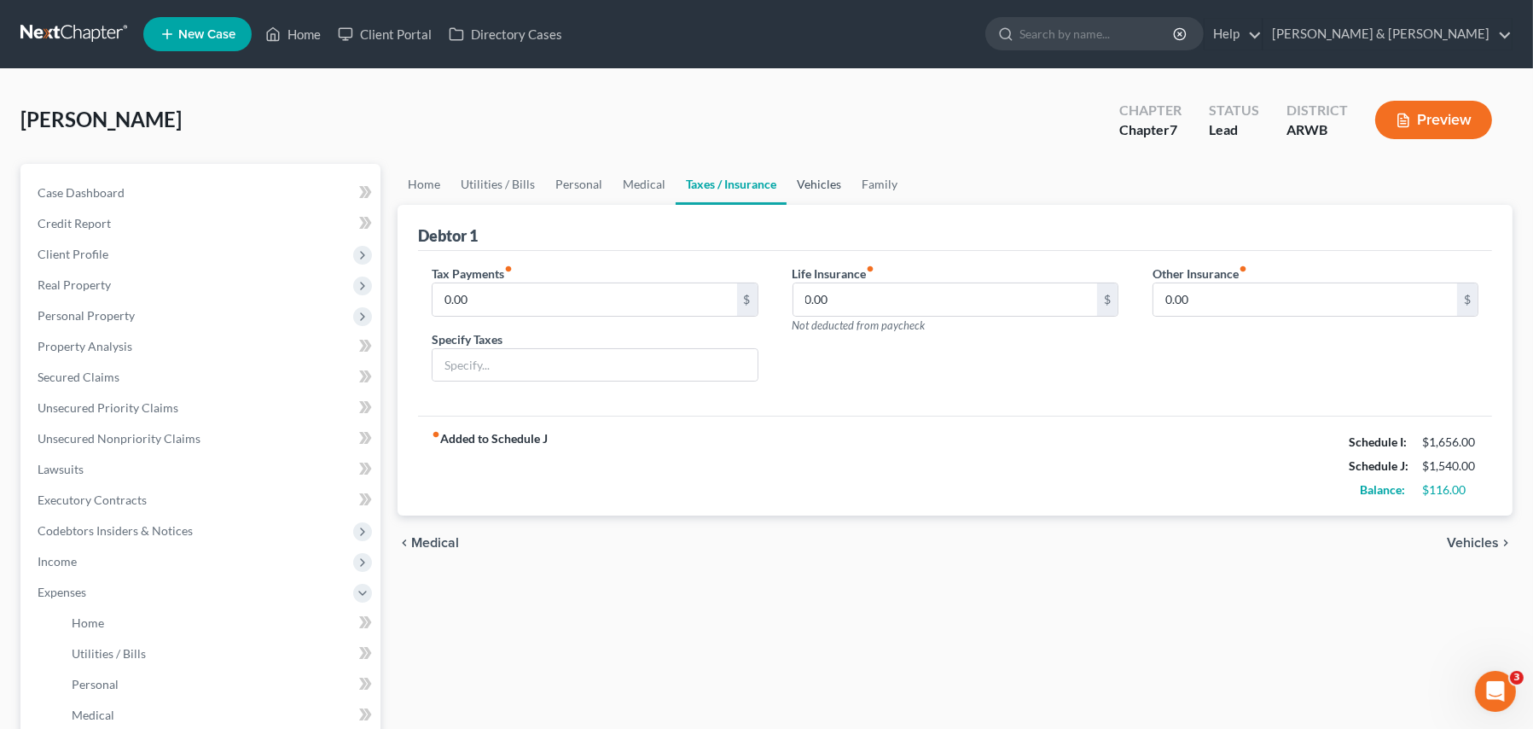
click at [814, 183] on link "Vehicles" at bounding box center [819, 184] width 65 height 41
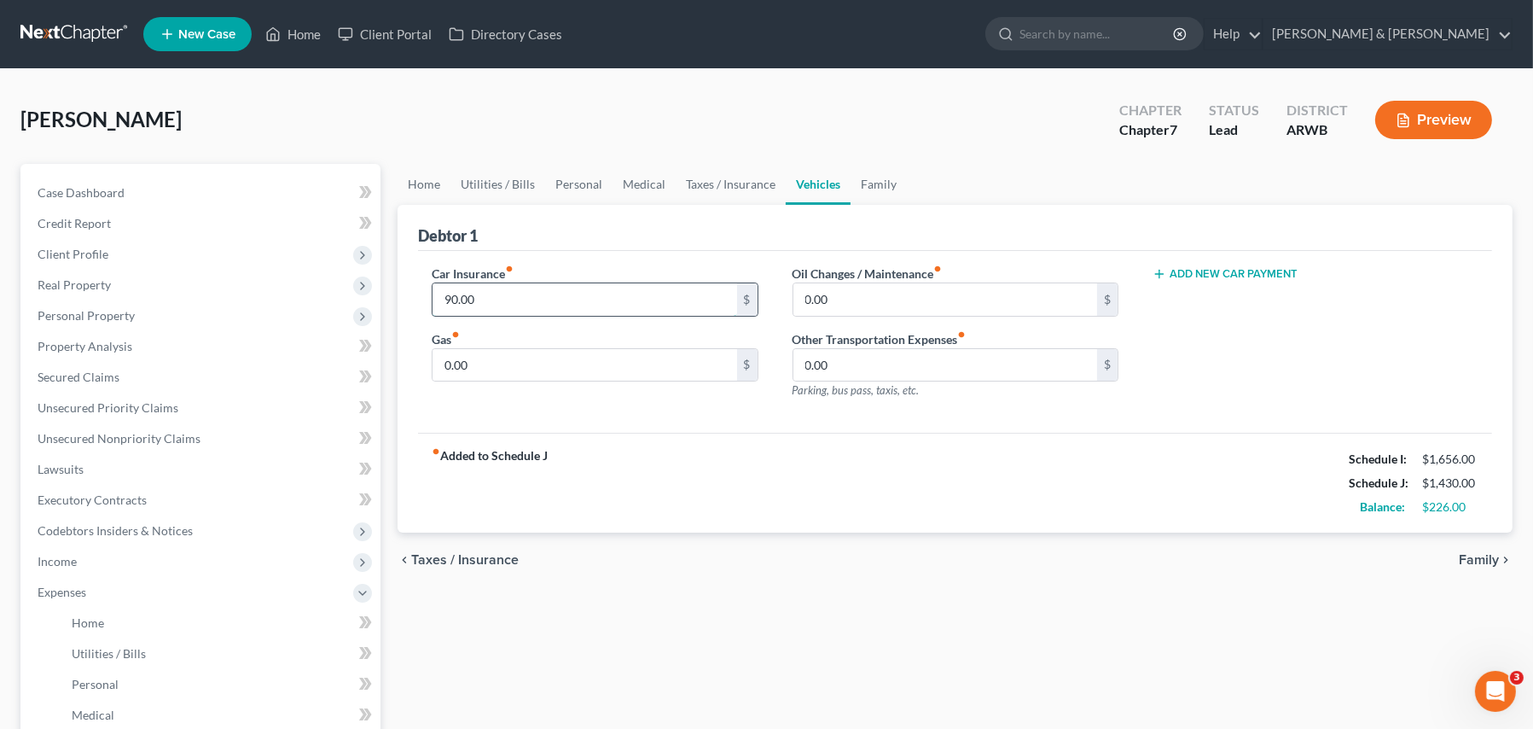
type input "90.00"
type input "200.00"
click at [55, 560] on span "Income" at bounding box center [57, 561] width 39 height 15
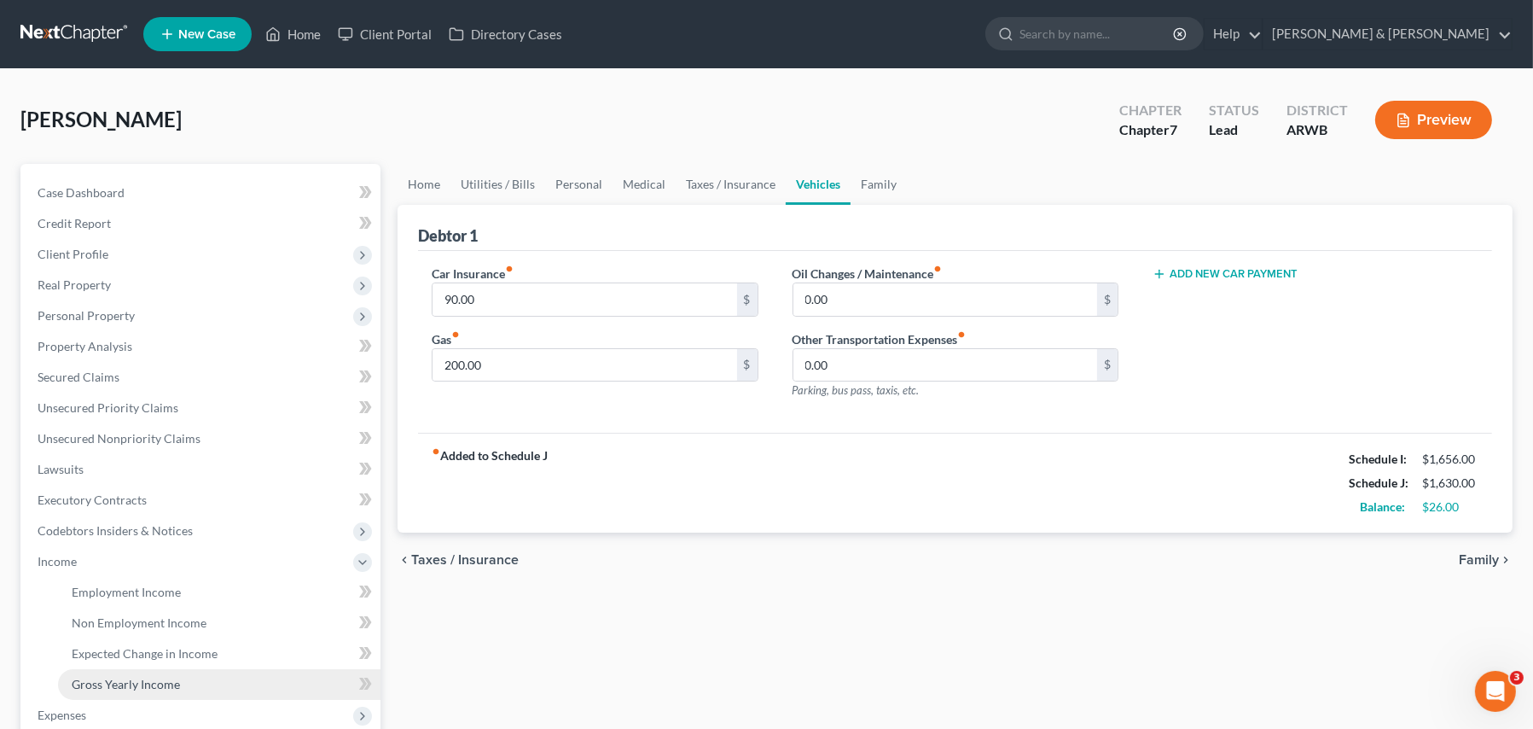
click at [123, 680] on span "Gross Yearly Income" at bounding box center [126, 684] width 108 height 15
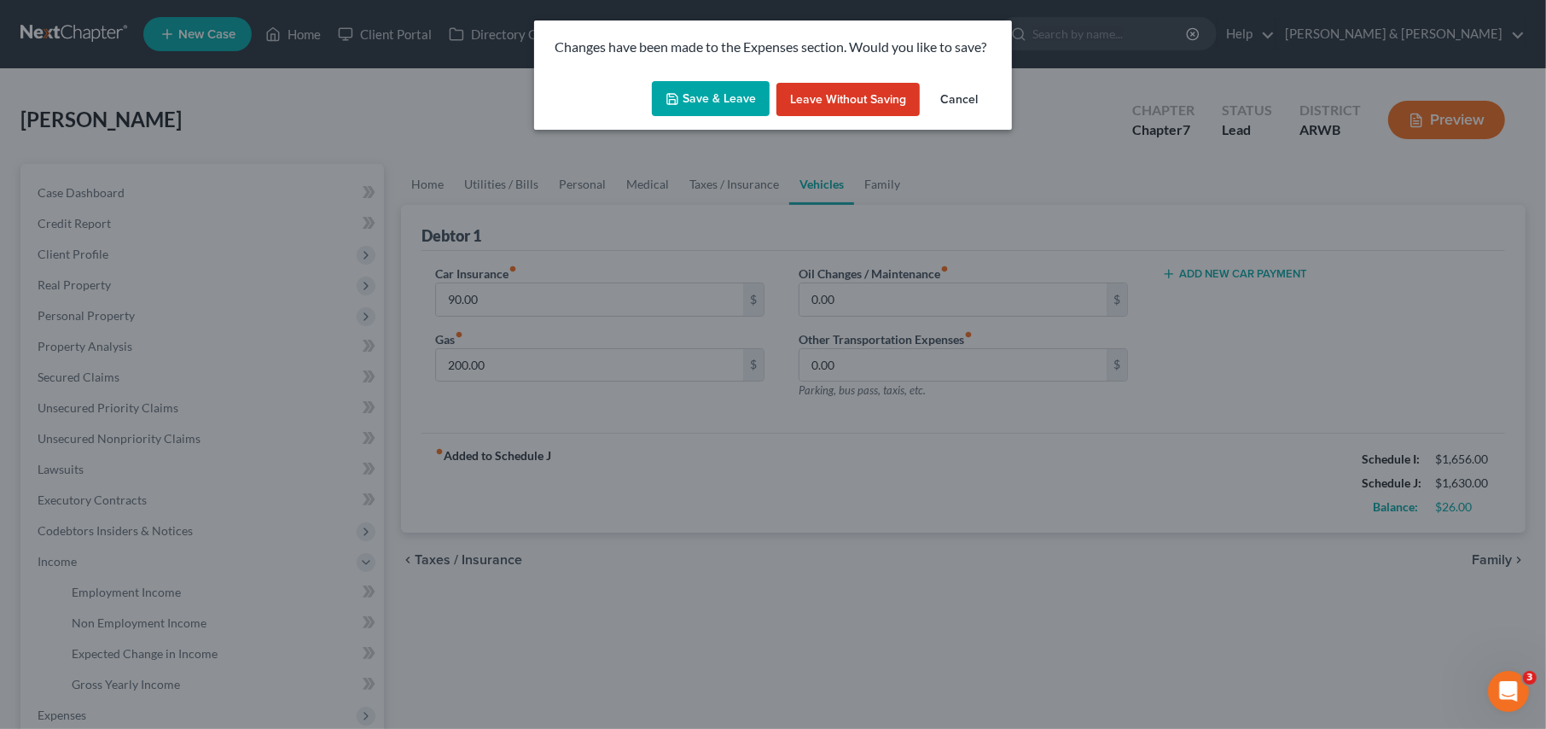
click at [692, 102] on button "Save & Leave" at bounding box center [711, 99] width 118 height 36
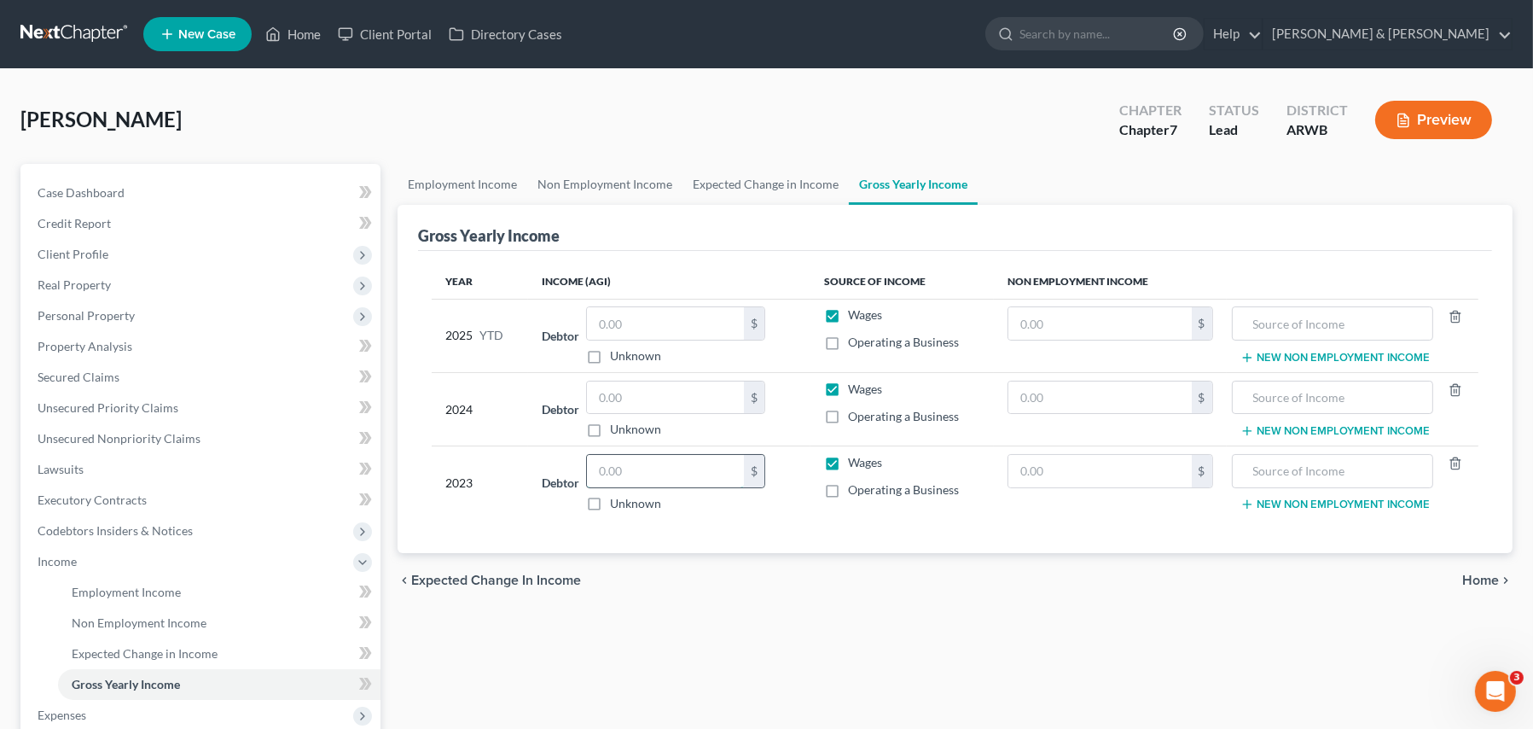
click at [660, 466] on input "text" at bounding box center [665, 471] width 157 height 32
type input "35,903.00"
click at [642, 399] on input "text" at bounding box center [665, 397] width 157 height 32
type input "35,148.00"
click at [745, 608] on div "Employment Income Non Employment Income Expected Change in Income Gross Yearly …" at bounding box center [955, 564] width 1132 height 801
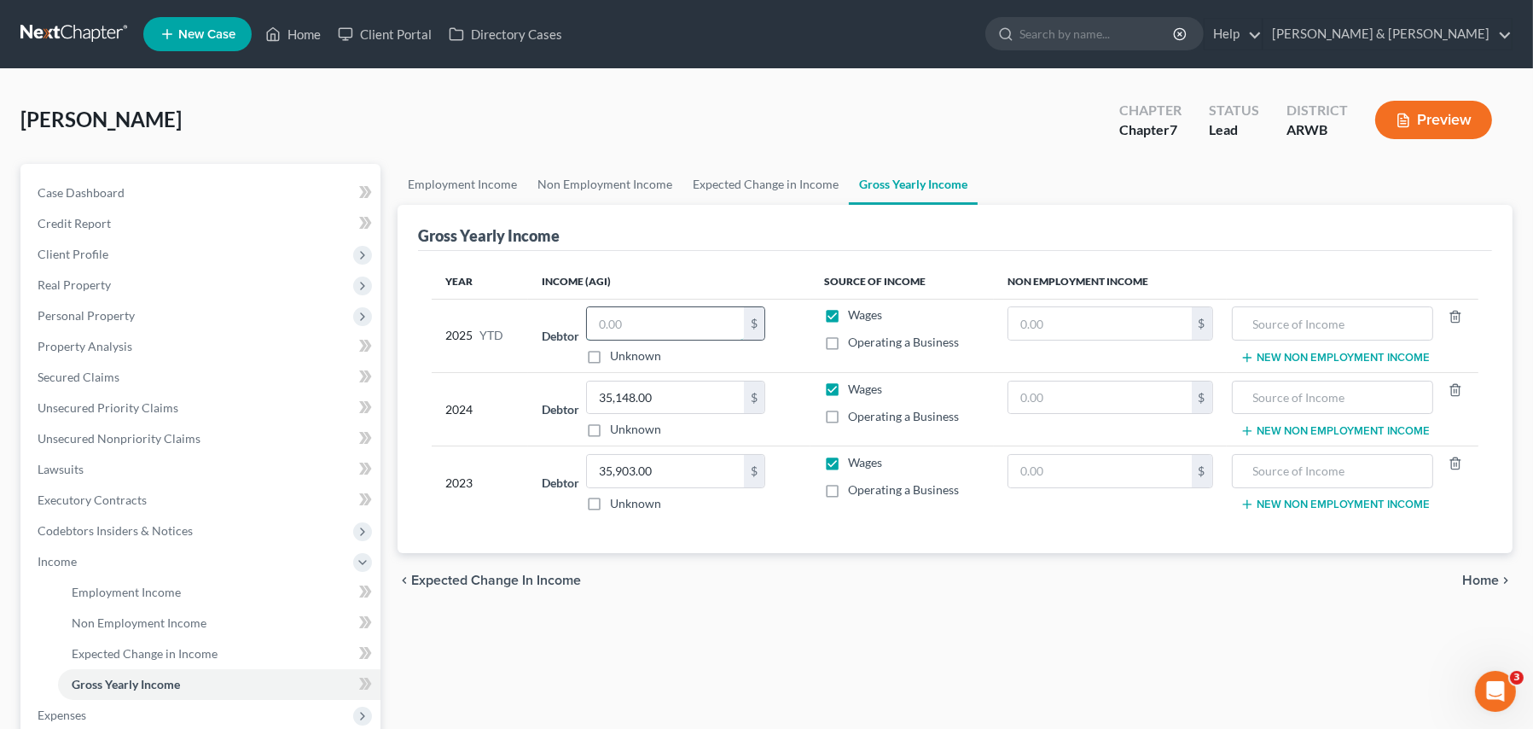
click at [649, 318] on input "text" at bounding box center [665, 323] width 157 height 32
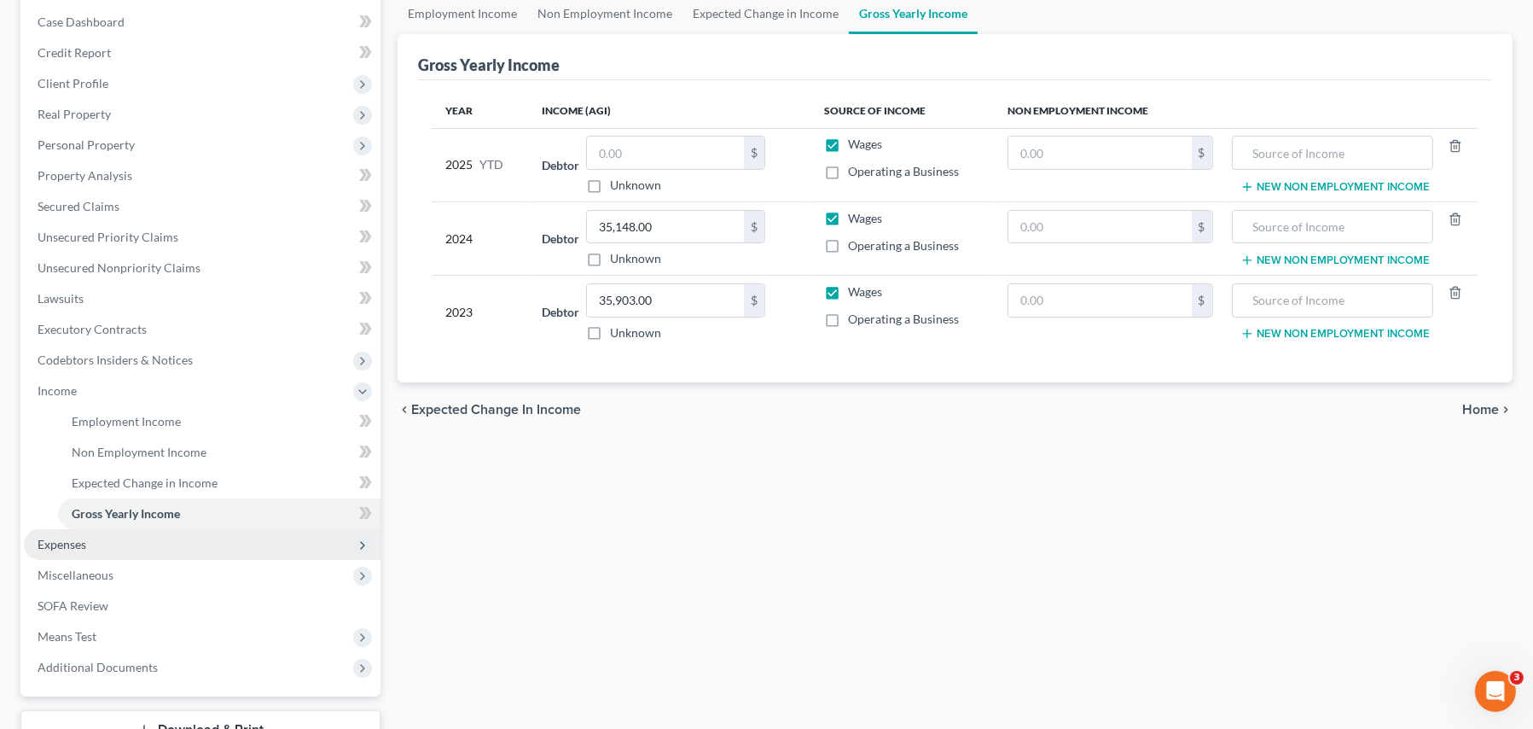
click at [83, 543] on span "Expenses" at bounding box center [62, 544] width 49 height 15
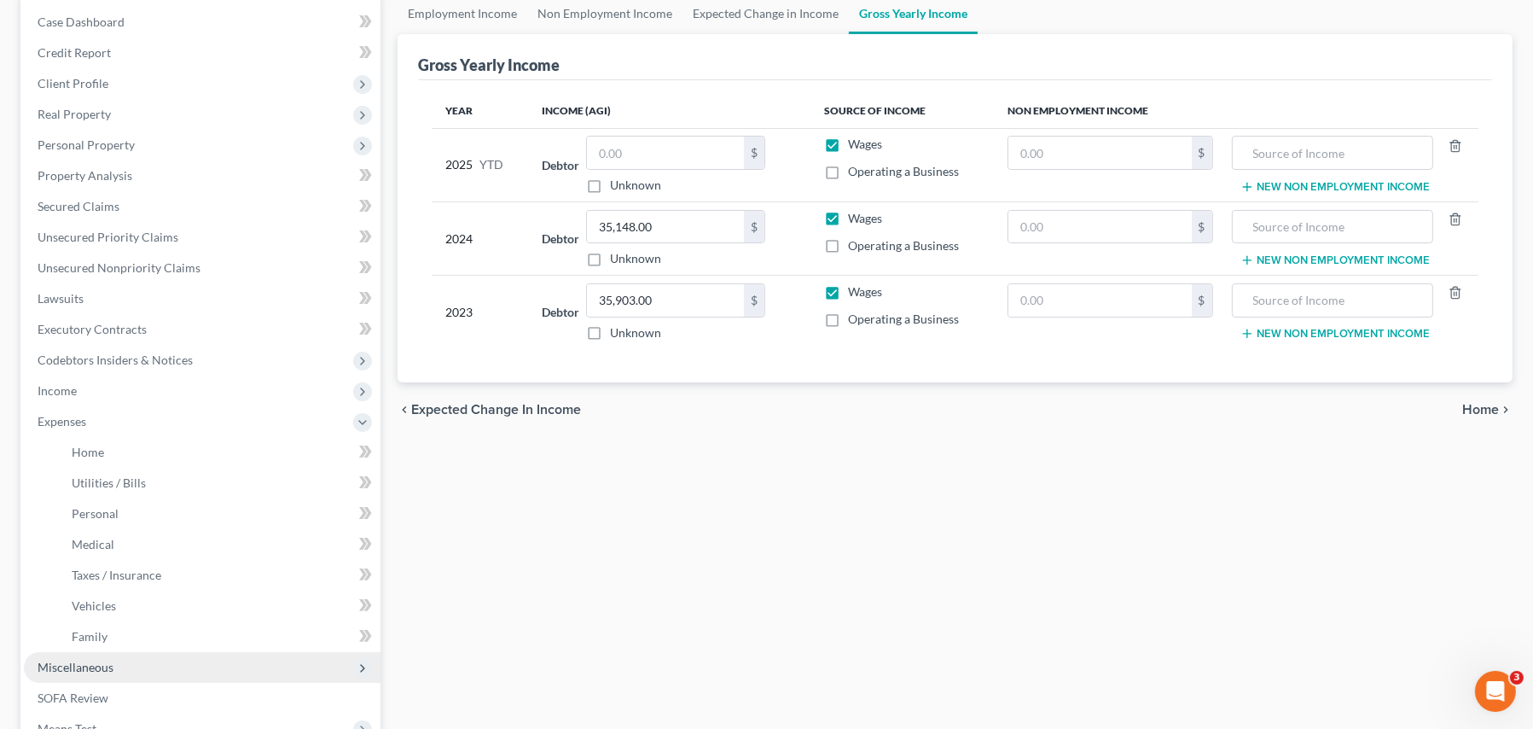
click at [90, 665] on span "Miscellaneous" at bounding box center [76, 667] width 76 height 15
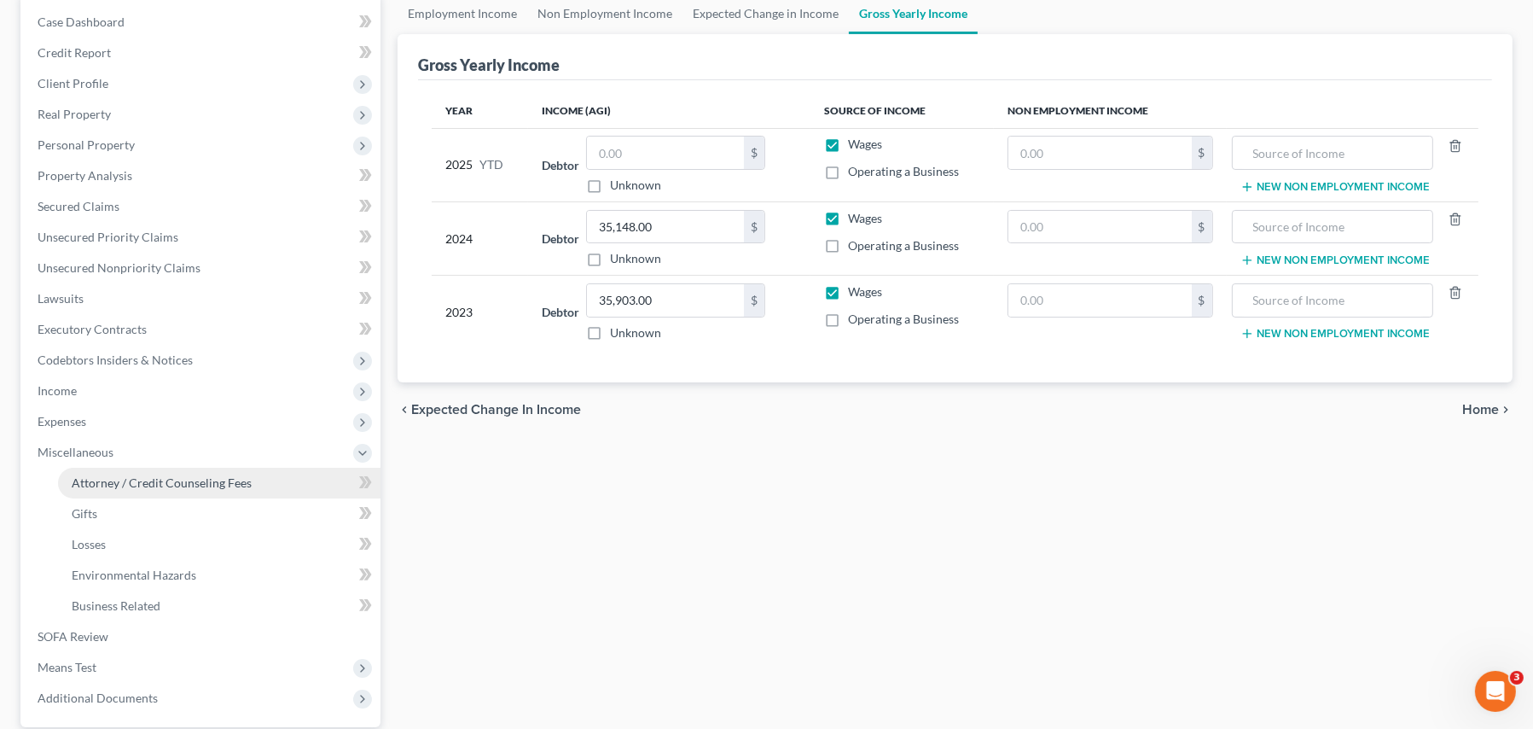
click at [167, 479] on span "Attorney / Credit Counseling Fees" at bounding box center [162, 482] width 180 height 15
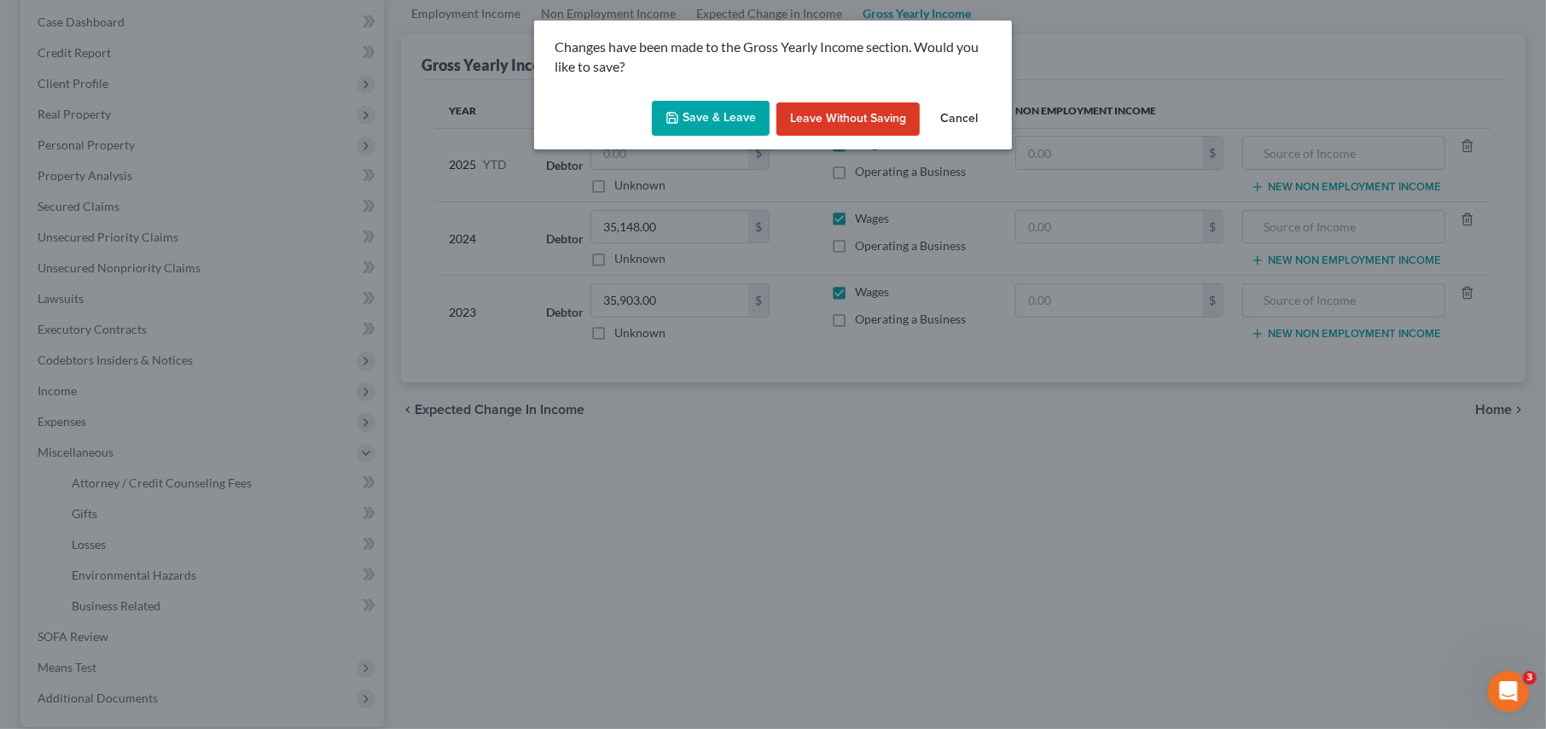
click at [733, 120] on button "Save & Leave" at bounding box center [711, 119] width 118 height 36
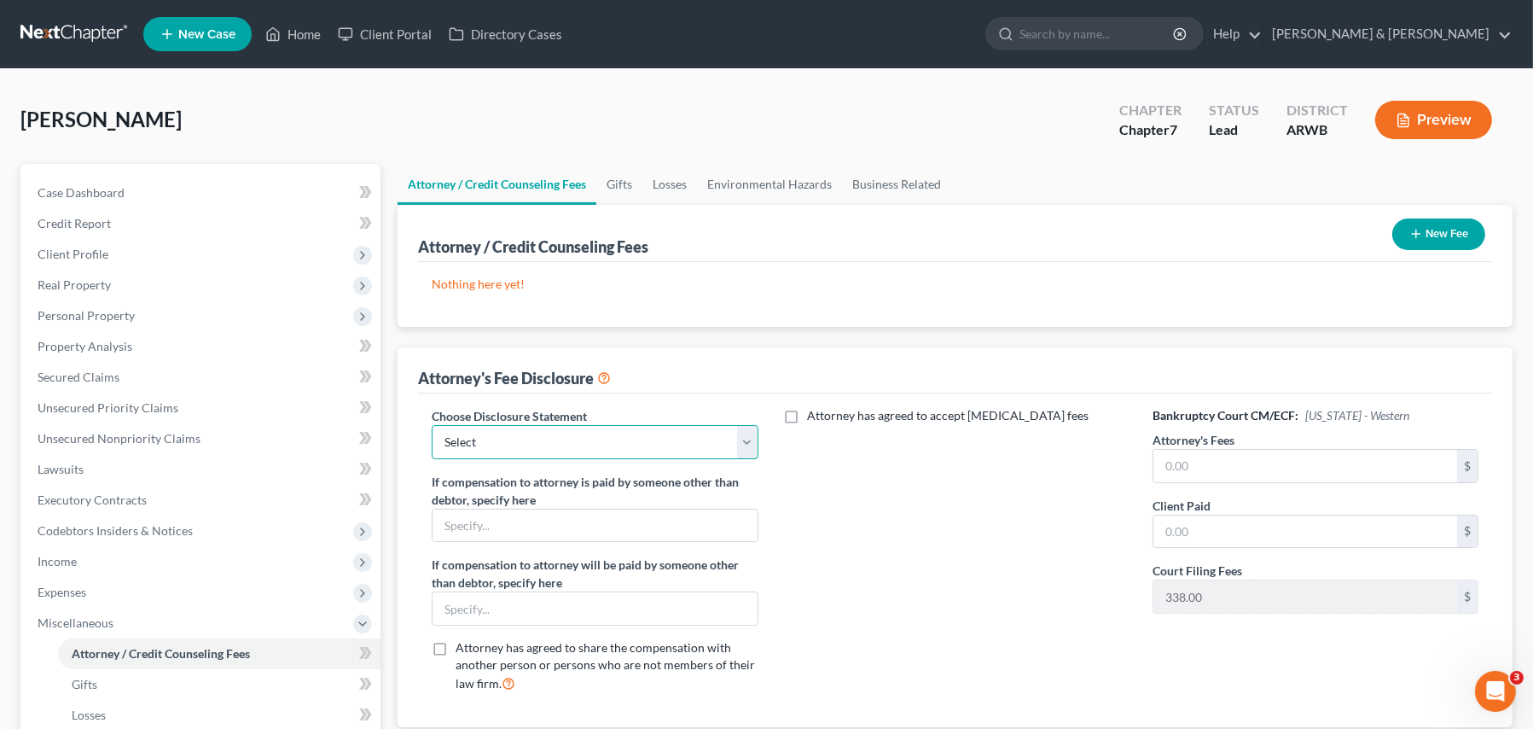
click at [482, 444] on select "Select Non-included services" at bounding box center [595, 442] width 326 height 34
select select "0"
click at [432, 425] on select "Select Non-included services" at bounding box center [595, 442] width 326 height 34
click at [1188, 477] on input "text" at bounding box center [1306, 466] width 304 height 32
type input "1,750.00"
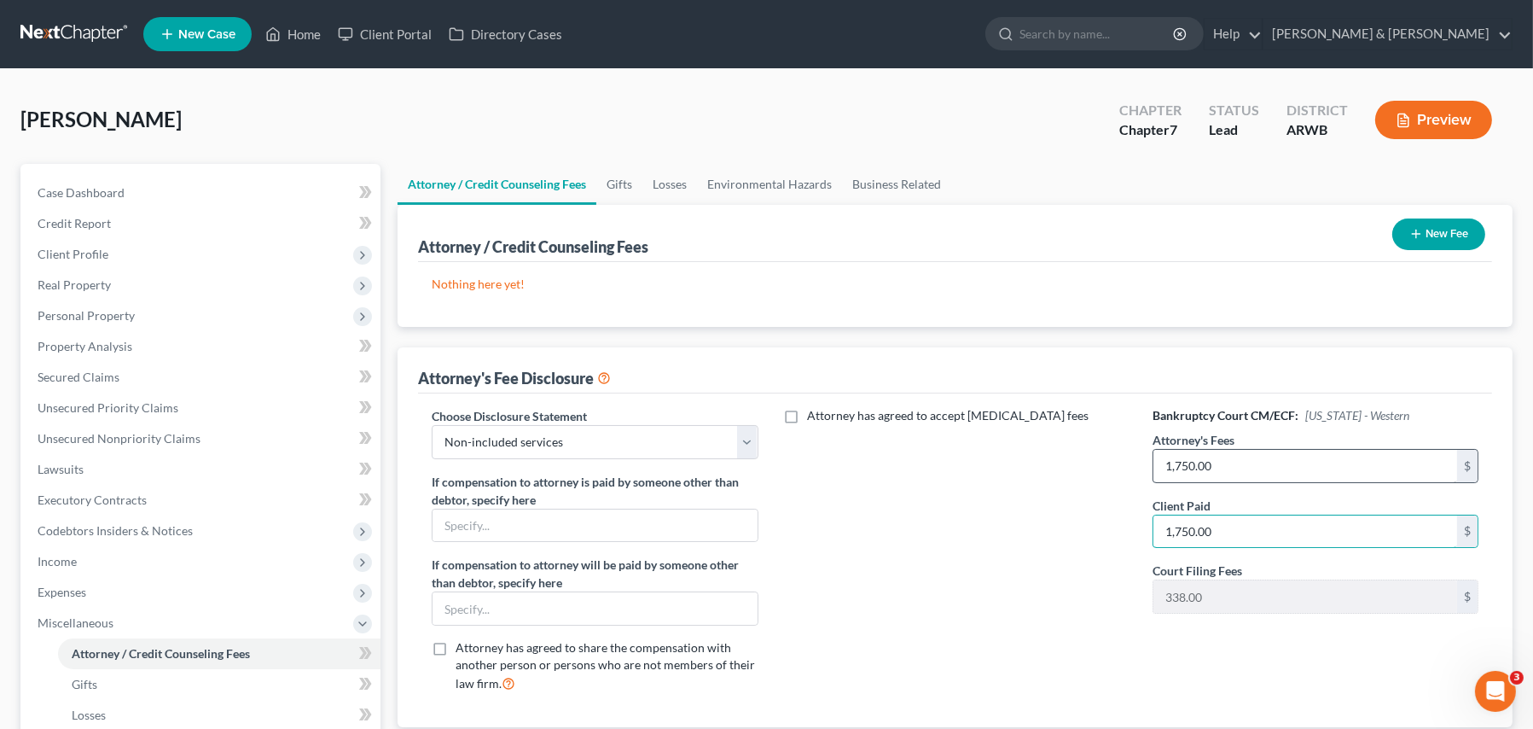
type input "1,750.00"
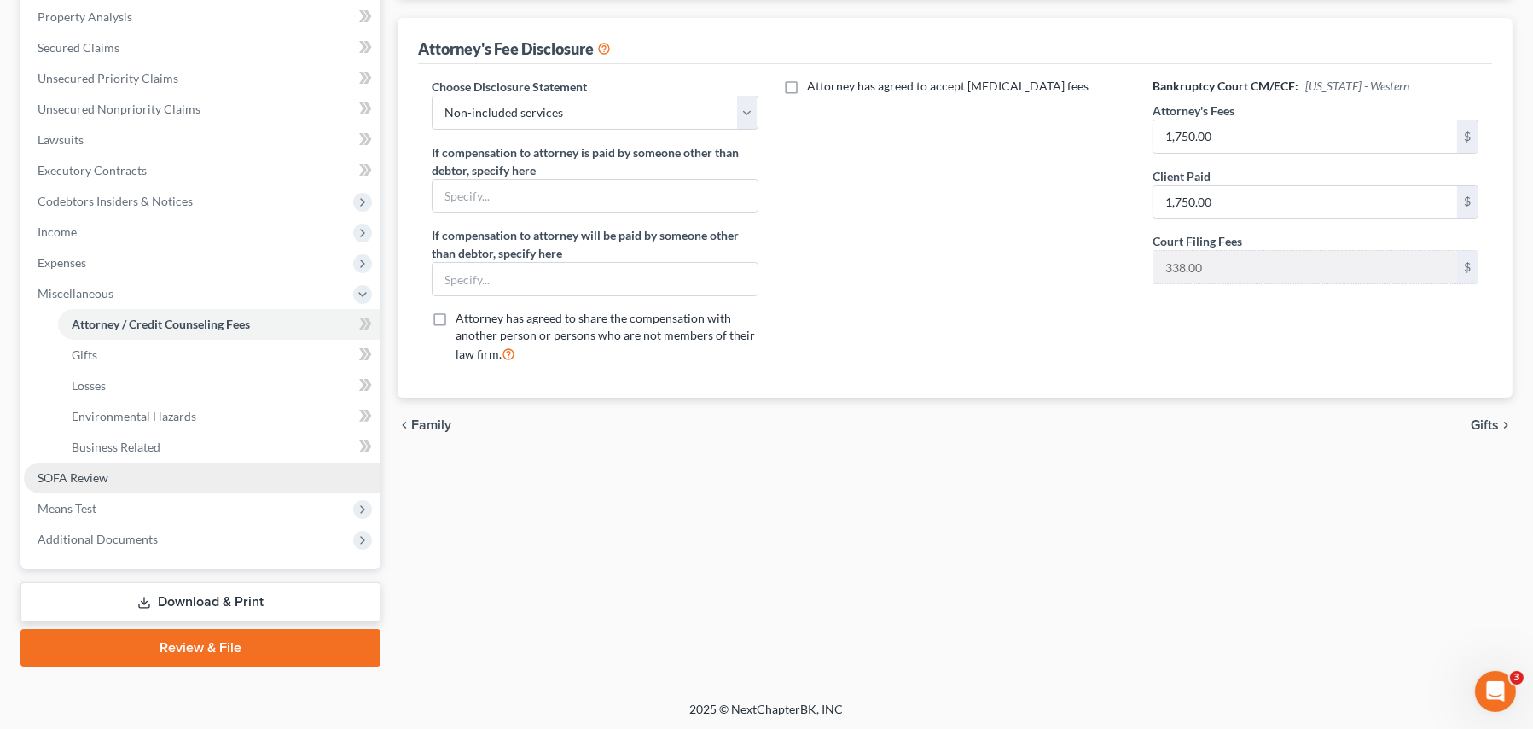
click at [96, 474] on span "SOFA Review" at bounding box center [73, 477] width 71 height 15
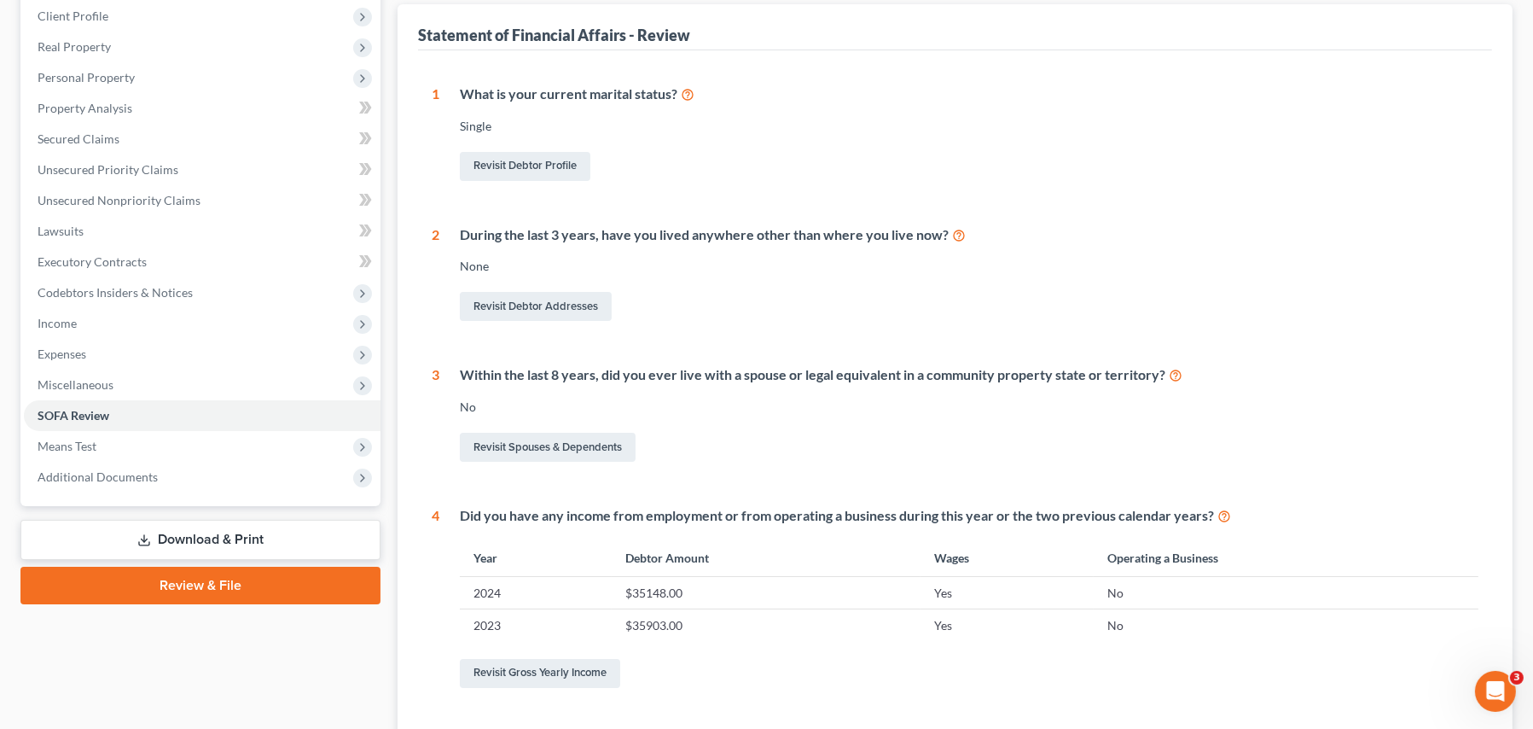
scroll to position [256, 0]
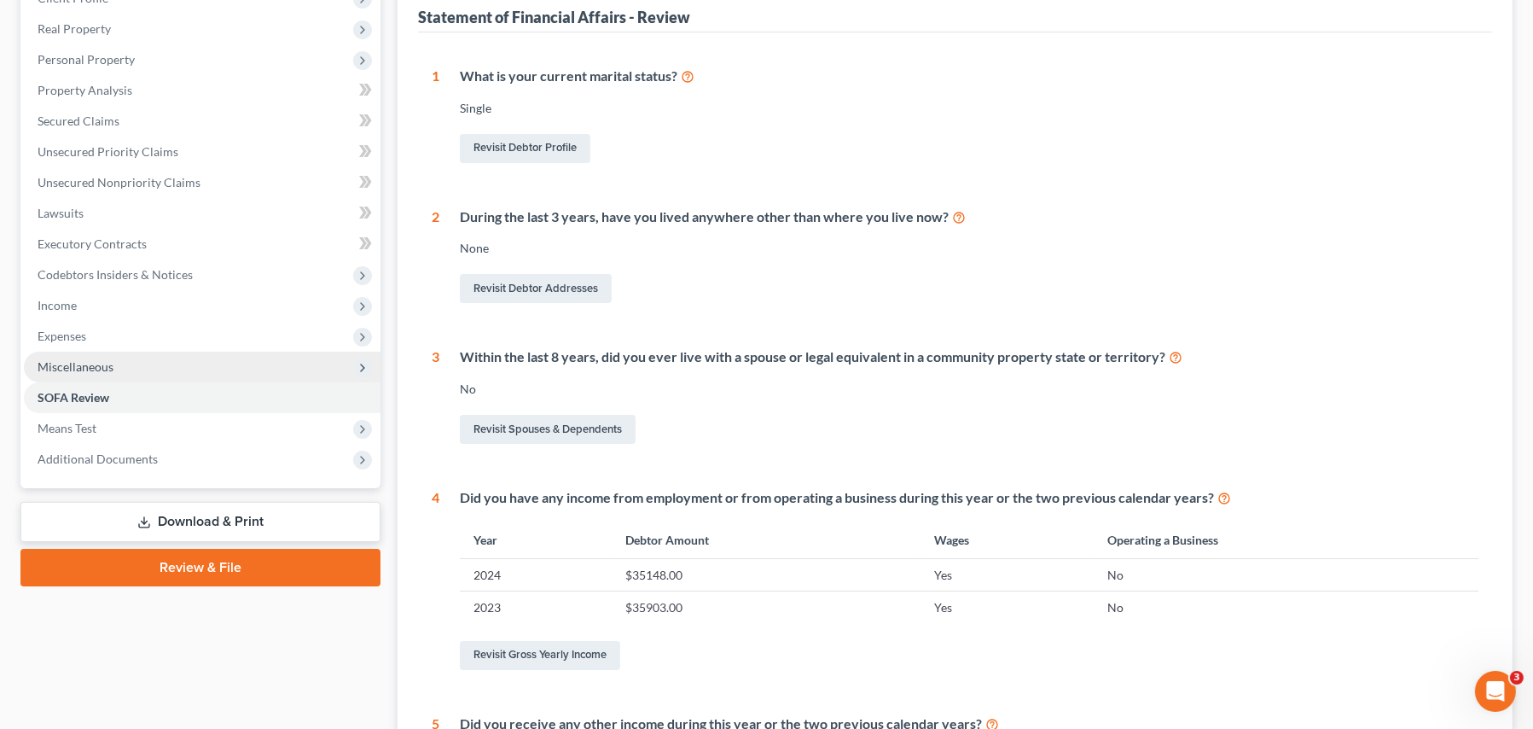
click at [79, 368] on span "Miscellaneous" at bounding box center [76, 366] width 76 height 15
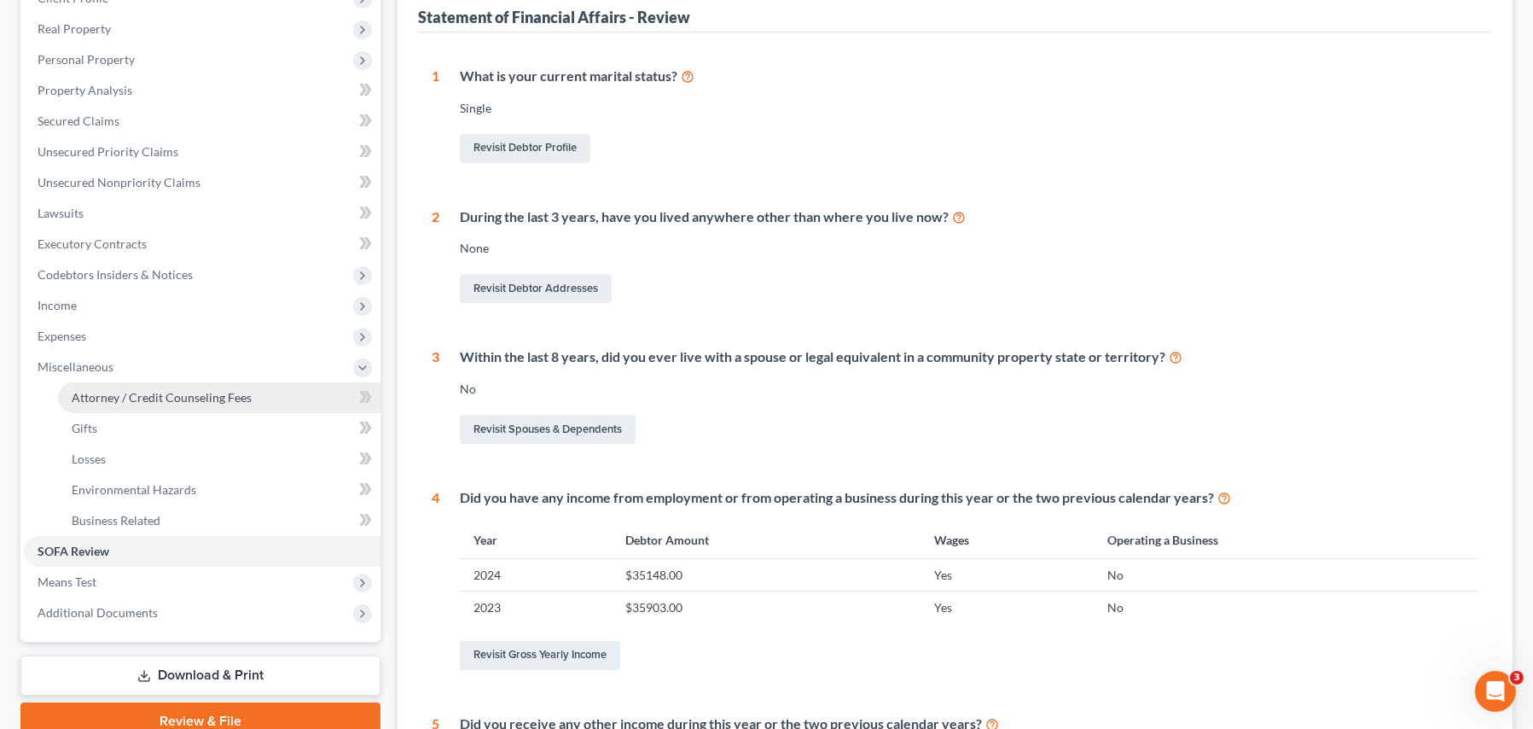
click at [180, 398] on span "Attorney / Credit Counseling Fees" at bounding box center [162, 397] width 180 height 15
select select "0"
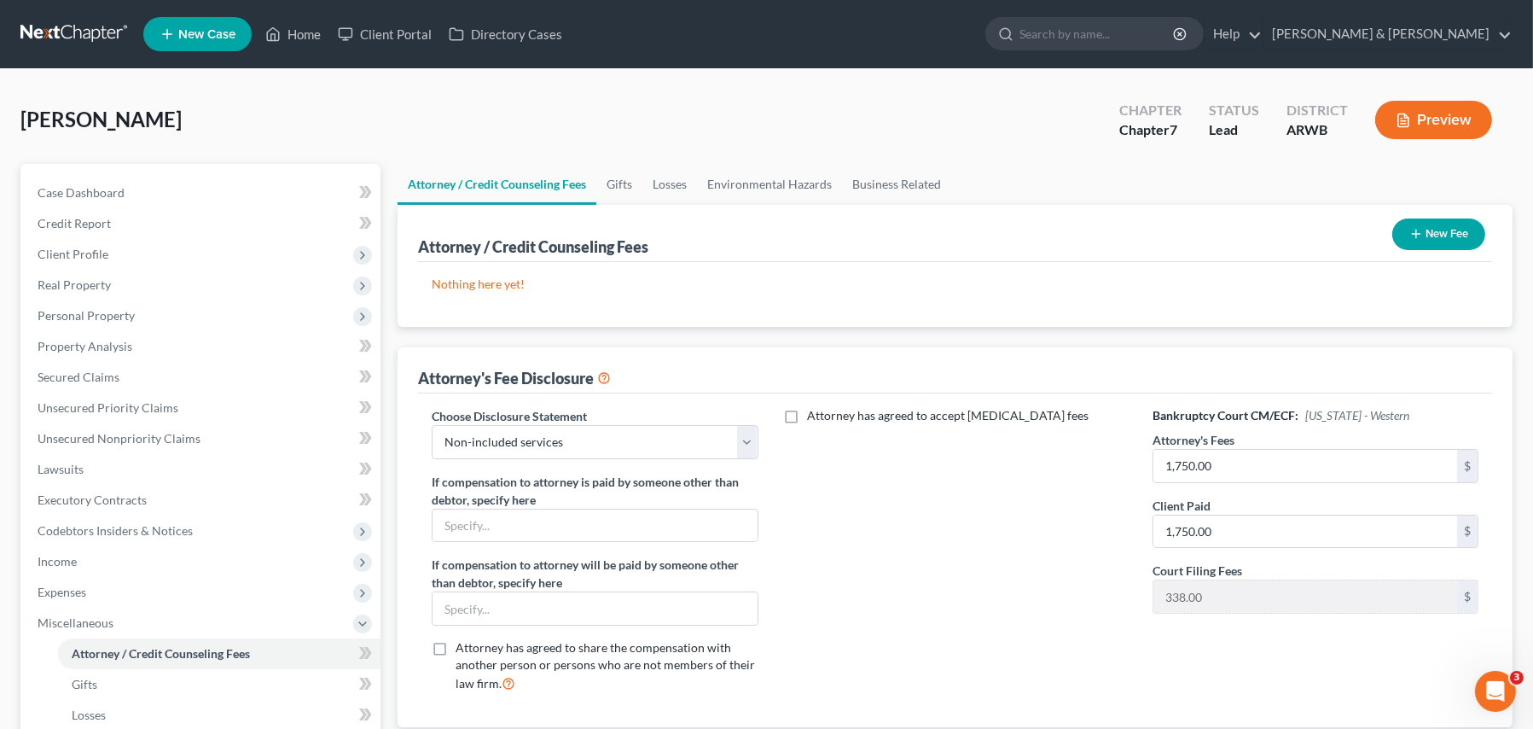
click at [1439, 228] on button "New Fee" at bounding box center [1438, 234] width 93 height 32
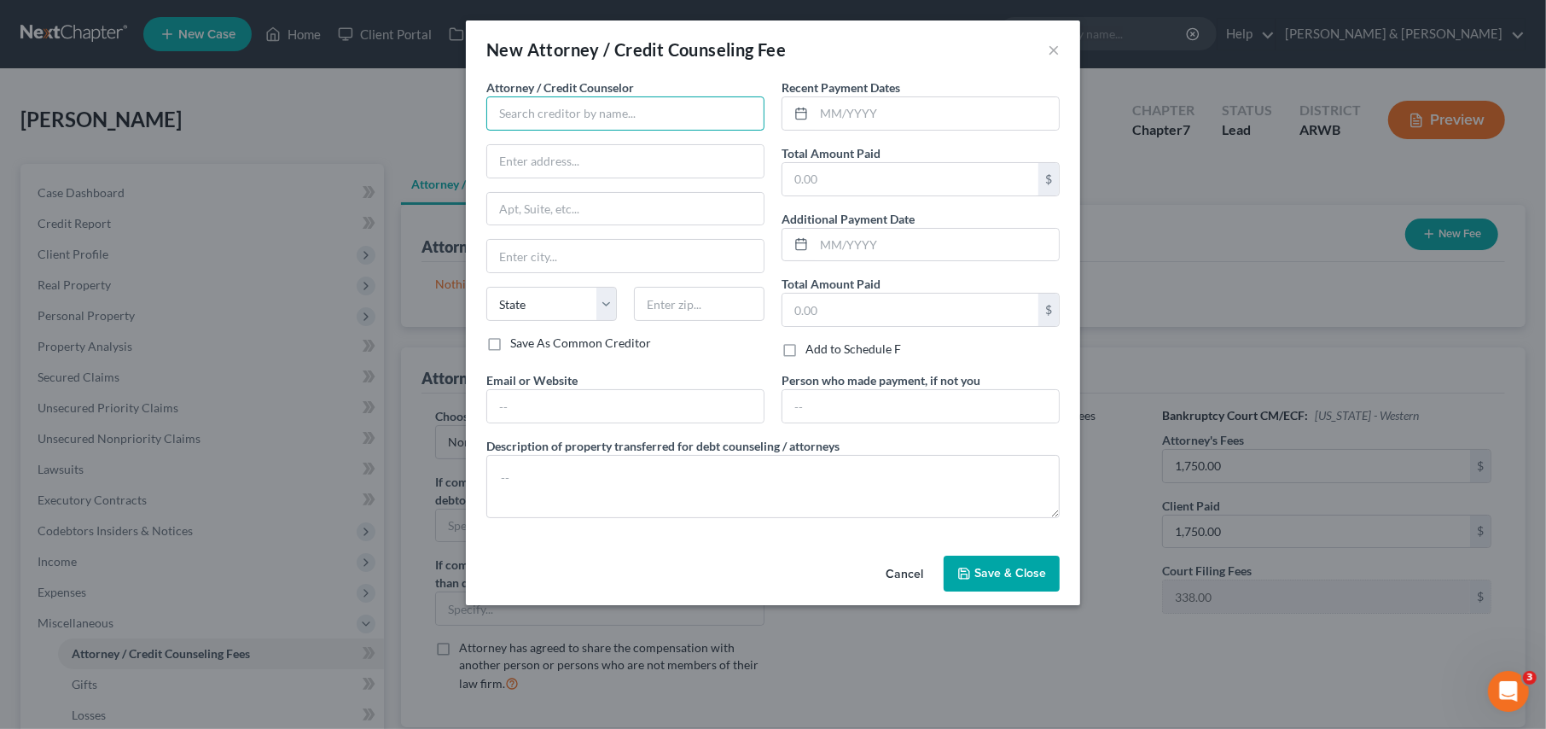
click at [546, 117] on input "text" at bounding box center [625, 113] width 278 height 34
type input "[PERSON_NAME] & [PERSON_NAME]"
type input "[STREET_ADDRESS][PERSON_NAME]"
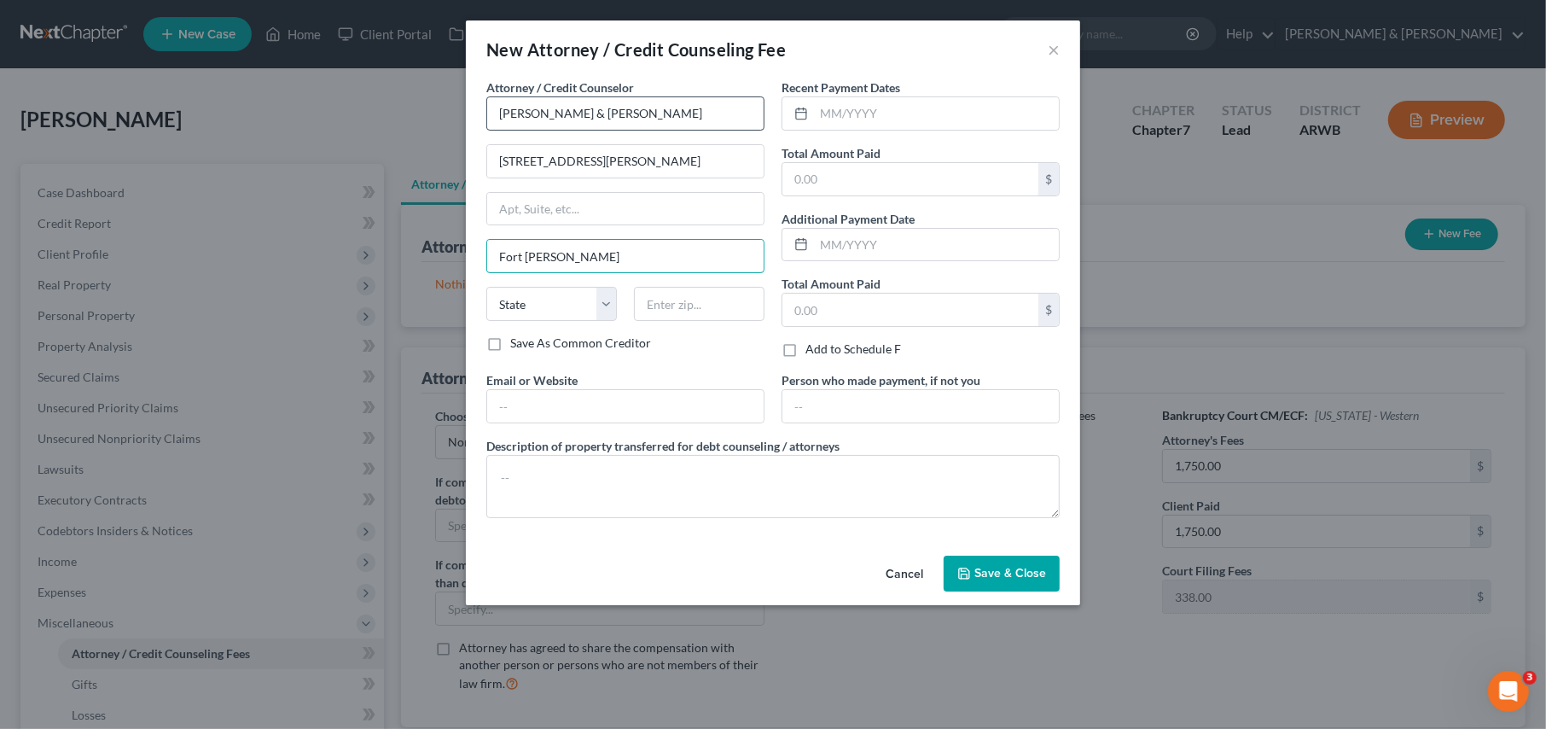
type input "Fort [PERSON_NAME]"
select select "2"
type input "72901"
click at [905, 189] on input "text" at bounding box center [910, 179] width 256 height 32
type input "1,750.00"
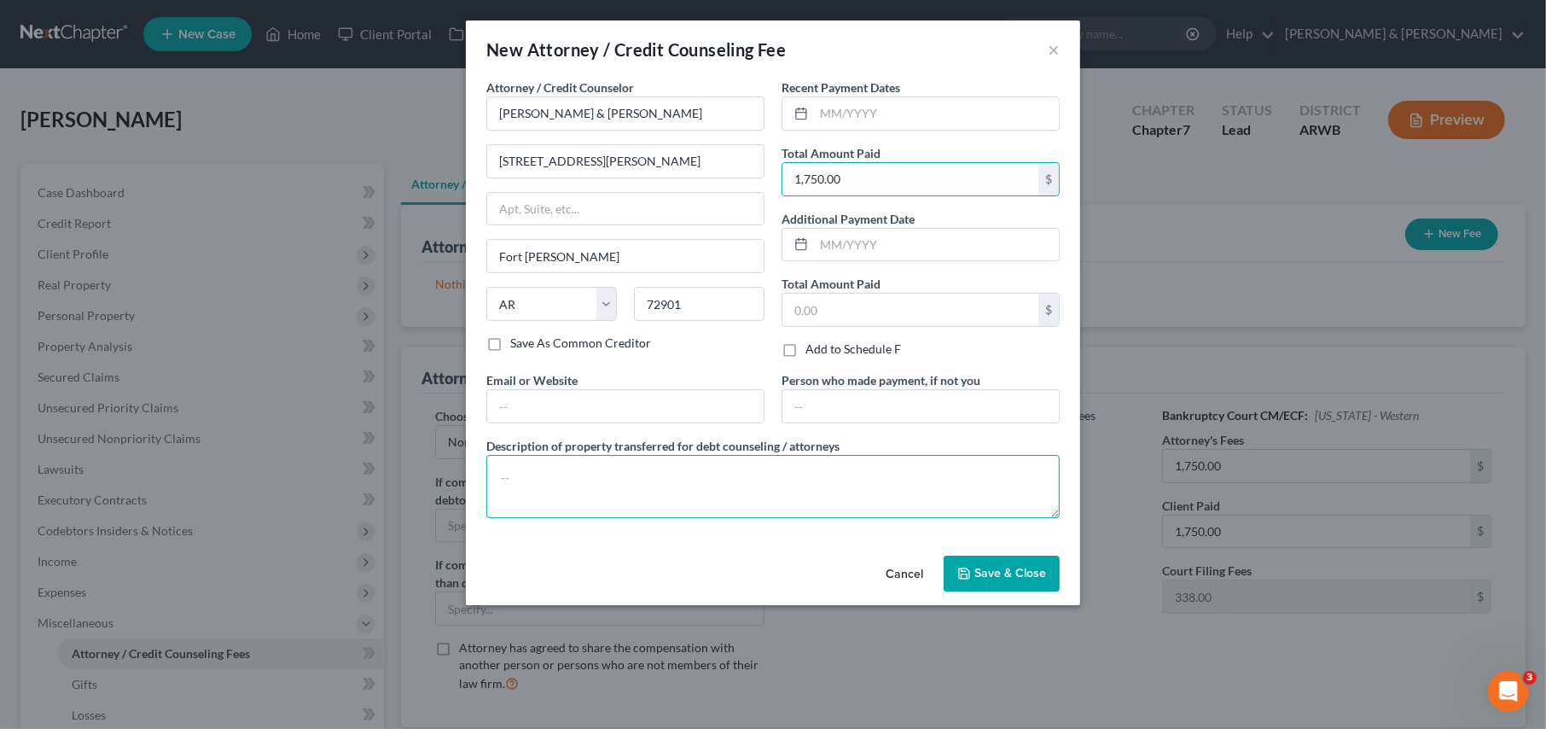
click at [607, 458] on textarea at bounding box center [772, 486] width 573 height 63
type textarea "Attorney fees and court costs associated with filing of bankruptcy"
click at [1009, 567] on span "Save & Close" at bounding box center [1010, 573] width 72 height 15
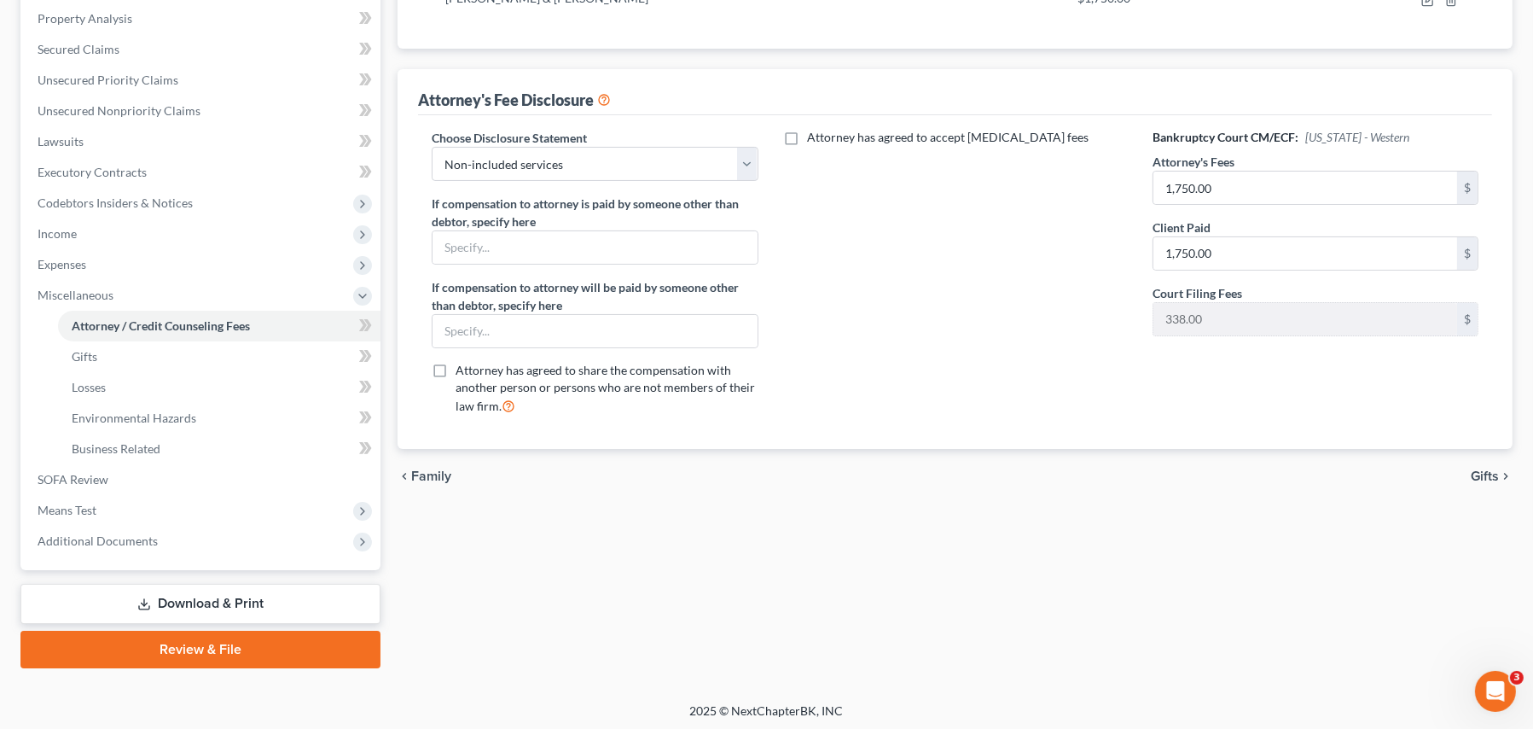
scroll to position [329, 0]
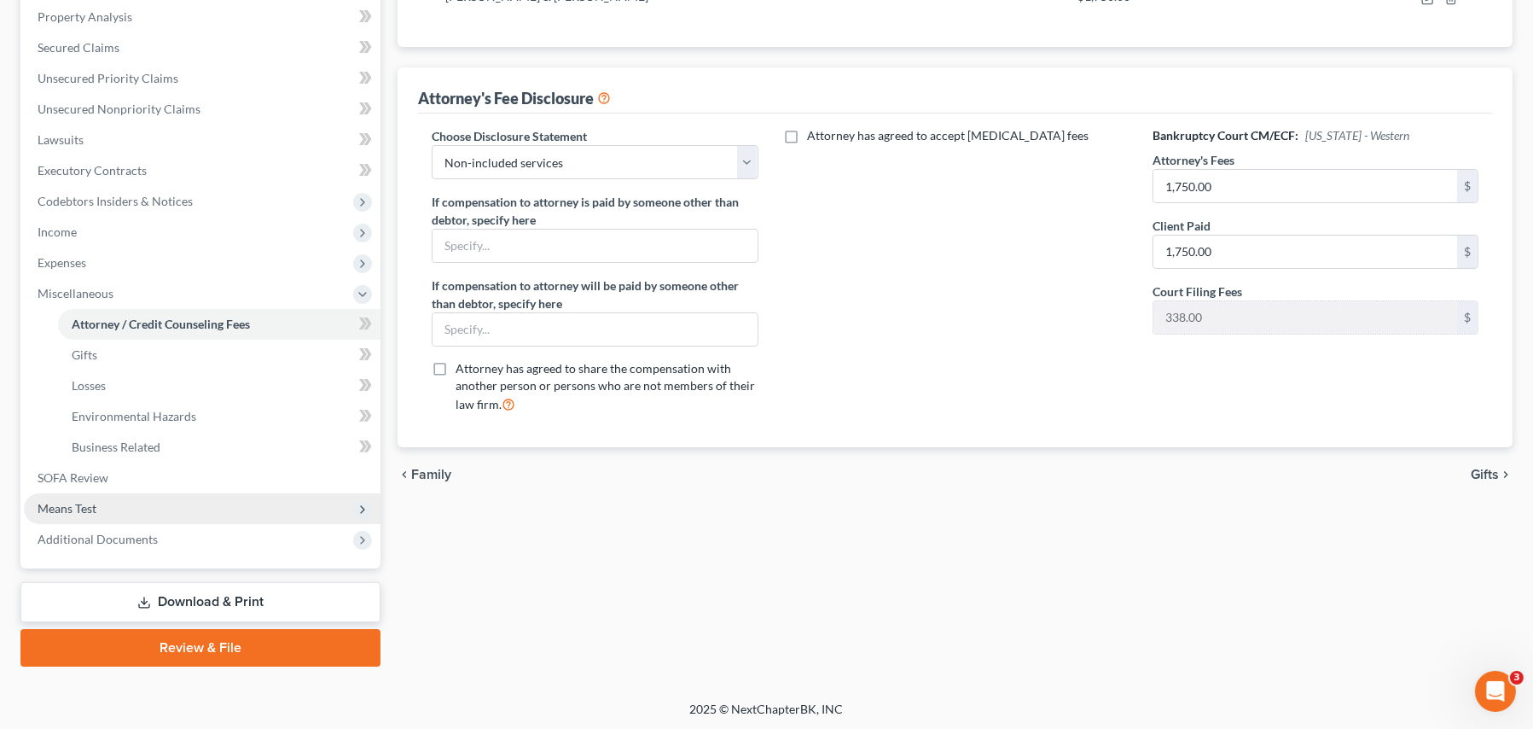
click at [79, 503] on span "Means Test" at bounding box center [67, 508] width 59 height 15
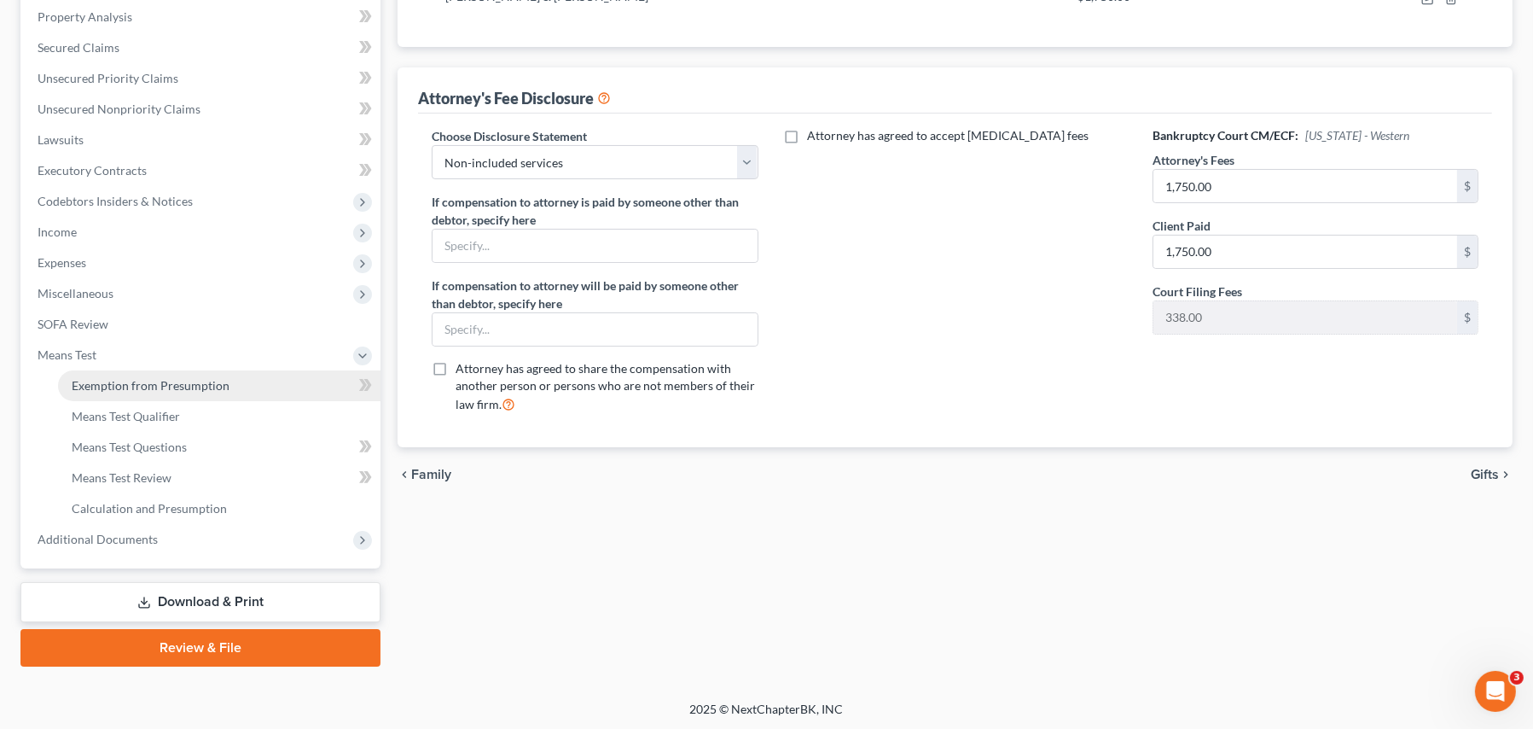
click at [110, 373] on link "Exemption from Presumption" at bounding box center [219, 385] width 323 height 31
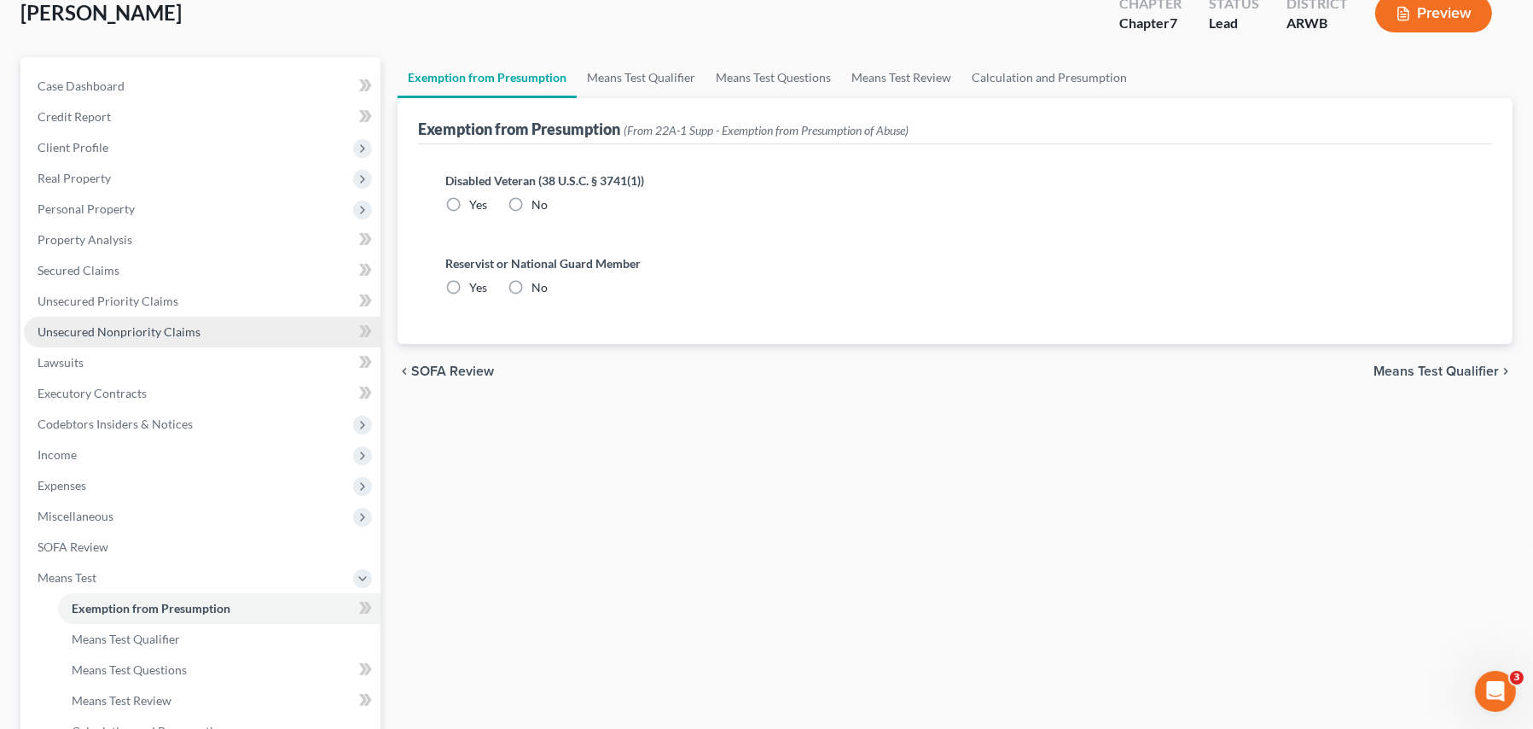
scroll to position [14, 0]
